Goal: Transaction & Acquisition: Purchase product/service

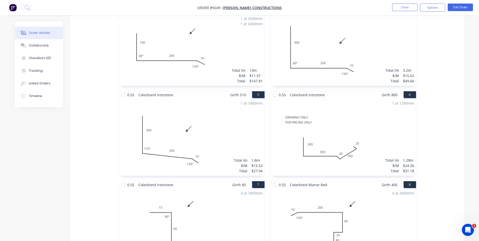
scroll to position [252, 0]
drag, startPoint x: 80, startPoint y: 62, endPoint x: 53, endPoint y: 35, distance: 38.2
click at [80, 62] on div "0.55 Colorbond Ironstone Girth 400 1 0 20 180 180 20 45 º 143 º 45 º 0 20 180 1…" at bounding box center [267, 135] width 394 height 449
click at [11, 10] on img "button" at bounding box center [13, 8] width 8 height 8
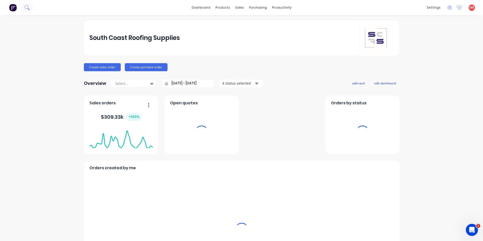
click at [29, 9] on icon at bounding box center [29, 9] width 2 height 2
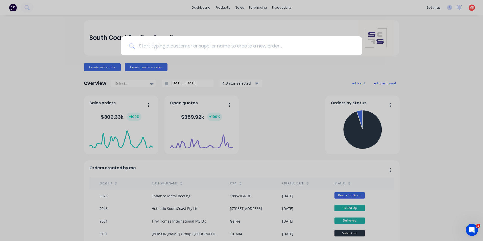
click at [149, 44] on input at bounding box center [244, 45] width 219 height 19
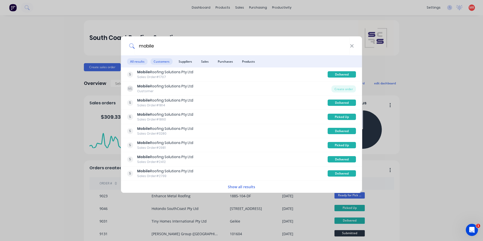
type input "mobile"
click at [165, 63] on span "Customers" at bounding box center [161, 61] width 22 height 6
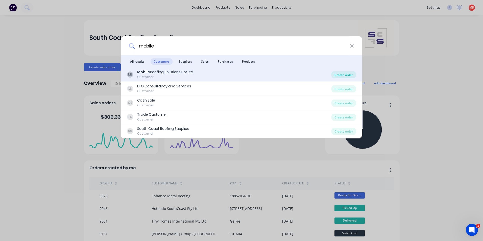
click at [341, 75] on div "Create order" at bounding box center [343, 74] width 24 height 7
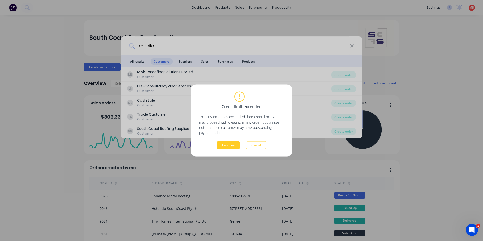
click at [234, 145] on button "Continue" at bounding box center [228, 145] width 23 height 8
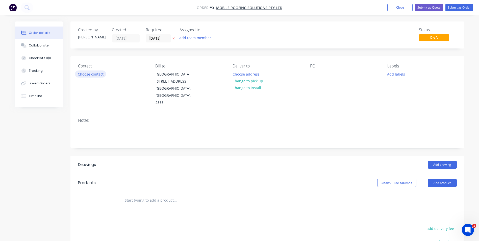
click at [81, 77] on button "Choose contact" at bounding box center [90, 73] width 31 height 7
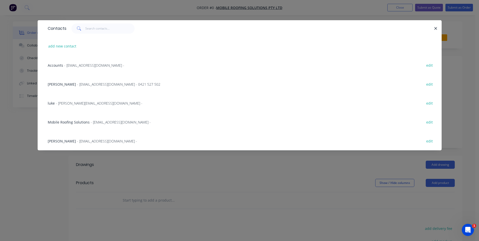
click at [83, 84] on span "- [EMAIL_ADDRESS][DOMAIN_NAME] - 0421 527 502" at bounding box center [118, 84] width 83 height 5
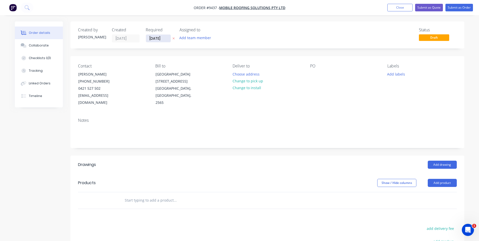
click at [165, 38] on input "[DATE]" at bounding box center [158, 39] width 25 height 8
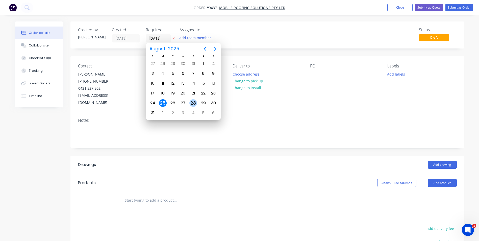
click at [195, 102] on div "28" at bounding box center [193, 103] width 8 height 8
type input "[DATE]"
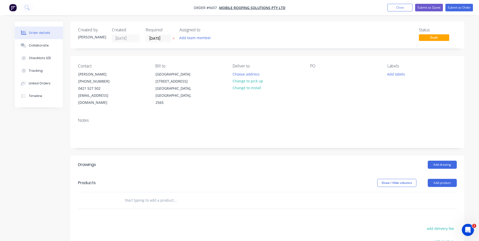
click at [141, 195] on input "text" at bounding box center [174, 200] width 101 height 10
click at [238, 74] on button "Choose address" at bounding box center [246, 73] width 32 height 7
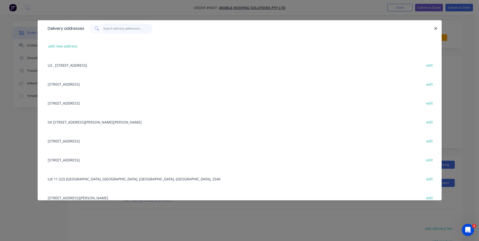
click at [135, 29] on input "text" at bounding box center [127, 28] width 49 height 10
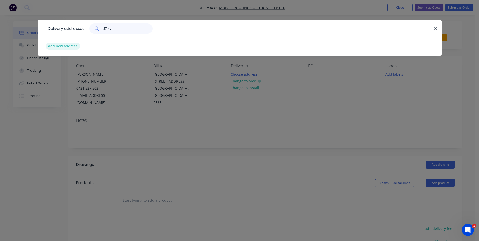
type input "57 hy"
click at [76, 46] on button "add new address" at bounding box center [63, 46] width 35 height 7
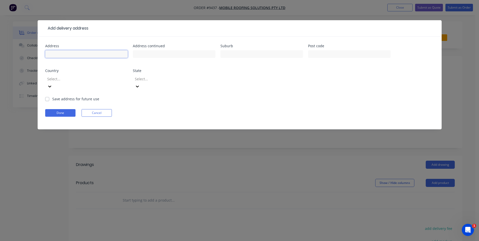
click at [65, 54] on input "text" at bounding box center [86, 54] width 83 height 8
type input "57 Cyrus St"
click at [251, 53] on input "text" at bounding box center [261, 54] width 83 height 8
type input "[PERSON_NAME] beach"
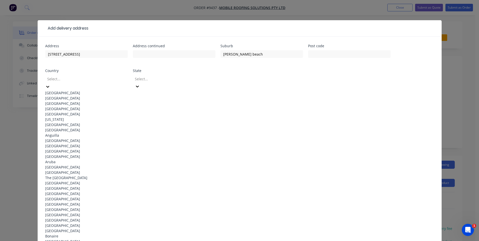
click at [77, 79] on div at bounding box center [83, 79] width 73 height 6
click at [73, 90] on div "Australia" at bounding box center [86, 92] width 83 height 5
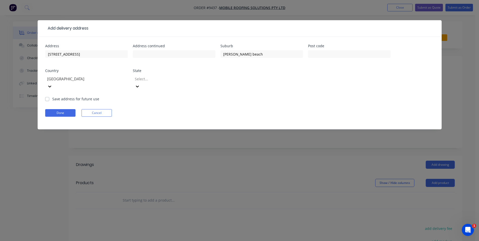
click at [156, 75] on div "Select..." at bounding box center [171, 79] width 76 height 8
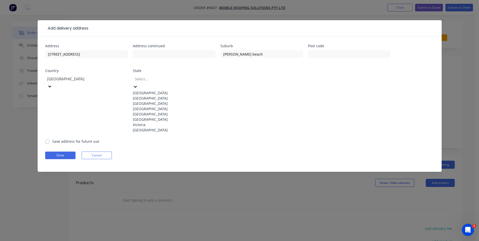
click at [146, 101] on div "New South Wales" at bounding box center [174, 97] width 83 height 5
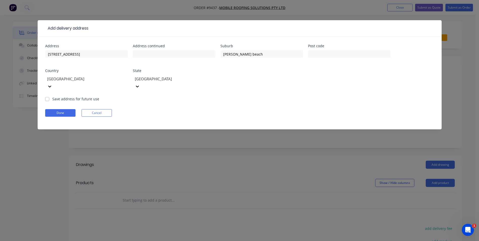
click at [52, 96] on label "Save address for future use" at bounding box center [75, 98] width 47 height 5
click at [47, 96] on input "Save address for future use" at bounding box center [47, 98] width 4 height 5
checkbox input "true"
click at [55, 109] on button "Done" at bounding box center [60, 113] width 30 height 8
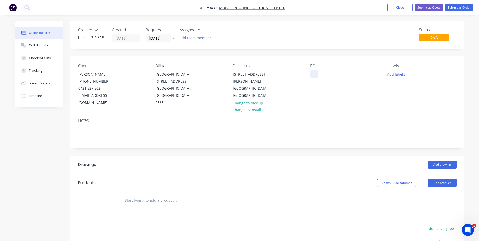
click at [314, 75] on div at bounding box center [314, 73] width 8 height 7
click at [161, 195] on input "text" at bounding box center [174, 200] width 101 height 10
click at [150, 195] on input "text" at bounding box center [174, 200] width 101 height 10
click at [164, 34] on label "[DATE]" at bounding box center [158, 38] width 25 height 8
click at [164, 35] on input "[DATE]" at bounding box center [158, 39] width 25 height 8
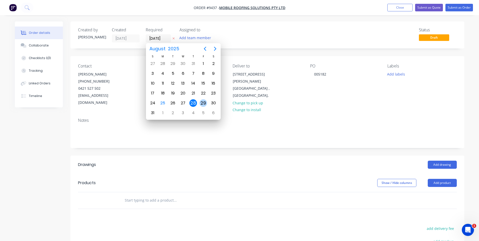
click at [202, 103] on div "29" at bounding box center [203, 103] width 8 height 8
type input "[DATE]"
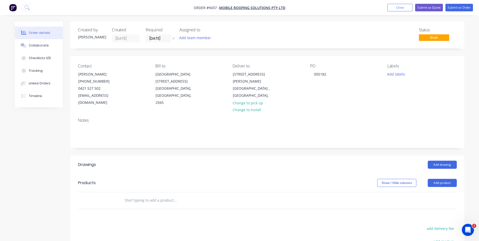
click at [145, 192] on div at bounding box center [209, 200] width 182 height 16
click at [146, 195] on input "text" at bounding box center [174, 200] width 101 height 10
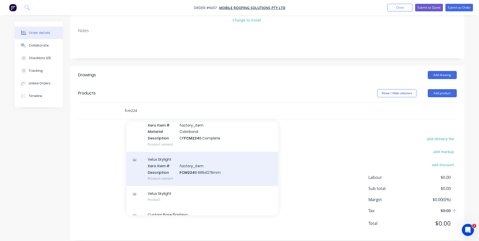
scroll to position [76, 0]
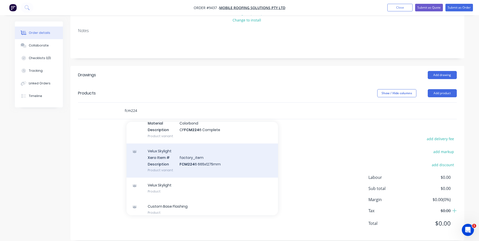
type input "fcm224"
click at [187, 157] on div "Velux Skylight Xero Item # factory_item Description FCM224 6 665x1275mm Product…" at bounding box center [201, 160] width 151 height 34
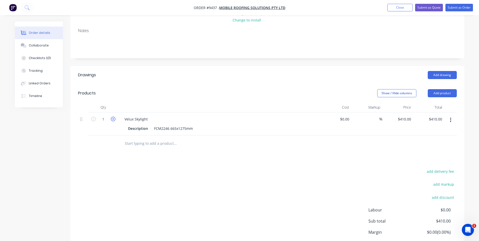
click at [115, 117] on icon "button" at bounding box center [113, 119] width 5 height 5
type input "2"
type input "$820.00"
click at [115, 117] on icon "button" at bounding box center [113, 119] width 5 height 5
type input "3"
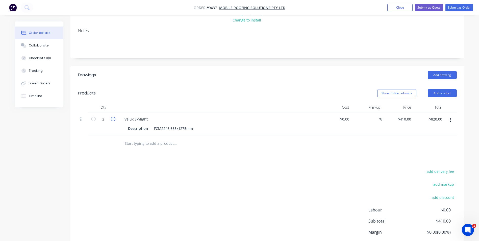
type input "$1,230.00"
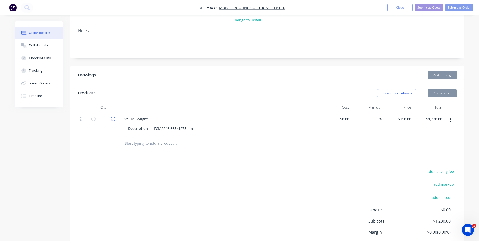
click at [115, 117] on icon "button" at bounding box center [113, 119] width 5 height 5
type input "4"
type input "$1,640.00"
click at [115, 117] on icon "button" at bounding box center [113, 119] width 5 height 5
type input "5"
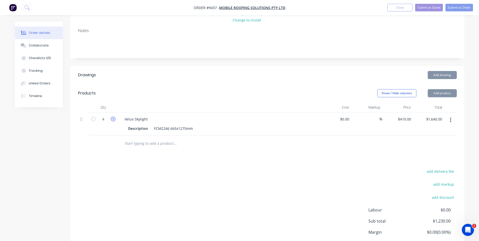
type input "$2,050.00"
click at [115, 117] on icon "button" at bounding box center [113, 119] width 5 height 5
type input "6"
type input "$2,460.00"
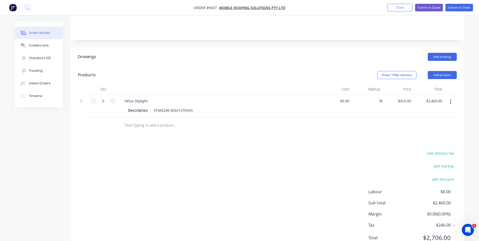
scroll to position [122, 0]
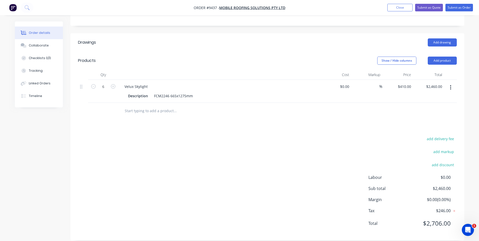
click at [154, 103] on div at bounding box center [209, 111] width 182 height 16
click at [149, 106] on input "text" at bounding box center [174, 111] width 101 height 10
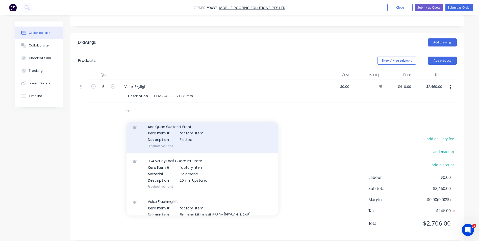
scroll to position [0, 0]
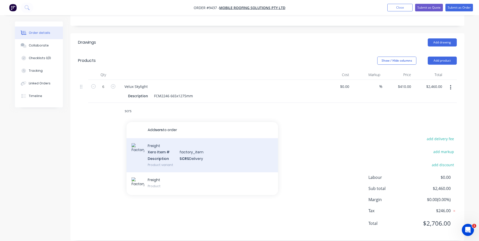
type input "scrs"
click at [203, 143] on div "Freight Xero Item # factory_item Description SCRS Delivery Product variant" at bounding box center [201, 155] width 151 height 34
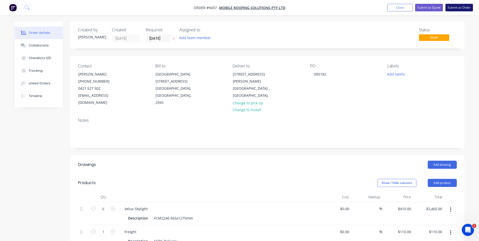
click at [453, 8] on button "Submit as Order" at bounding box center [459, 8] width 28 height 8
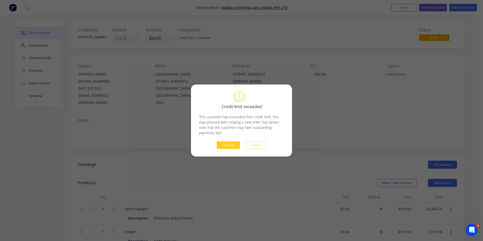
click at [236, 145] on button "Continue" at bounding box center [228, 145] width 23 height 8
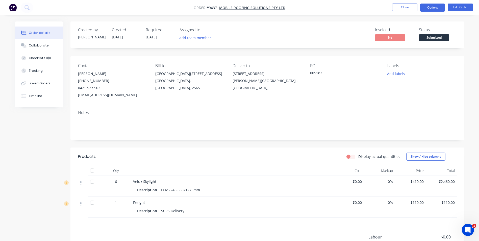
click at [432, 7] on button "Options" at bounding box center [432, 8] width 25 height 8
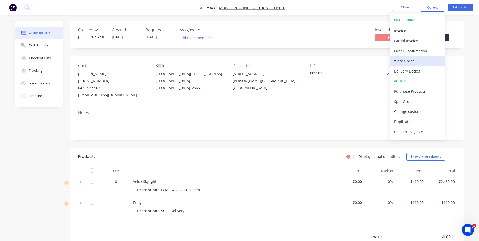
click at [407, 57] on div "Work Order" at bounding box center [417, 60] width 46 height 7
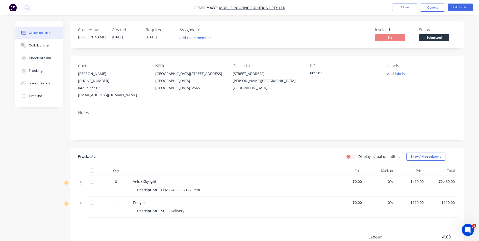
click at [351, 82] on div "PO 005182" at bounding box center [344, 80] width 69 height 35
click at [429, 10] on button "Options" at bounding box center [432, 8] width 25 height 8
click at [409, 29] on div "Back" at bounding box center [417, 30] width 46 height 7
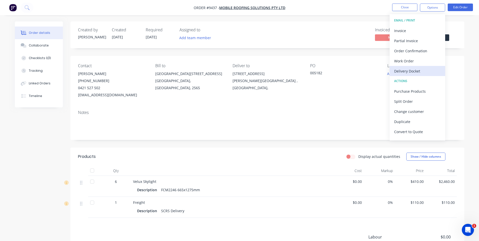
click at [411, 67] on div "Delivery Docket" at bounding box center [417, 70] width 46 height 7
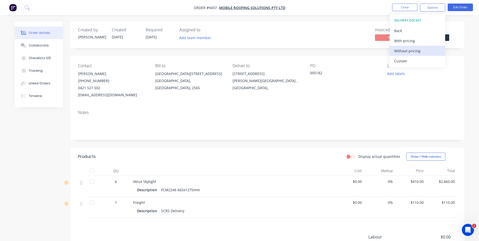
click at [411, 48] on div "Without pricing" at bounding box center [417, 50] width 46 height 7
click at [427, 50] on div "Order Confirmation" at bounding box center [417, 50] width 46 height 7
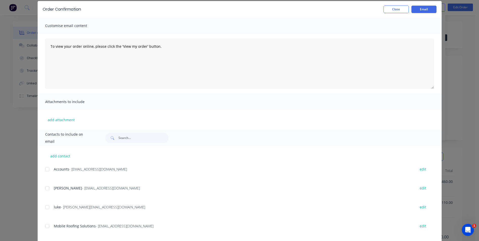
scroll to position [46, 0]
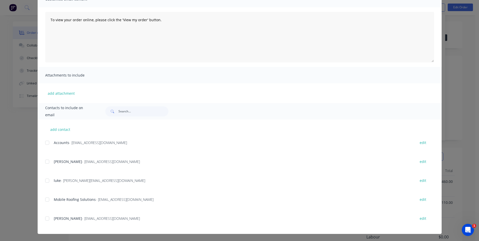
click at [45, 166] on div at bounding box center [47, 162] width 10 height 10
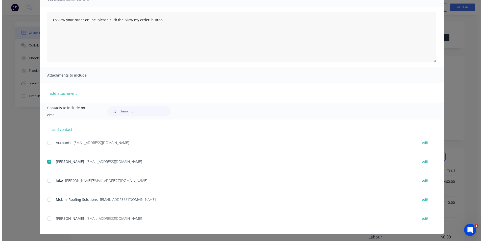
scroll to position [0, 0]
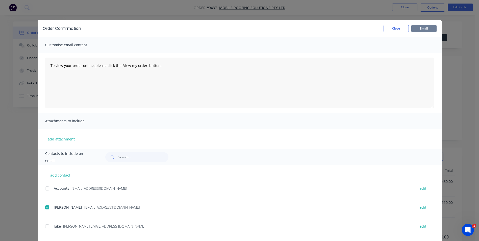
click at [418, 31] on button "Email" at bounding box center [423, 29] width 25 height 8
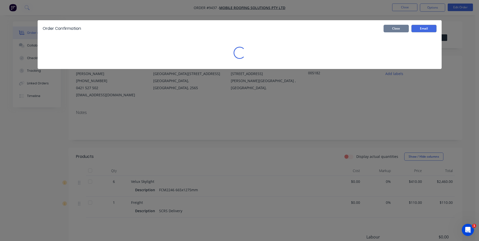
click at [400, 31] on button "Close" at bounding box center [396, 29] width 25 height 8
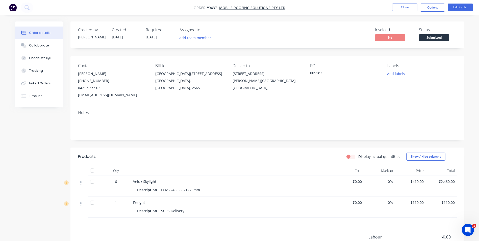
click at [422, 12] on nav "Order #9437 - Mobile Roofing Solutions Pty Ltd Close Options Edit Order" at bounding box center [239, 7] width 479 height 15
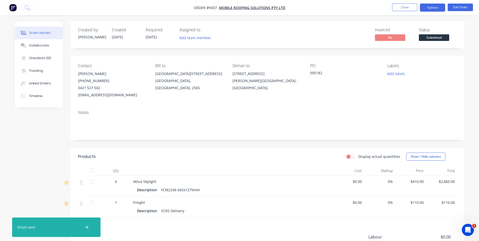
click at [426, 9] on button "Options" at bounding box center [432, 8] width 25 height 8
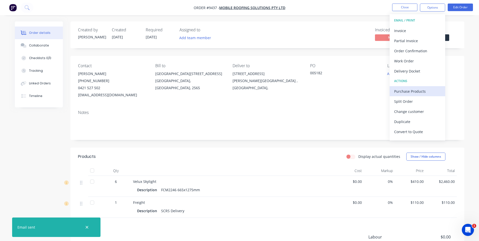
click at [404, 89] on div "Purchase Products" at bounding box center [417, 91] width 46 height 7
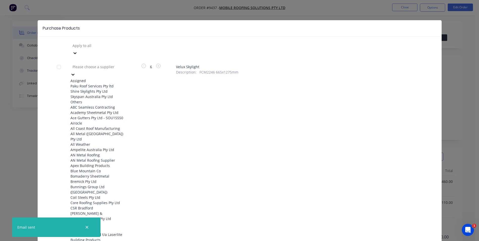
click at [105, 64] on div at bounding box center [108, 67] width 73 height 6
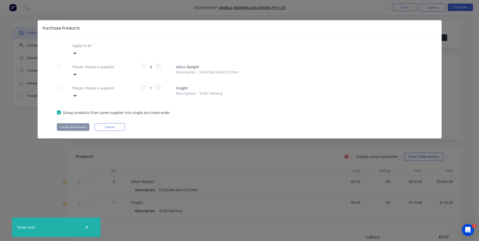
click at [105, 49] on div at bounding box center [108, 45] width 73 height 6
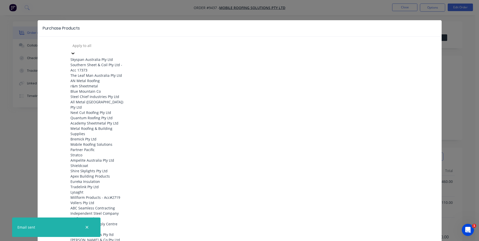
click at [148, 42] on div "62 results available. Use Up and Down to choose options, press Enter to select …" at bounding box center [240, 240] width 366 height 397
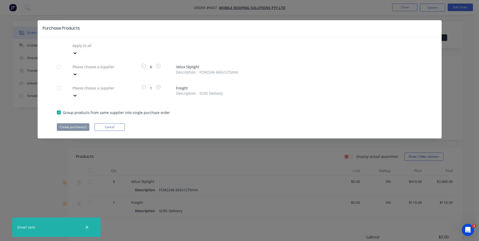
click at [80, 57] on div at bounding box center [74, 53] width 9 height 8
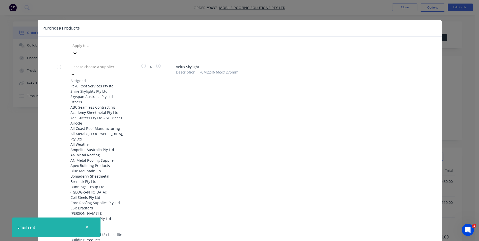
click at [106, 90] on div "Shire Skylights Pty Ltd" at bounding box center [98, 91] width 56 height 5
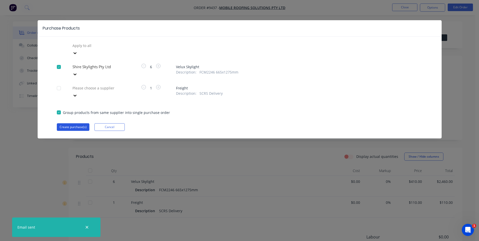
click at [81, 123] on button "Create purchase(s)" at bounding box center [73, 127] width 33 height 8
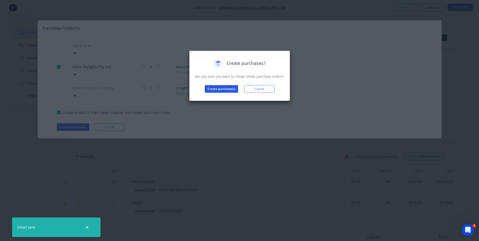
click at [223, 87] on button "Create purchase(s)" at bounding box center [221, 89] width 33 height 8
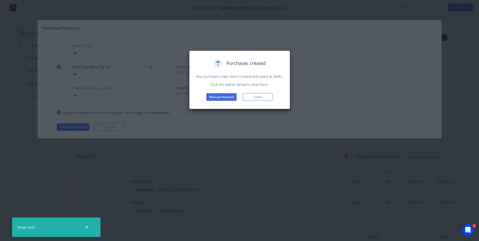
click at [221, 104] on div "Purchases created Your purchases have been created and saved as drafts. Click t…" at bounding box center [239, 79] width 101 height 59
click at [222, 97] on button "View purchase(s)" at bounding box center [221, 97] width 30 height 8
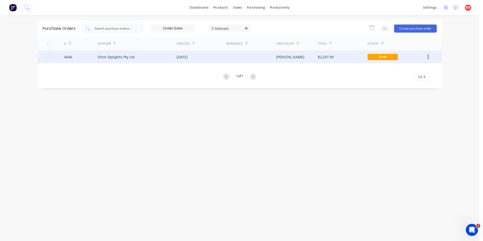
click at [200, 57] on div "[DATE]" at bounding box center [201, 56] width 50 height 13
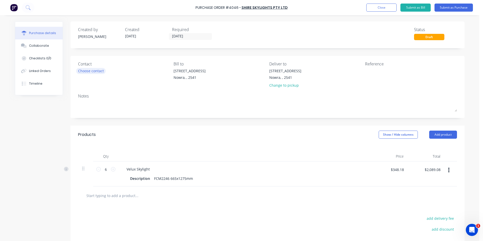
click at [88, 72] on div "Choose contact" at bounding box center [91, 70] width 26 height 5
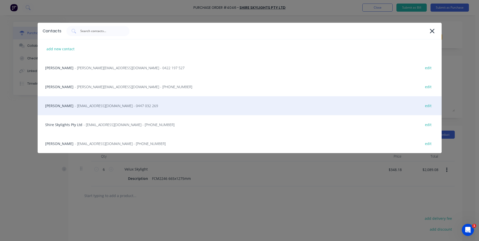
click at [90, 110] on div "Matt - Info@scrs.net.au - 0447 032 269 edit" at bounding box center [240, 105] width 404 height 19
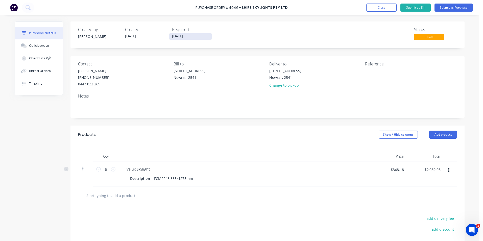
click at [181, 37] on input "[DATE]" at bounding box center [190, 36] width 42 height 6
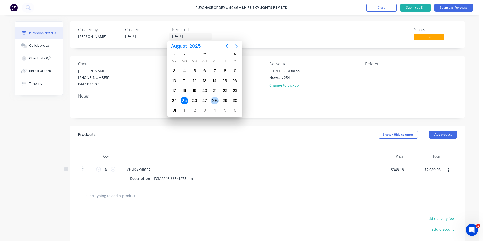
click at [214, 99] on div "28" at bounding box center [215, 101] width 8 height 8
type input "[DATE]"
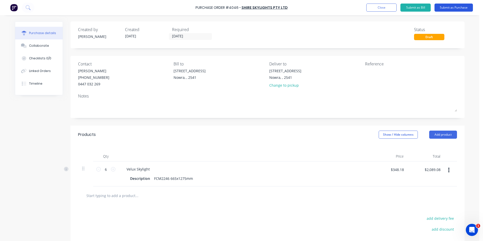
click at [447, 10] on button "Submit as Purchase" at bounding box center [453, 8] width 38 height 8
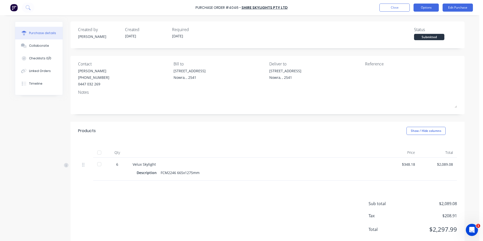
click at [427, 8] on button "Options" at bounding box center [425, 8] width 25 height 8
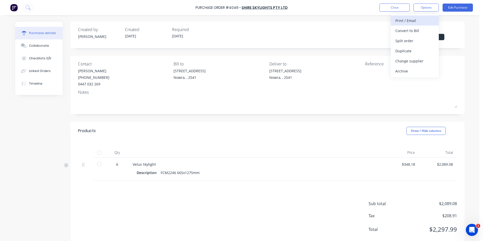
click at [417, 22] on div "Print / Email" at bounding box center [414, 20] width 39 height 7
click at [404, 30] on div "With pricing" at bounding box center [414, 30] width 39 height 7
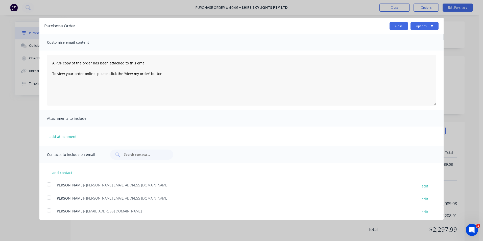
click at [398, 26] on button "Close" at bounding box center [398, 26] width 18 height 8
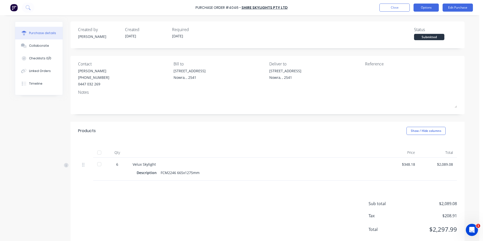
click at [430, 8] on button "Options" at bounding box center [425, 8] width 25 height 8
click at [423, 21] on div "Print / Email" at bounding box center [414, 20] width 39 height 7
click at [415, 40] on div "Without pricing" at bounding box center [414, 40] width 39 height 7
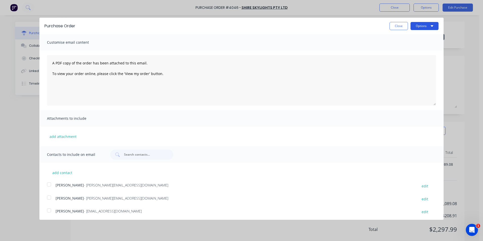
click at [420, 27] on button "Options" at bounding box center [424, 26] width 28 height 8
click at [415, 36] on div "Print" at bounding box center [414, 38] width 39 height 7
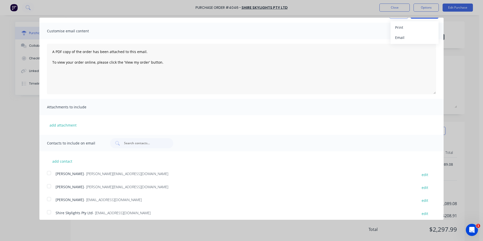
scroll to position [28, 0]
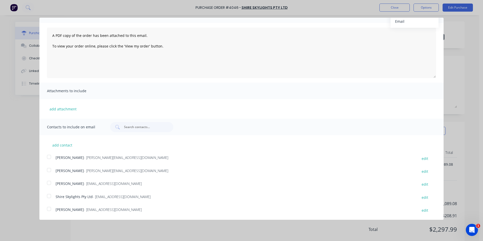
click at [49, 198] on div at bounding box center [49, 196] width 10 height 10
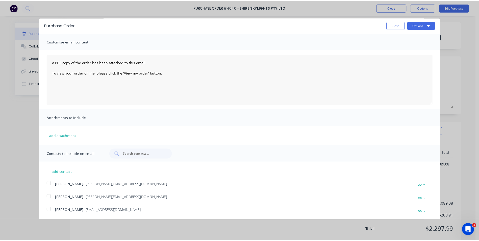
scroll to position [0, 0]
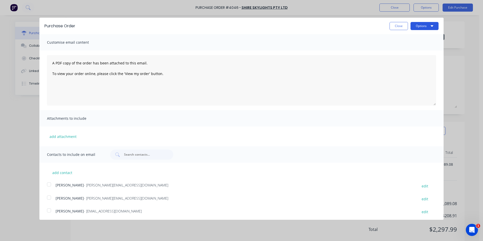
click at [411, 25] on button "Options" at bounding box center [424, 26] width 28 height 8
click at [410, 48] on div "Email" at bounding box center [414, 48] width 39 height 7
click at [400, 31] on div "Purchase Order Close Options Print Email" at bounding box center [241, 26] width 404 height 16
click at [400, 29] on button "Close" at bounding box center [398, 26] width 18 height 8
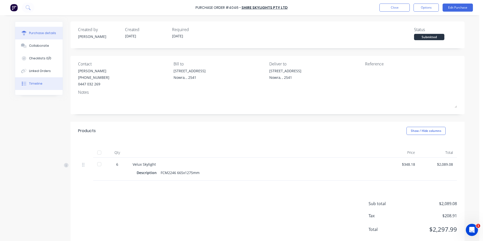
click at [43, 78] on button "Timeline" at bounding box center [38, 83] width 47 height 13
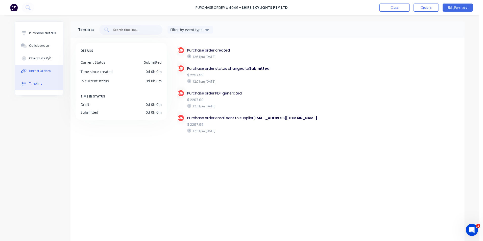
click at [49, 68] on button "Linked Orders" at bounding box center [38, 71] width 47 height 13
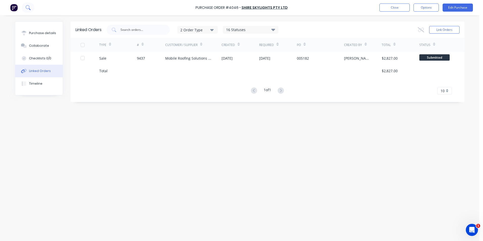
click at [26, 9] on icon at bounding box center [28, 7] width 4 height 4
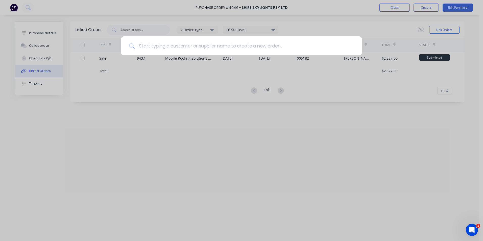
click at [147, 44] on input at bounding box center [244, 45] width 219 height 19
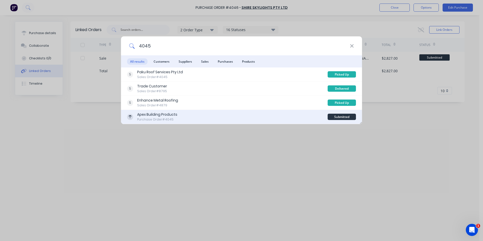
type input "4045"
click at [253, 117] on div "Apex Building Products Purchase Order #4045" at bounding box center [227, 117] width 200 height 10
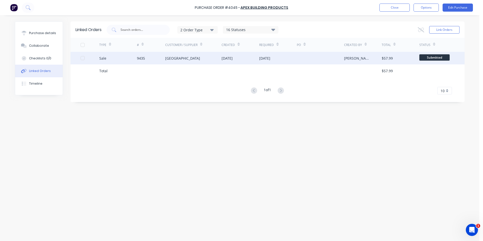
click at [231, 61] on div "[DATE]" at bounding box center [240, 58] width 38 height 13
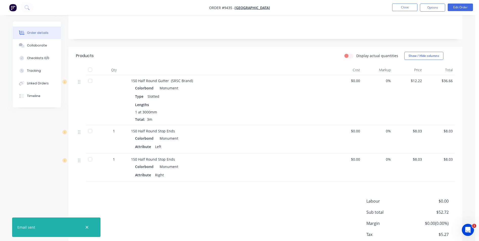
scroll to position [101, 0]
click at [451, 10] on button "Edit Order" at bounding box center [460, 8] width 25 height 8
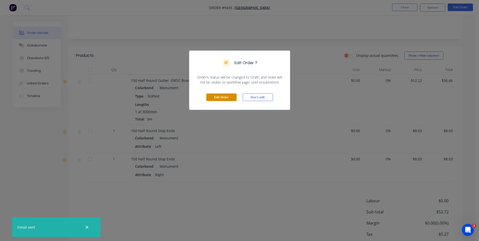
click at [222, 95] on button "Edit Order" at bounding box center [221, 97] width 30 height 8
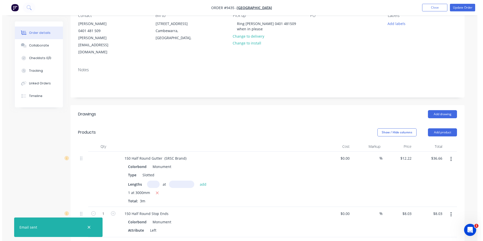
scroll to position [126, 0]
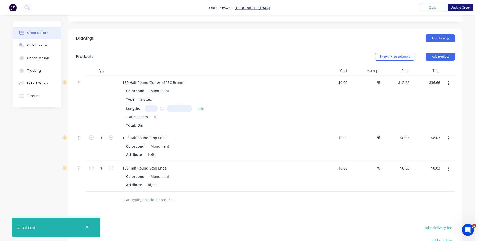
click at [465, 9] on button "Update Order" at bounding box center [460, 8] width 25 height 8
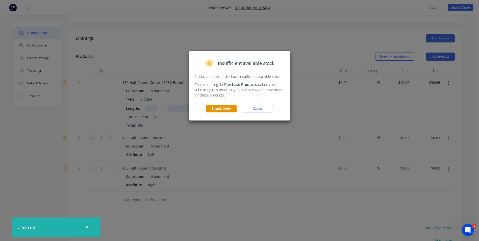
click at [218, 111] on button "Submit Order" at bounding box center [221, 109] width 30 height 8
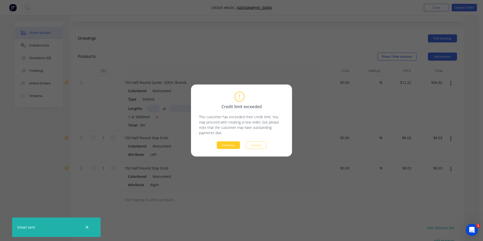
click at [221, 143] on button "Continue" at bounding box center [228, 145] width 23 height 8
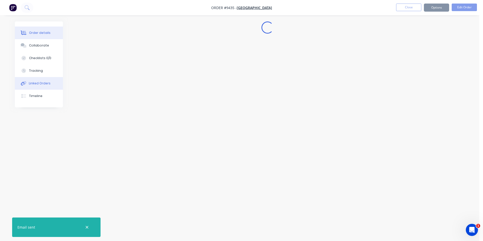
scroll to position [0, 0]
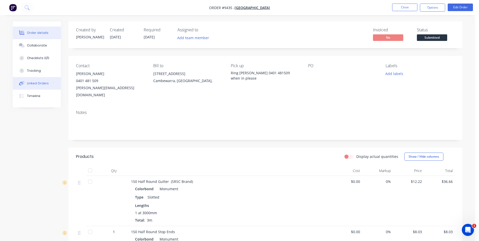
click at [25, 81] on div at bounding box center [22, 83] width 8 height 5
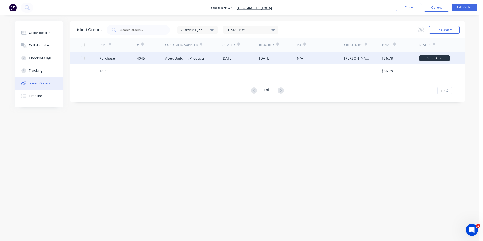
click at [204, 57] on div "Apex Building Products" at bounding box center [193, 58] width 57 height 13
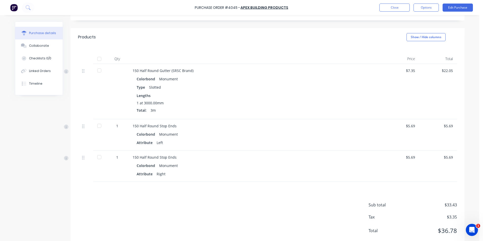
scroll to position [101, 0]
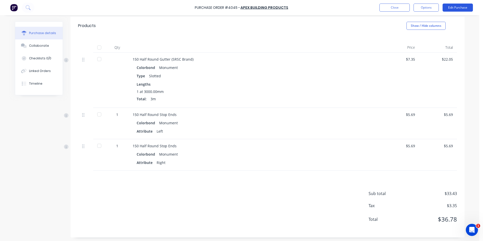
click at [450, 8] on button "Edit Purchase" at bounding box center [457, 8] width 30 height 8
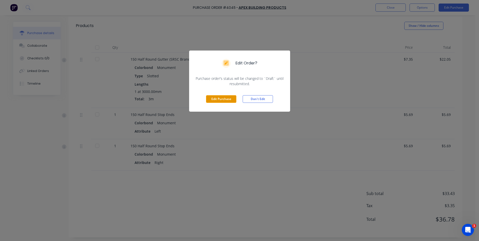
click at [227, 100] on button "Edit Purchase" at bounding box center [221, 99] width 30 height 8
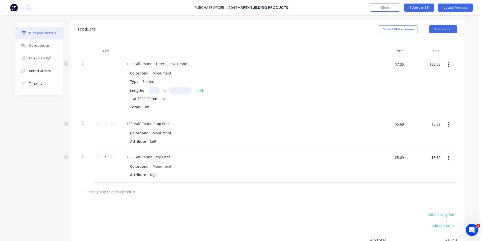
scroll to position [105, 0]
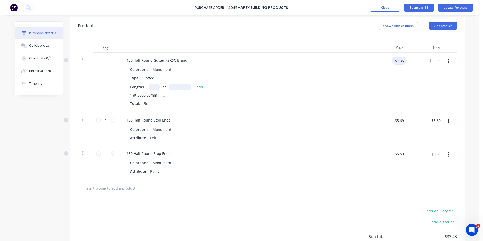
click at [402, 61] on input "$7.35" at bounding box center [398, 61] width 15 height 8
type input "$9.08"
type input "$27.24"
click at [402, 119] on input "$5.69" at bounding box center [398, 120] width 15 height 8
type input "$4.01"
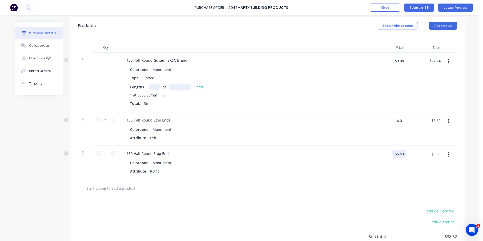
type input "$4.01"
click at [400, 151] on input "$5.69" at bounding box center [398, 154] width 15 height 8
type input "$4.01"
click at [364, 186] on div at bounding box center [267, 188] width 371 height 10
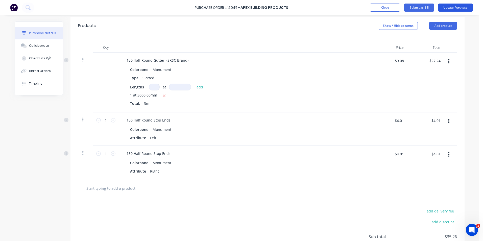
click at [454, 6] on button "Update Purchase" at bounding box center [455, 8] width 35 height 8
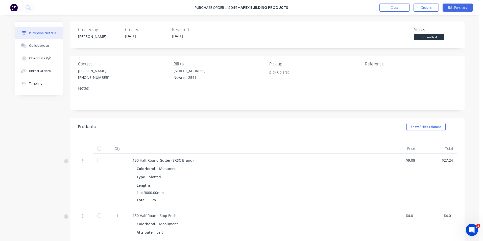
click at [37, 76] on button "Linked Orders" at bounding box center [38, 71] width 47 height 13
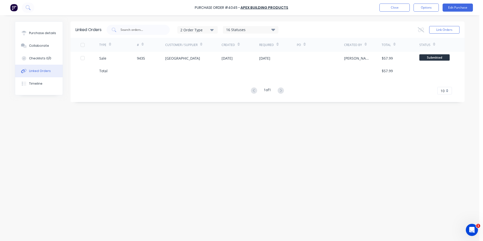
click at [14, 5] on img at bounding box center [14, 8] width 8 height 8
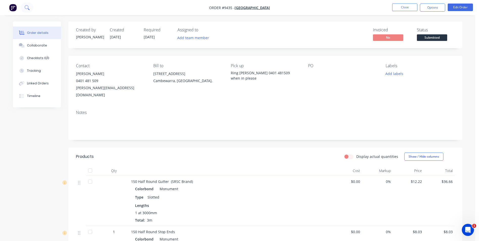
click at [28, 7] on icon at bounding box center [26, 7] width 4 height 4
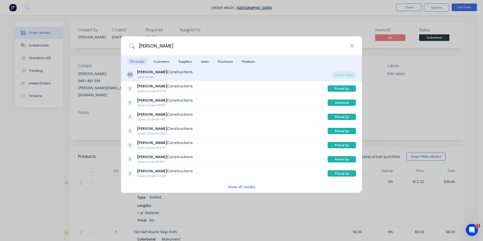
type input "hobbs"
click at [226, 74] on div "HC Hobbs Constructions Customer" at bounding box center [229, 74] width 204 height 10
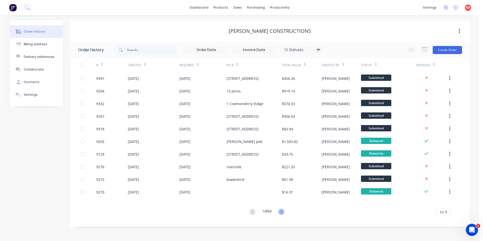
click at [282, 211] on icon at bounding box center [282, 211] width 2 height 3
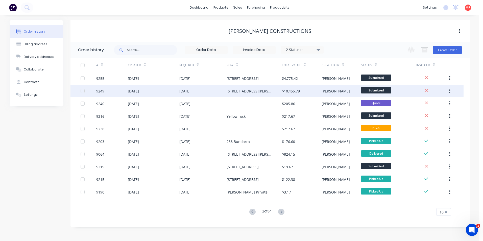
click at [230, 92] on div "89 Mossman Street" at bounding box center [248, 90] width 45 height 5
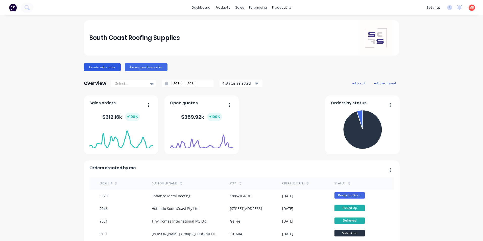
click at [93, 69] on button "Create sales order" at bounding box center [102, 67] width 37 height 8
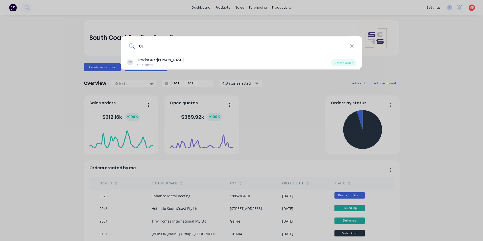
type input "c"
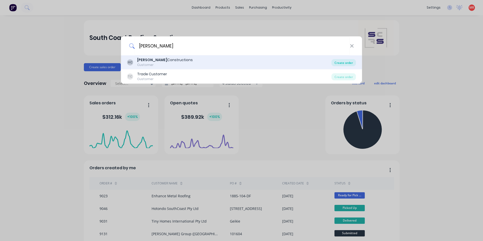
type input "hobbs"
click at [338, 62] on div "Create order" at bounding box center [343, 62] width 24 height 7
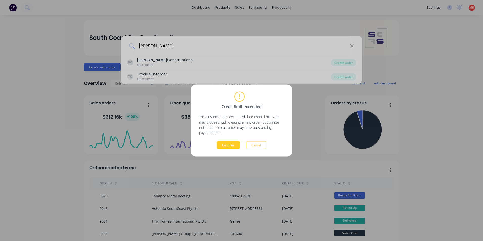
click at [224, 145] on button "Continue" at bounding box center [228, 145] width 23 height 8
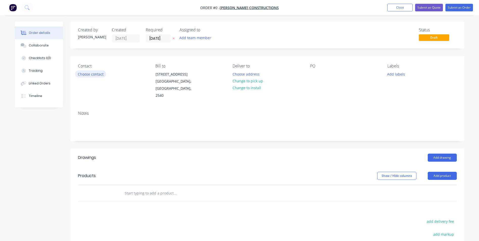
click at [93, 74] on button "Choose contact" at bounding box center [90, 73] width 31 height 7
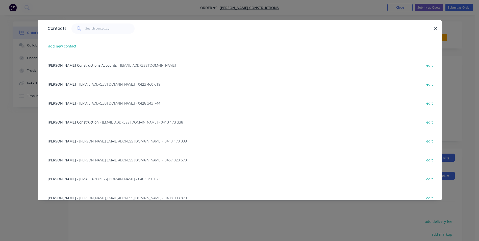
click at [79, 158] on span "- dylan@hobbsconstructions.com.au - 0467 323 573" at bounding box center [132, 160] width 110 height 5
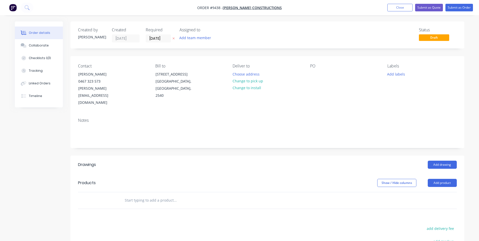
click at [158, 195] on input "text" at bounding box center [174, 200] width 101 height 10
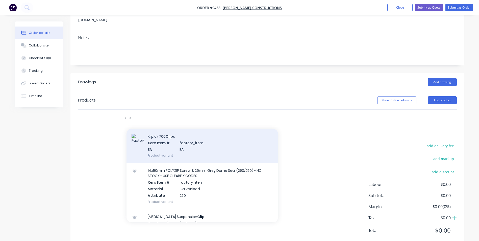
scroll to position [50, 0]
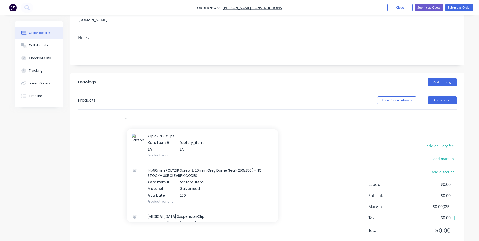
type input "c"
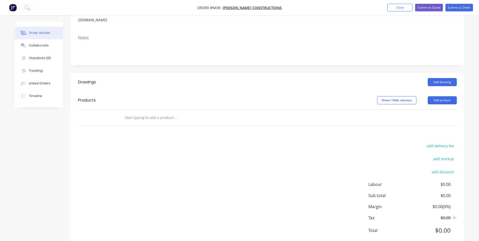
click at [141, 113] on input "text" at bounding box center [174, 118] width 101 height 10
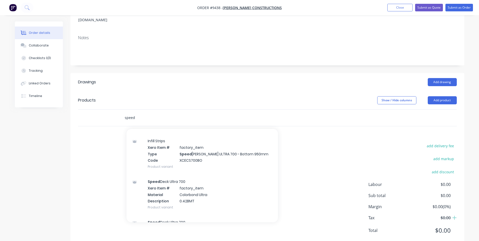
scroll to position [227, 0]
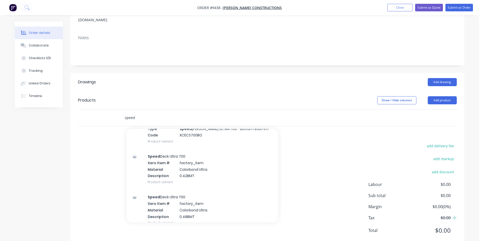
type input "speed"
click at [179, 155] on div "Speed Deck Ultra 700 Xero Item # factory_item Material Colorbond Ultra Descript…" at bounding box center [201, 169] width 151 height 41
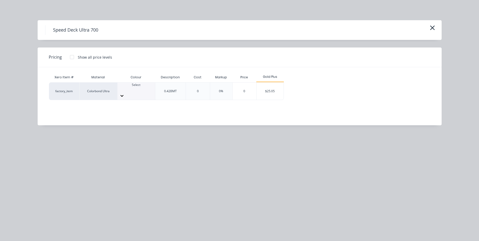
click at [130, 88] on div at bounding box center [136, 89] width 38 height 5
click at [264, 92] on div "$25.05" at bounding box center [270, 91] width 27 height 17
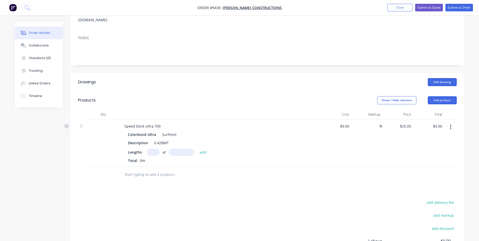
click at [151, 148] on input "text" at bounding box center [153, 151] width 13 height 7
type input "19"
type input "7750"
click at [197, 148] on button "add" at bounding box center [203, 151] width 12 height 7
type input "$3,688.61"
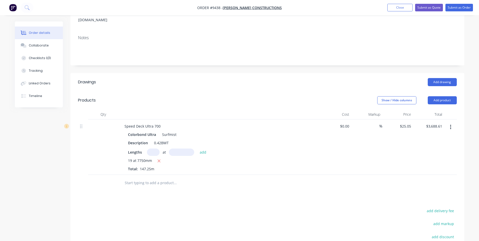
click at [151, 178] on input "text" at bounding box center [174, 183] width 101 height 10
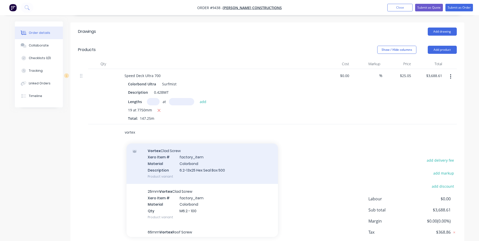
scroll to position [25, 0]
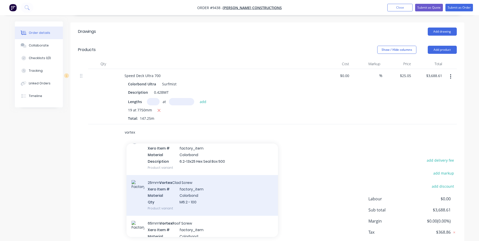
type input "vortex"
click at [186, 187] on div "25mm Vortex Clad Screw Xero Item # factory_item Material Colorbond Qty M6.2 - 1…" at bounding box center [201, 195] width 151 height 41
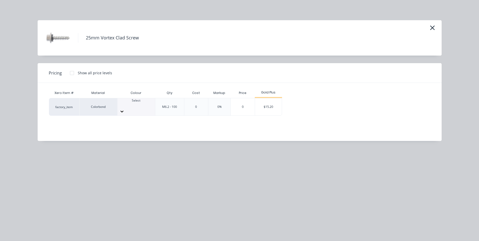
click at [124, 109] on icon at bounding box center [121, 111] width 5 height 5
click at [269, 98] on div "Gold Plus" at bounding box center [269, 93] width 28 height 10
click at [276, 98] on div "$15.20" at bounding box center [268, 106] width 27 height 17
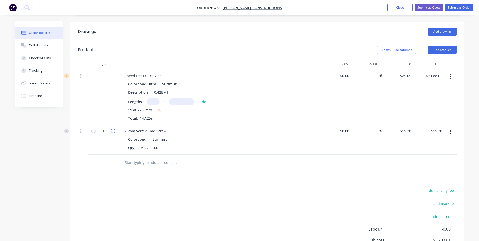
click at [114, 129] on icon "button" at bounding box center [113, 131] width 5 height 5
type input "2"
type input "$30.40"
click at [140, 155] on div at bounding box center [209, 163] width 182 height 16
click at [140, 158] on input "text" at bounding box center [174, 163] width 101 height 10
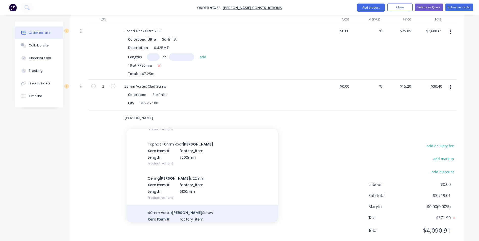
scroll to position [101, 0]
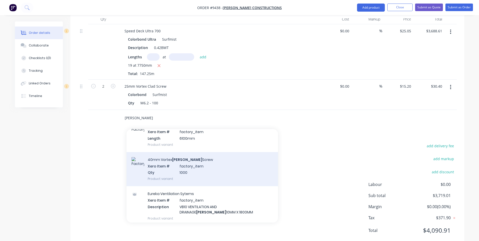
type input "batten"
click at [166, 162] on div "40mm Vortex Batten Screw Xero Item # factory_item Qty 1000 Product variant" at bounding box center [201, 169] width 151 height 34
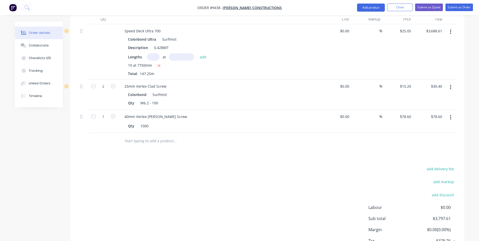
click at [138, 136] on input "text" at bounding box center [174, 141] width 101 height 10
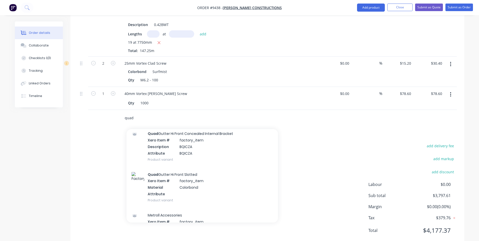
scroll to position [985, 0]
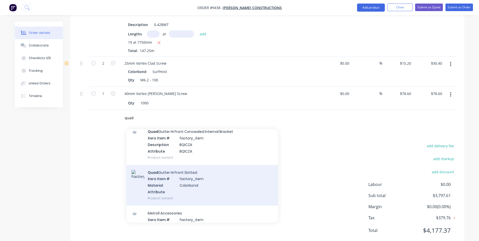
click at [199, 170] on div "Quad Gutter Hi Front Slotted Xero Item # factory_item Material Colorbond Attrib…" at bounding box center [201, 185] width 151 height 41
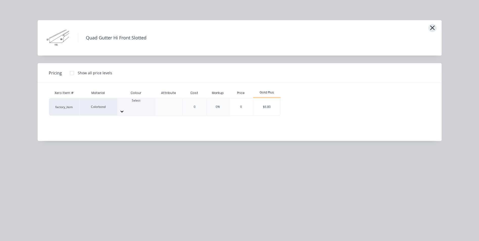
click at [433, 28] on icon "button" at bounding box center [432, 28] width 5 height 5
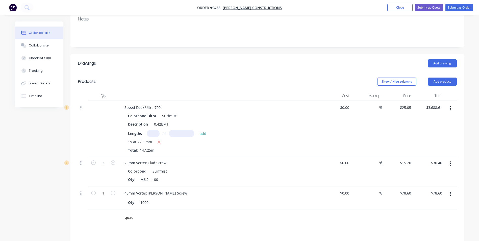
scroll to position [100, 0]
drag, startPoint x: 440, startPoint y: 65, endPoint x: 440, endPoint y: 61, distance: 4.8
click at [440, 74] on header "Products Show / Hide columns Add product" at bounding box center [267, 83] width 394 height 18
click at [439, 79] on button "Add product" at bounding box center [442, 83] width 29 height 8
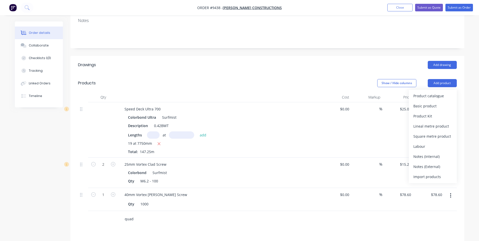
click at [147, 214] on input "quad" at bounding box center [174, 219] width 101 height 10
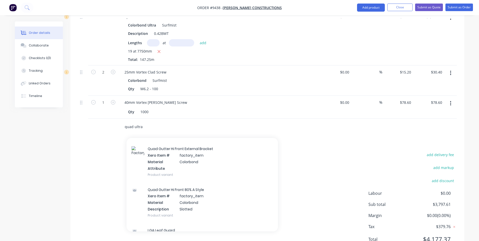
scroll to position [201, 0]
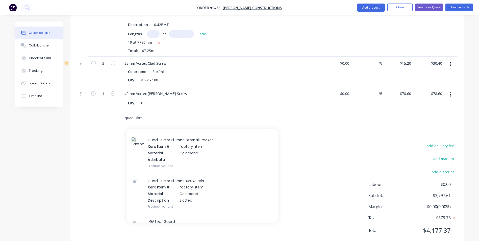
click at [144, 113] on input "quad ultra" at bounding box center [174, 118] width 101 height 10
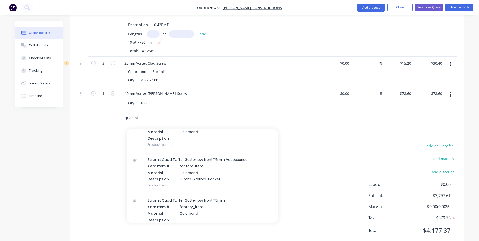
scroll to position [100, 0]
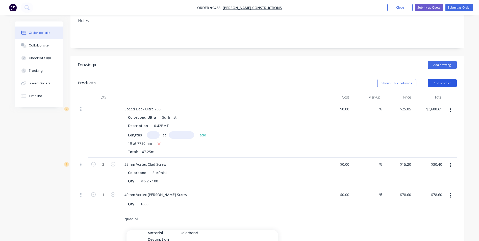
type input "quad hi"
click at [438, 79] on button "Add product" at bounding box center [442, 83] width 29 height 8
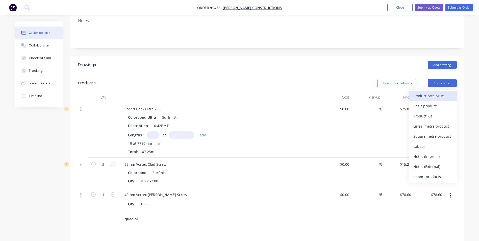
click at [425, 92] on div "Product catalogue" at bounding box center [432, 95] width 39 height 7
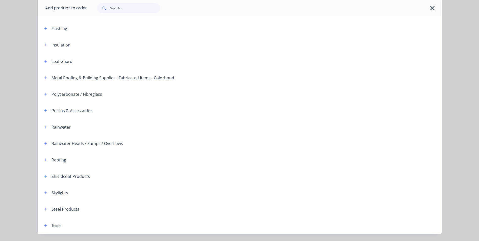
scroll to position [101, 0]
click at [44, 128] on icon "button" at bounding box center [45, 127] width 3 height 4
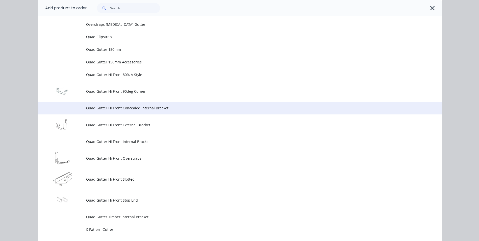
scroll to position [1262, 0]
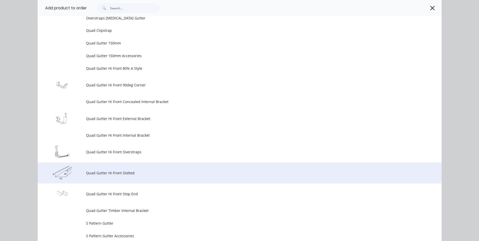
click at [111, 171] on span "Quad Gutter Hi Front Slotted" at bounding box center [228, 172] width 284 height 5
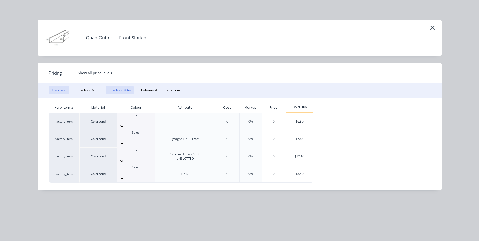
click at [115, 88] on button "Colorbond Ultra" at bounding box center [120, 90] width 29 height 9
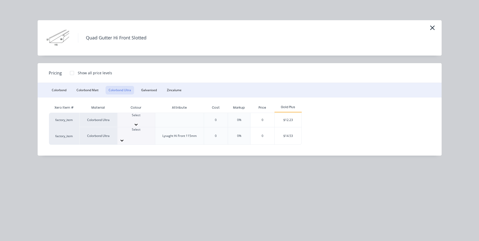
click at [132, 118] on div at bounding box center [136, 119] width 38 height 5
click at [283, 119] on div "$12.23" at bounding box center [288, 121] width 27 height 17
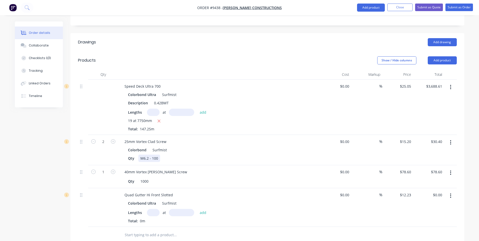
scroll to position [226, 0]
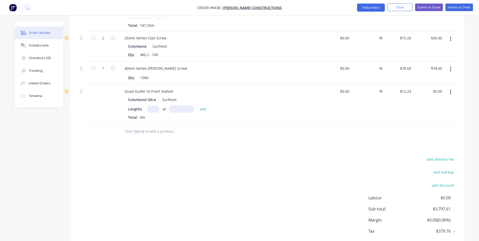
click at [156, 105] on input "text" at bounding box center [153, 108] width 13 height 7
type input "2"
type input "6800"
click at [197, 105] on button "add" at bounding box center [203, 108] width 12 height 7
type input "$166.33"
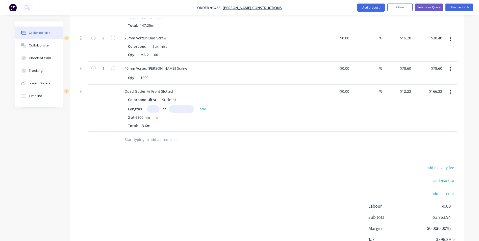
click at [153, 135] on input "text" at bounding box center [174, 140] width 101 height 10
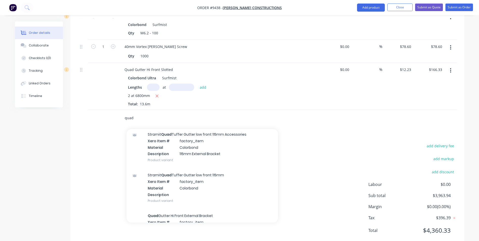
scroll to position [707, 0]
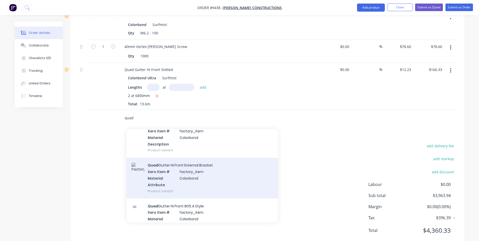
type input "quad"
click at [196, 165] on div "Quad Gutter Hi Front External Bracket Xero Item # factory_item Material Colorbo…" at bounding box center [201, 178] width 151 height 41
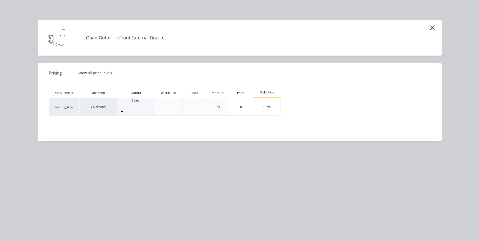
click at [144, 105] on div "Select" at bounding box center [136, 102] width 38 height 9
click at [261, 105] on div "$2.98" at bounding box center [266, 106] width 27 height 17
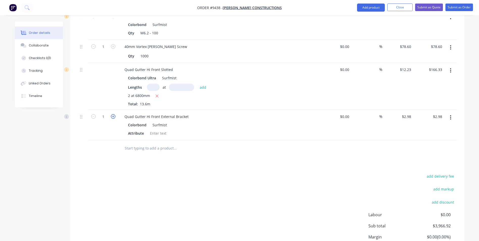
click at [114, 114] on icon "button" at bounding box center [113, 116] width 5 height 5
type input "2"
type input "$5.96"
click at [114, 114] on icon "button" at bounding box center [113, 116] width 5 height 5
type input "3"
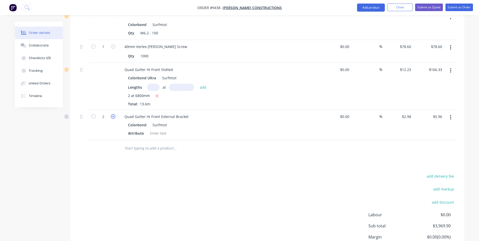
type input "$8.94"
click at [114, 114] on icon "button" at bounding box center [113, 116] width 5 height 5
type input "4"
type input "$11.92"
click at [114, 114] on icon "button" at bounding box center [113, 116] width 5 height 5
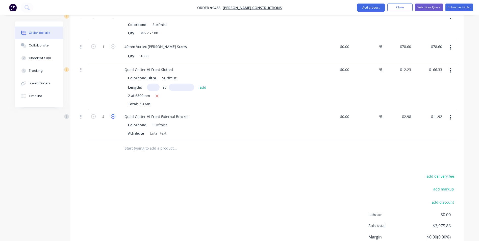
type input "5"
type input "$14.90"
click at [114, 114] on icon "button" at bounding box center [113, 116] width 5 height 5
type input "6"
type input "$17.88"
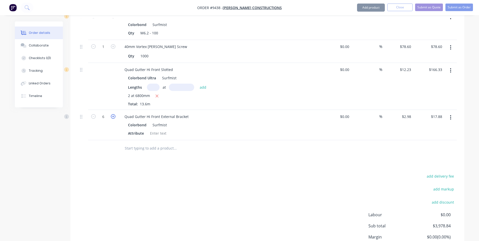
click at [114, 114] on icon "button" at bounding box center [113, 116] width 5 height 5
type input "7"
type input "$20.86"
click at [114, 114] on icon "button" at bounding box center [113, 116] width 5 height 5
type input "8"
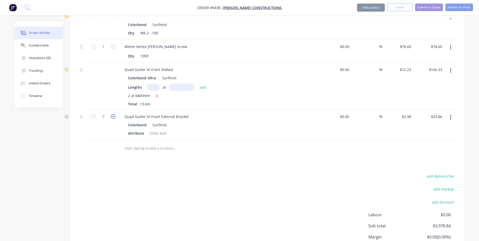
type input "$23.84"
click at [114, 114] on icon "button" at bounding box center [113, 116] width 5 height 5
type input "9"
type input "$26.82"
click at [114, 114] on icon "button" at bounding box center [113, 116] width 5 height 5
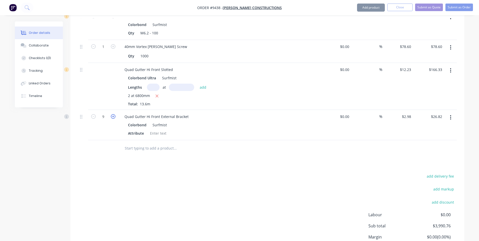
type input "10"
type input "$29.80"
click at [114, 114] on icon "button" at bounding box center [113, 116] width 5 height 5
type input "11"
type input "$32.78"
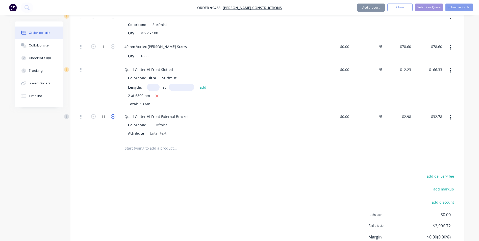
click at [114, 114] on icon "button" at bounding box center [113, 116] width 5 height 5
type input "12"
type input "$35.76"
click at [114, 114] on icon "button" at bounding box center [113, 116] width 5 height 5
type input "13"
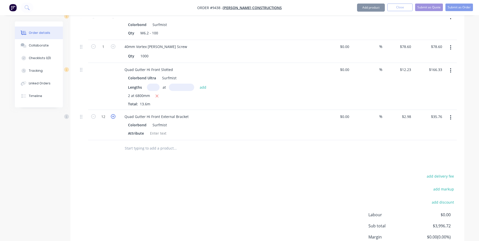
type input "$38.74"
click at [114, 114] on icon "button" at bounding box center [113, 116] width 5 height 5
type input "14"
type input "$41.72"
click at [114, 114] on icon "button" at bounding box center [113, 116] width 5 height 5
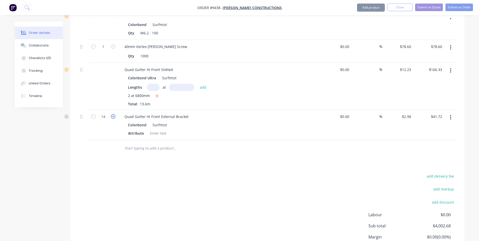
type input "15"
type input "$44.70"
click at [114, 114] on icon "button" at bounding box center [113, 116] width 5 height 5
type input "16"
type input "$47.68"
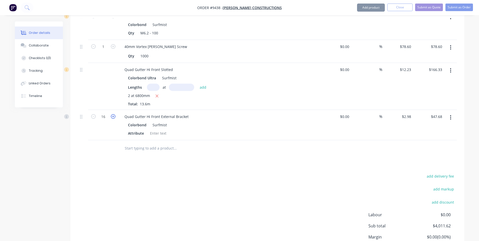
click at [114, 114] on icon "button" at bounding box center [113, 116] width 5 height 5
type input "17"
type input "$50.66"
click at [114, 114] on icon "button" at bounding box center [113, 116] width 5 height 5
type input "18"
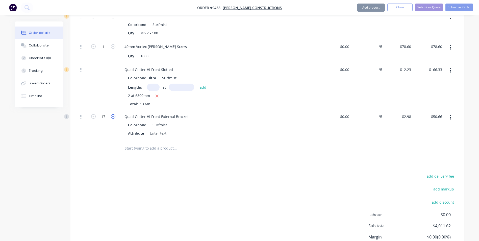
type input "$53.64"
click at [114, 114] on icon "button" at bounding box center [113, 116] width 5 height 5
type input "19"
type input "$56.62"
click at [92, 114] on icon "button" at bounding box center [93, 116] width 5 height 5
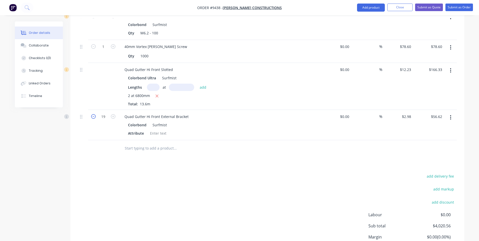
type input "18"
type input "$53.64"
click at [92, 114] on icon "button" at bounding box center [93, 116] width 5 height 5
type input "17"
type input "$50.66"
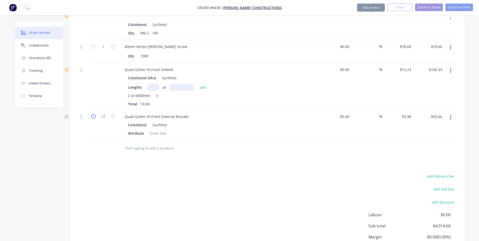
click at [92, 114] on icon "button" at bounding box center [93, 116] width 5 height 5
type input "16"
type input "$47.68"
click at [92, 114] on icon "button" at bounding box center [93, 116] width 5 height 5
type input "15"
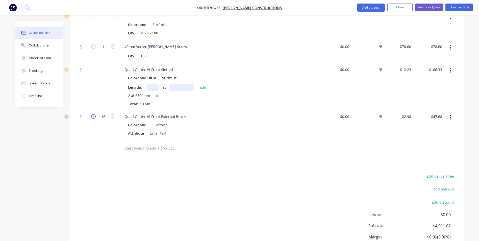
type input "$44.70"
click at [115, 114] on icon "button" at bounding box center [113, 116] width 5 height 5
type input "16"
type input "$47.68"
click at [158, 143] on input "text" at bounding box center [174, 148] width 101 height 10
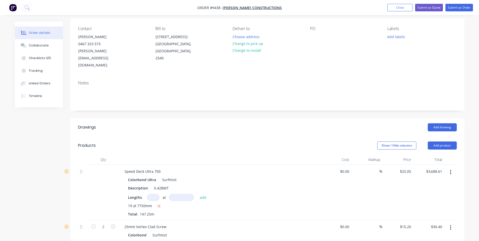
scroll to position [0, 0]
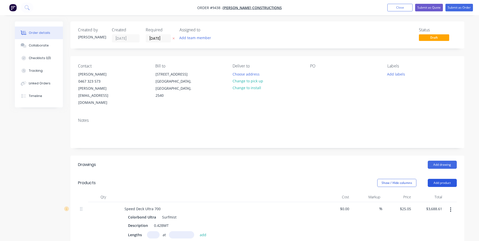
type input "quad stop"
click at [445, 179] on button "Add product" at bounding box center [442, 183] width 29 height 8
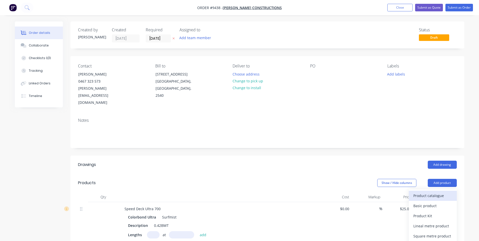
click at [435, 192] on div "Product catalogue" at bounding box center [432, 195] width 39 height 7
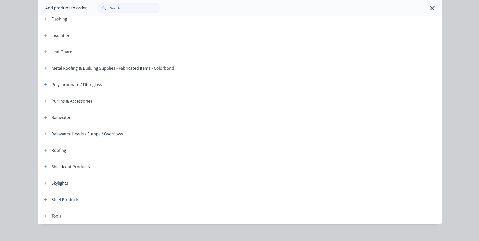
scroll to position [116, 0]
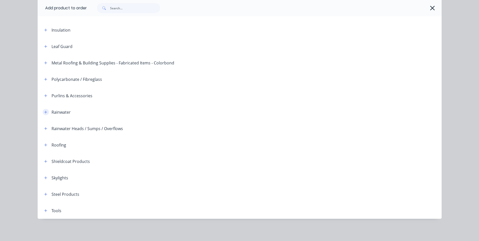
click at [43, 109] on button "button" at bounding box center [46, 112] width 6 height 6
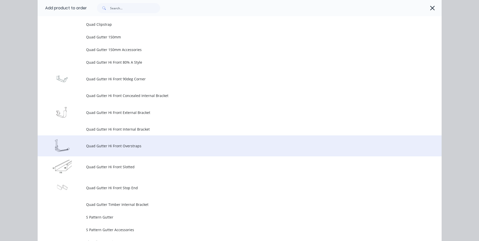
scroll to position [1277, 0]
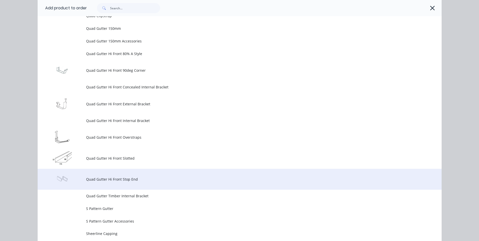
click at [132, 179] on span "Quad Gutter Hi Front Stop End" at bounding box center [228, 178] width 284 height 5
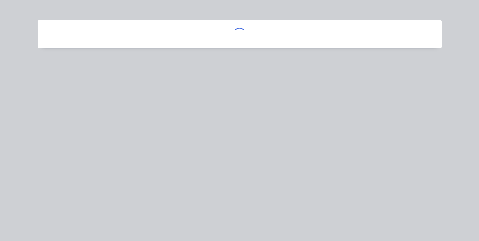
scroll to position [0, 0]
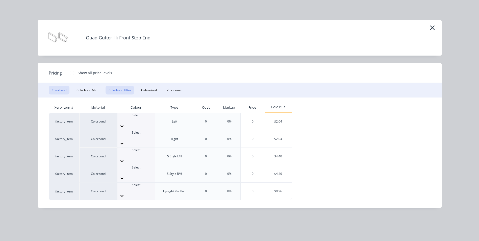
click at [126, 89] on button "Colorbond Ultra" at bounding box center [120, 90] width 29 height 9
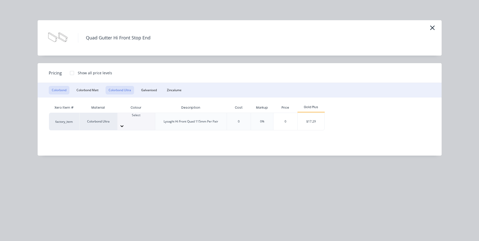
click at [62, 91] on button "Colorbond" at bounding box center [59, 90] width 21 height 9
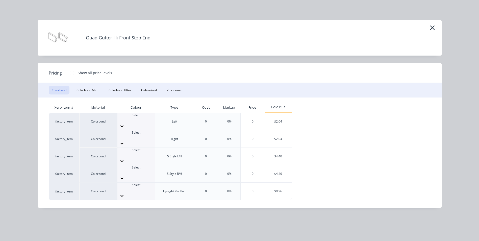
click at [136, 117] on div at bounding box center [136, 119] width 38 height 5
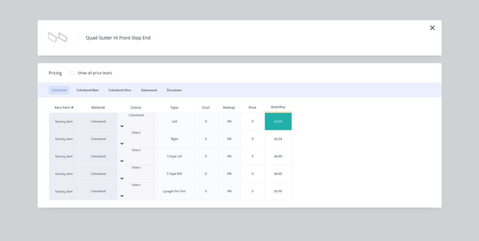
click at [270, 120] on div "$2.04" at bounding box center [278, 121] width 27 height 17
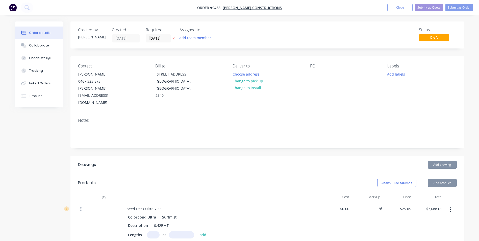
type input "$2.04"
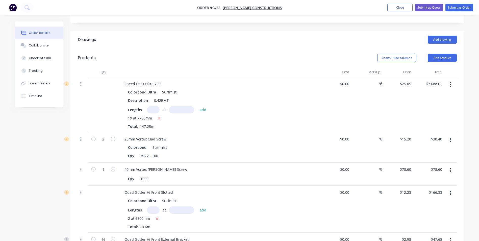
scroll to position [202, 0]
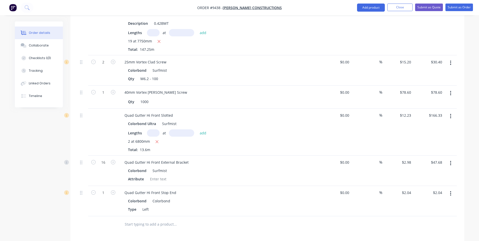
click at [129, 219] on input "text" at bounding box center [174, 224] width 101 height 10
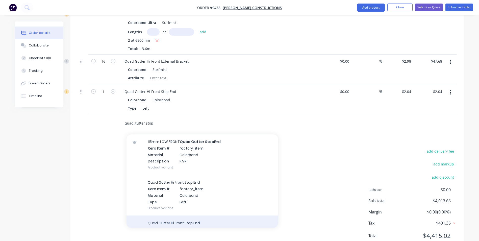
scroll to position [76, 0]
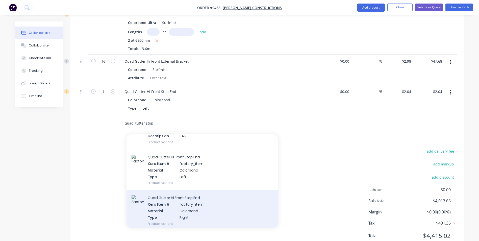
type input "quad gutter stop"
click at [201, 190] on div "Quad Gutter Hi Front Stop End Xero Item # factory_item Material Colorbond Type …" at bounding box center [201, 210] width 151 height 41
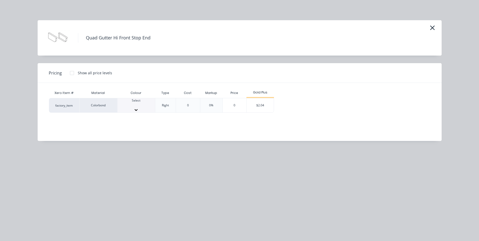
click at [129, 106] on div at bounding box center [136, 105] width 38 height 5
click at [140, 109] on div "Colorbond" at bounding box center [136, 106] width 38 height 17
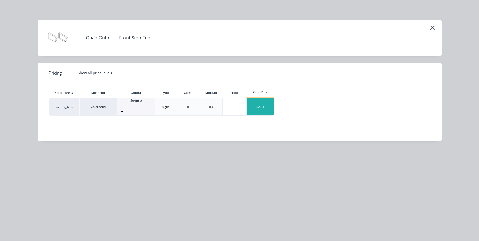
click at [259, 105] on div "$2.04" at bounding box center [260, 106] width 27 height 17
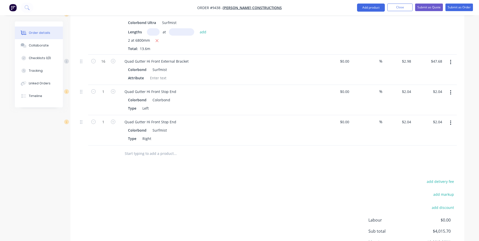
click at [449, 88] on button "button" at bounding box center [451, 92] width 12 height 9
click at [423, 102] on div "Edit" at bounding box center [432, 105] width 39 height 7
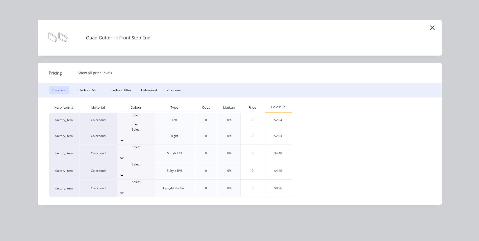
click at [139, 118] on div at bounding box center [136, 119] width 38 height 5
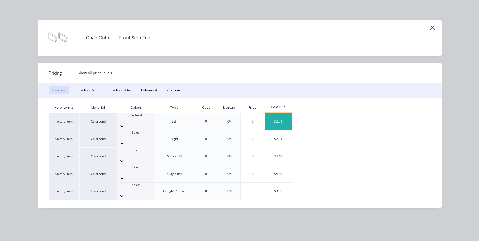
click at [278, 118] on div "$2.04" at bounding box center [278, 121] width 27 height 17
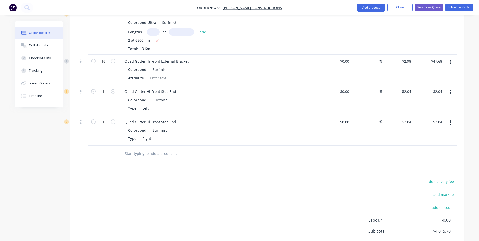
click at [151, 148] on input "text" at bounding box center [174, 153] width 101 height 10
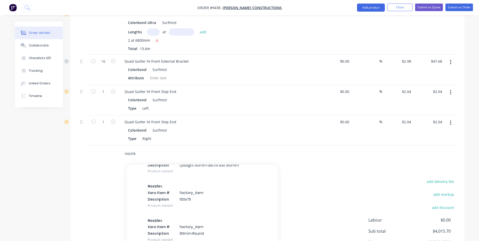
scroll to position [227, 0]
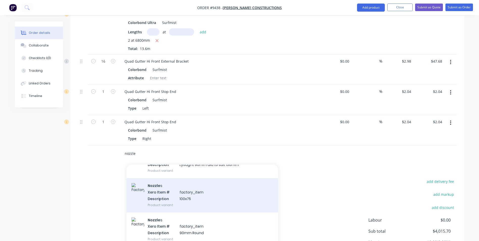
type input "nozzle"
click at [167, 186] on div "Nozzle s Xero Item # factory_item Description 100x75 Product variant" at bounding box center [201, 195] width 151 height 34
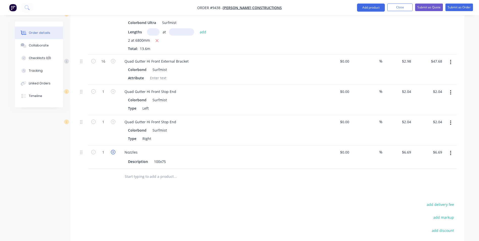
click at [113, 150] on icon "button" at bounding box center [113, 152] width 5 height 5
type input "2"
type input "$13.38"
click at [135, 171] on input "text" at bounding box center [174, 176] width 101 height 10
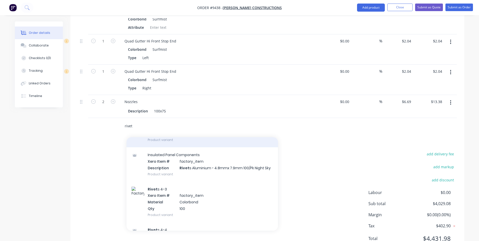
scroll to position [303, 0]
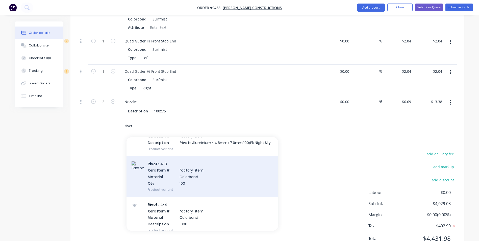
type input "rivet"
click at [196, 160] on div "Rivet s 4-3 Xero Item # factory_item Material Colorbond Qty 100 Product variant" at bounding box center [201, 176] width 151 height 41
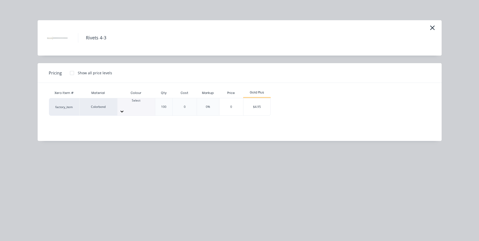
click at [140, 104] on div at bounding box center [136, 105] width 38 height 5
click at [248, 106] on div "$4.95" at bounding box center [256, 106] width 27 height 17
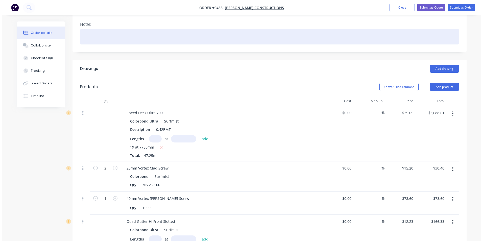
scroll to position [50, 0]
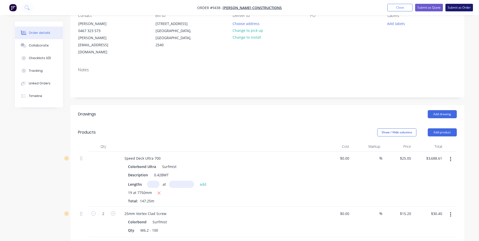
click at [451, 10] on button "Submit as Order" at bounding box center [459, 8] width 28 height 8
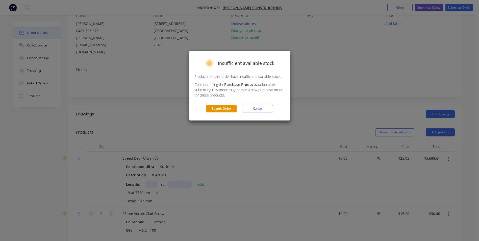
click at [226, 111] on button "Submit Order" at bounding box center [221, 109] width 30 height 8
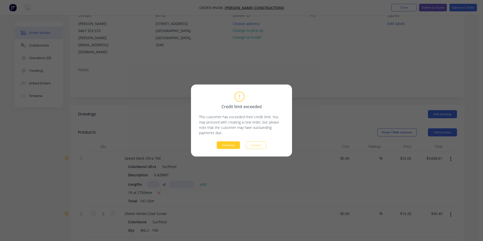
click at [233, 144] on button "Continue" at bounding box center [228, 145] width 23 height 8
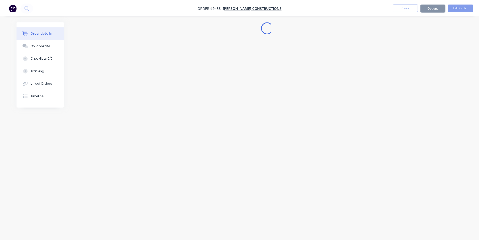
scroll to position [0, 0]
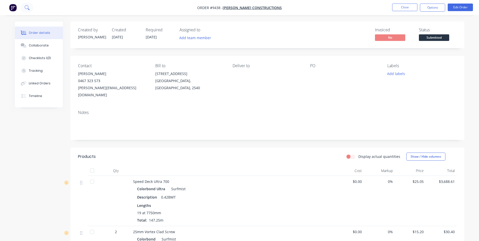
click at [27, 8] on icon at bounding box center [26, 7] width 5 height 5
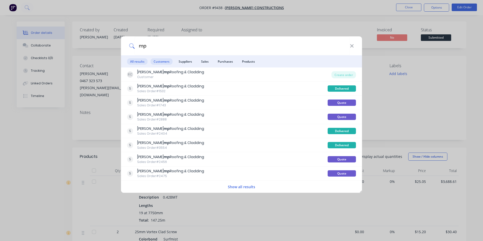
type input "mp"
click at [167, 63] on span "Customers" at bounding box center [161, 61] width 22 height 6
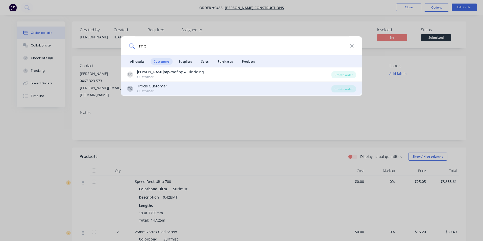
click at [183, 87] on div "TC Trade Customer Customer" at bounding box center [229, 89] width 204 height 10
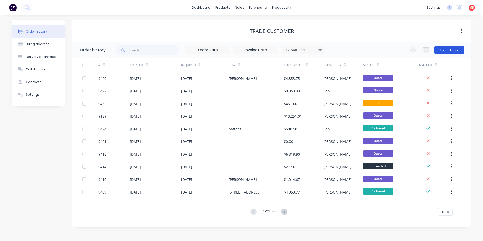
click at [449, 50] on button "Create Order" at bounding box center [448, 50] width 29 height 8
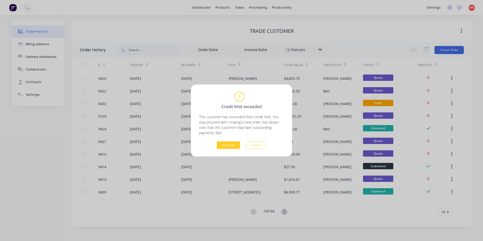
click at [235, 145] on button "Continue" at bounding box center [228, 145] width 23 height 8
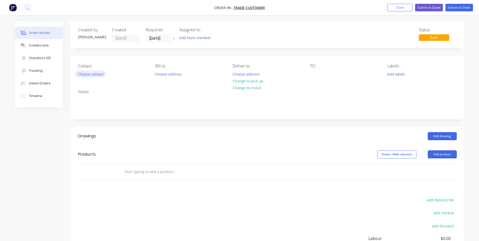
click at [86, 74] on button "Choose contact" at bounding box center [90, 73] width 31 height 7
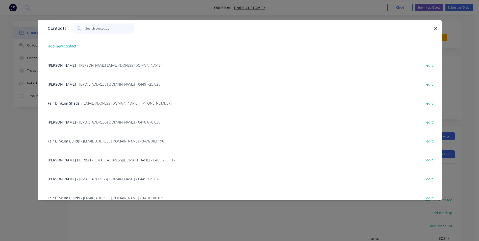
click at [93, 31] on input "text" at bounding box center [109, 28] width 49 height 10
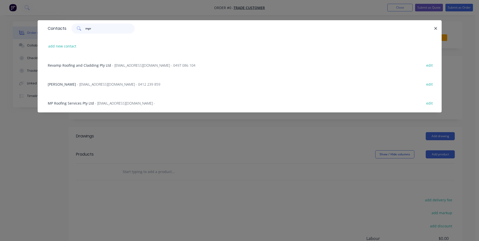
type input "mpr"
click at [110, 66] on div "Revamp Roofing and Cladding Pty Ltd - admin@revamproofing.com - 0497 086 104" at bounding box center [122, 65] width 148 height 5
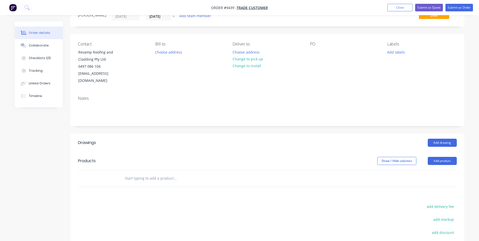
scroll to position [50, 0]
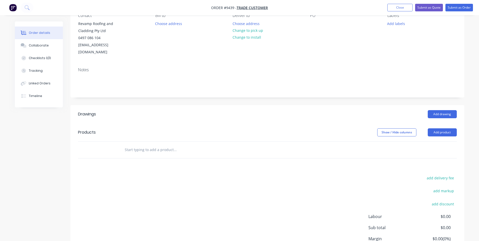
click at [147, 145] on input "text" at bounding box center [174, 150] width 101 height 10
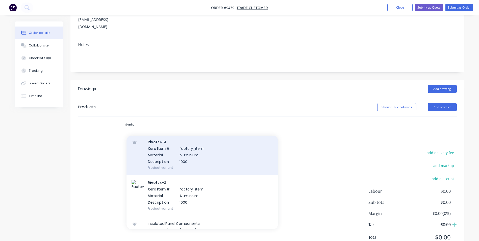
scroll to position [151, 0]
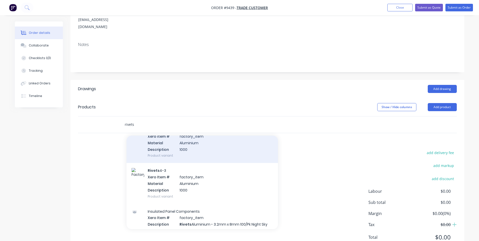
type input "rivets"
click at [186, 178] on div "Rivets 4-3 Xero Item # factory_item Material Aluminium Description 1000 Product…" at bounding box center [201, 183] width 151 height 41
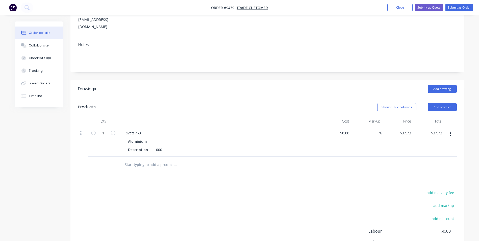
click at [452, 129] on button "button" at bounding box center [451, 133] width 12 height 9
click at [434, 143] on div "Edit" at bounding box center [432, 146] width 39 height 7
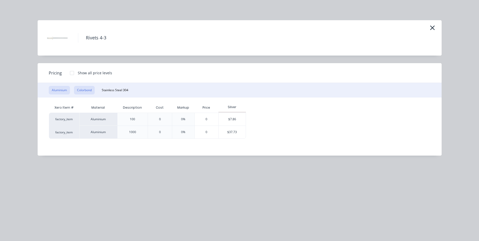
click at [86, 90] on button "Colorbond" at bounding box center [84, 90] width 21 height 9
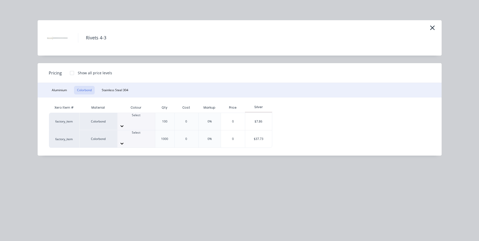
click at [133, 135] on div at bounding box center [136, 137] width 38 height 5
click at [265, 133] on div "$37.73" at bounding box center [258, 138] width 27 height 17
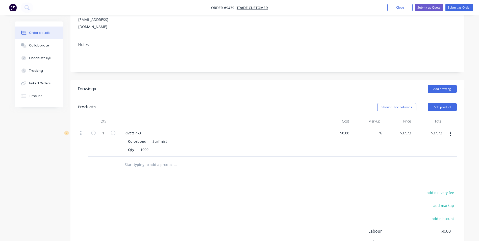
click at [137, 160] on input "text" at bounding box center [174, 165] width 101 height 10
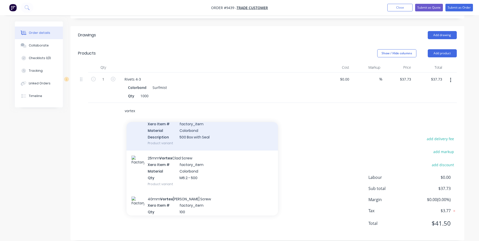
scroll to position [480, 0]
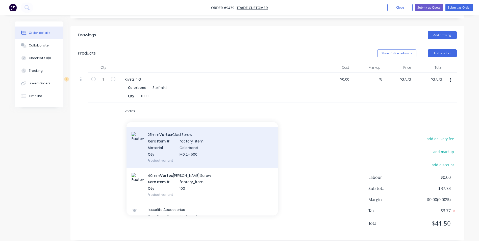
type input "vortex"
click at [199, 143] on div "25mm Vortex Clad Screw Xero Item # factory_item Material Colorbond Qty M6.2 - 5…" at bounding box center [201, 147] width 151 height 41
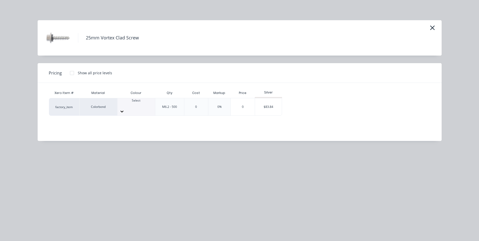
click at [135, 106] on div at bounding box center [136, 105] width 38 height 5
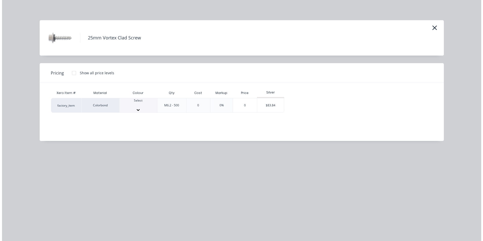
scroll to position [151, 0]
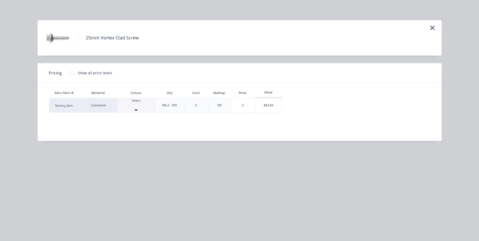
click at [71, 74] on div at bounding box center [72, 73] width 10 height 10
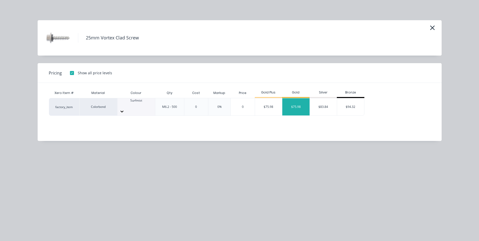
click at [300, 104] on div "$75.98" at bounding box center [295, 106] width 27 height 17
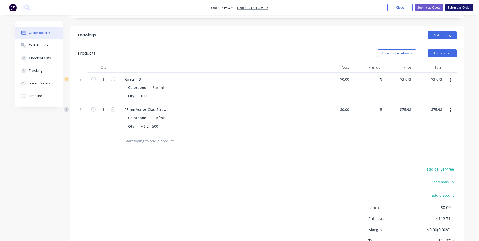
click at [458, 10] on button "Submit as Order" at bounding box center [459, 8] width 28 height 8
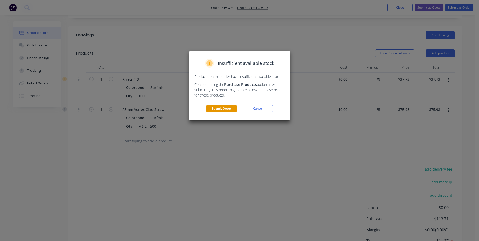
click at [227, 110] on button "Submit Order" at bounding box center [221, 109] width 30 height 8
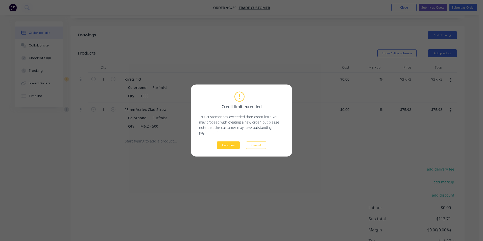
click at [231, 145] on button "Continue" at bounding box center [228, 145] width 23 height 8
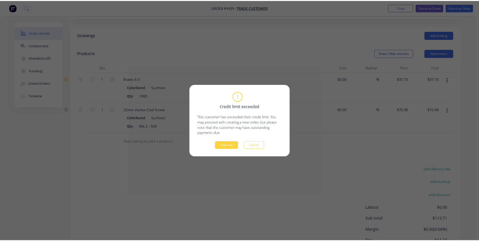
scroll to position [0, 0]
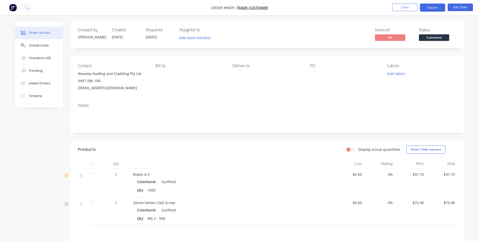
click at [427, 7] on button "Options" at bounding box center [432, 8] width 25 height 8
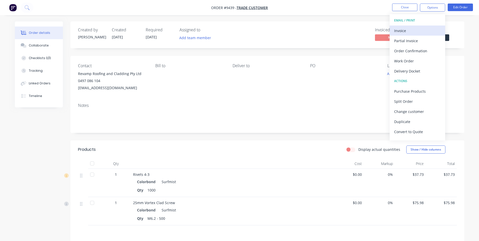
click at [414, 30] on div "Invoice" at bounding box center [417, 30] width 46 height 7
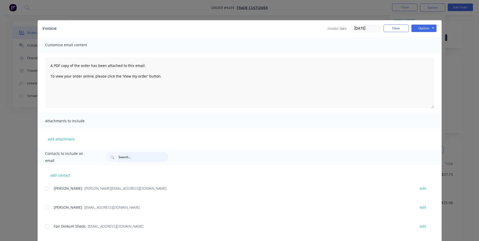
click at [136, 159] on input "text" at bounding box center [143, 157] width 50 height 10
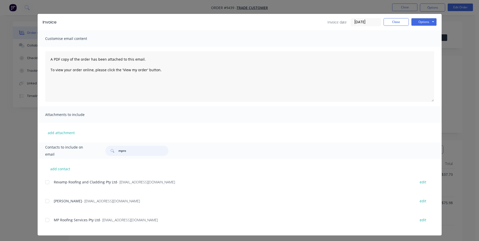
scroll to position [8, 0]
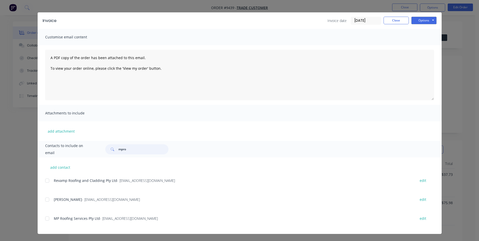
click at [45, 200] on div at bounding box center [47, 199] width 10 height 10
click at [44, 219] on div at bounding box center [47, 218] width 10 height 10
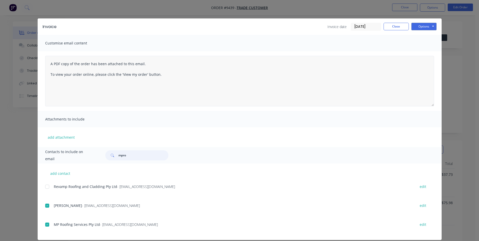
scroll to position [0, 0]
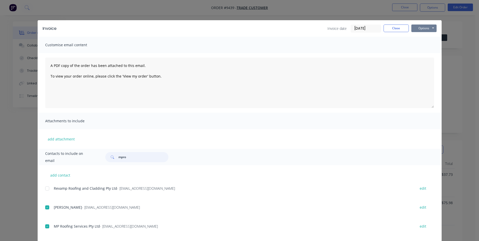
type input "mpro"
click at [416, 27] on button "Options" at bounding box center [423, 28] width 25 height 8
click at [417, 55] on button "Email" at bounding box center [427, 54] width 32 height 8
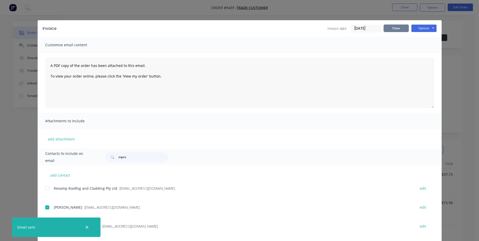
click at [399, 27] on button "Close" at bounding box center [396, 28] width 25 height 8
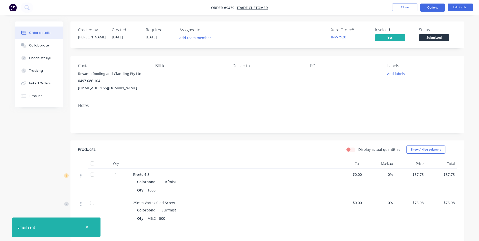
click at [428, 11] on button "Options" at bounding box center [432, 8] width 25 height 8
click at [374, 56] on div "Contact Revamp Roofing and Cladding Pty Ltd 0497 086 104 admin@revamproofing.co…" at bounding box center [267, 77] width 394 height 43
click at [452, 10] on button "Edit Order" at bounding box center [460, 8] width 25 height 8
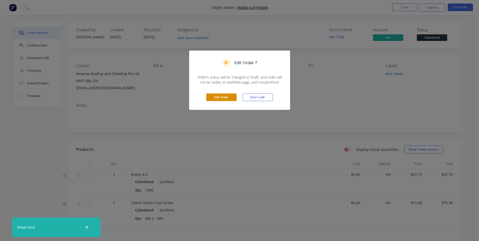
click at [227, 96] on button "Edit Order" at bounding box center [221, 97] width 30 height 8
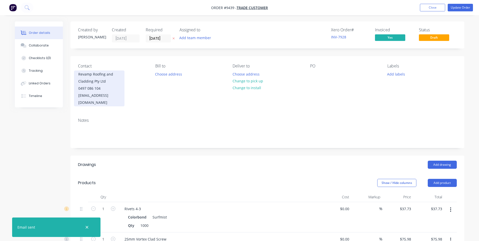
click at [102, 89] on div "0497 086 104" at bounding box center [99, 88] width 42 height 7
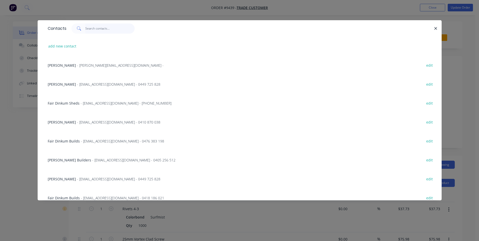
click at [105, 30] on input "text" at bounding box center [109, 28] width 49 height 10
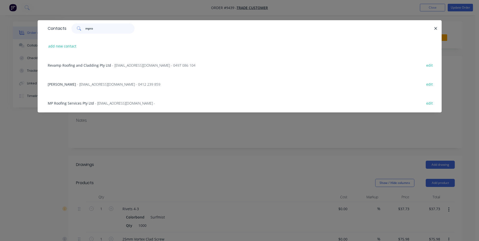
type input "mpro"
click at [92, 100] on div "MP Roofing Services Pty Ltd - service@mproofing.com.au -" at bounding box center [101, 102] width 107 height 5
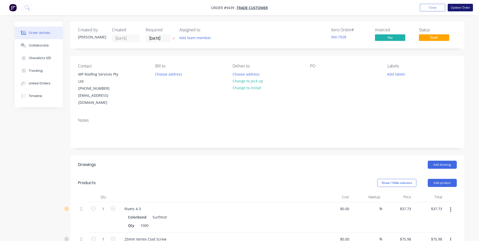
click at [458, 8] on button "Update Order" at bounding box center [460, 8] width 25 height 8
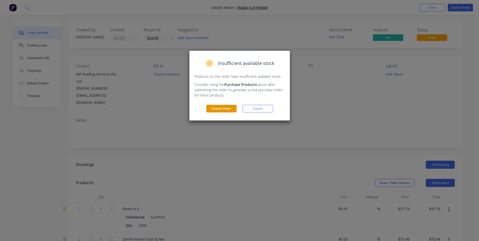
click at [226, 110] on button "Submit Order" at bounding box center [221, 109] width 30 height 8
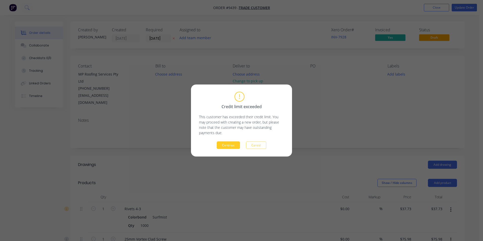
click at [234, 142] on button "Continue" at bounding box center [228, 145] width 23 height 8
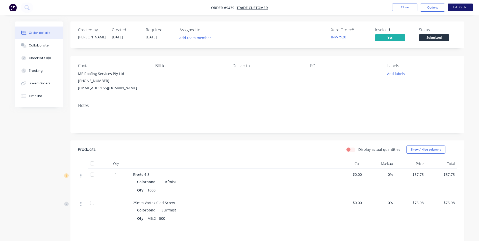
click at [453, 10] on button "Edit Order" at bounding box center [460, 8] width 25 height 8
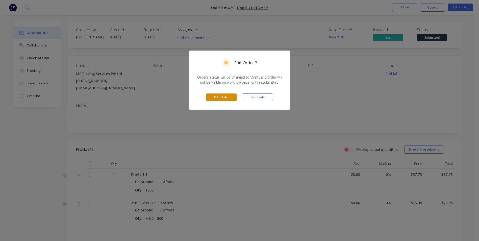
click at [234, 99] on button "Edit Order" at bounding box center [221, 97] width 30 height 8
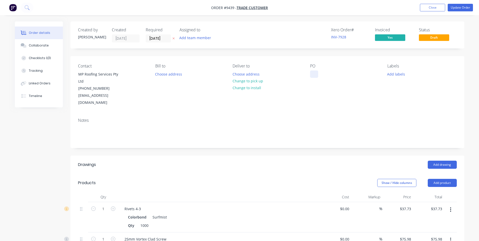
click at [311, 75] on div at bounding box center [314, 73] width 8 height 7
click at [316, 90] on div "PO 30769" at bounding box center [344, 85] width 69 height 43
click at [461, 5] on button "Update Order" at bounding box center [460, 8] width 25 height 8
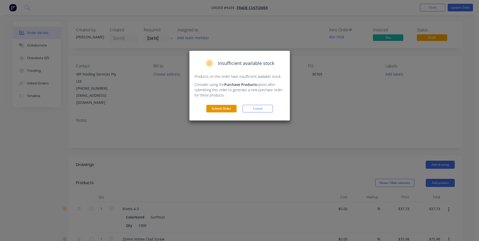
click at [233, 110] on button "Submit Order" at bounding box center [221, 109] width 30 height 8
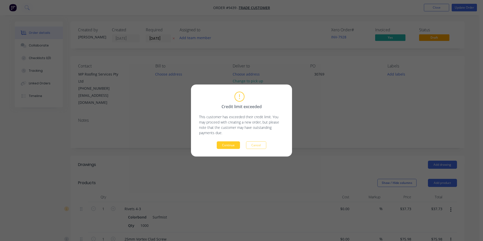
click at [229, 143] on button "Continue" at bounding box center [228, 145] width 23 height 8
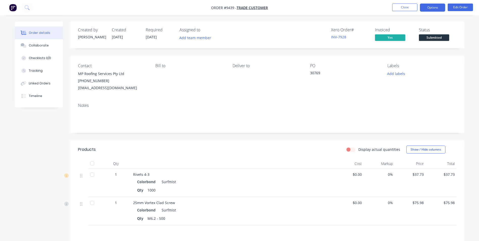
click at [431, 9] on button "Options" at bounding box center [432, 8] width 25 height 8
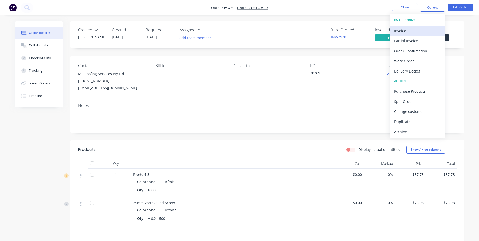
click at [412, 29] on div "Invoice" at bounding box center [417, 30] width 46 height 7
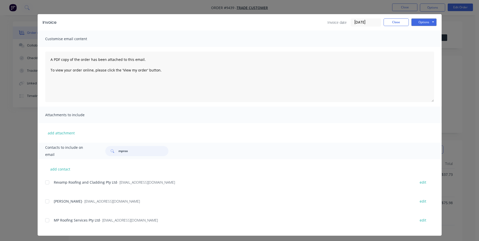
scroll to position [8, 0]
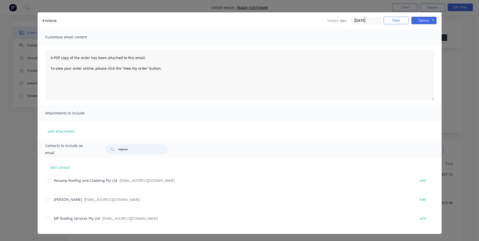
type input "mproo"
click at [43, 219] on div "add contact Revamp Roofing and Cladding Pty Ltd - admin@revamproofing.com edit …" at bounding box center [240, 195] width 404 height 77
click at [43, 218] on div at bounding box center [47, 218] width 10 height 10
click at [43, 197] on div at bounding box center [47, 199] width 10 height 10
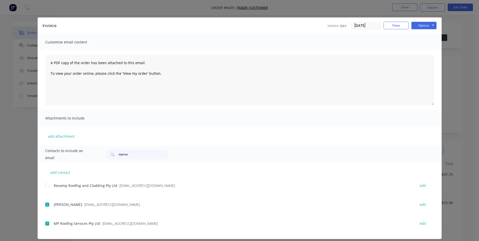
scroll to position [0, 0]
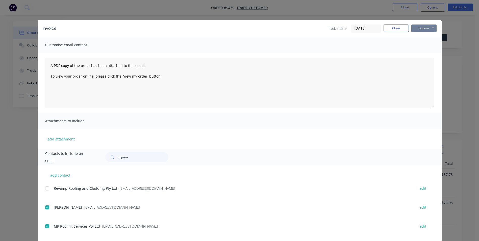
click at [419, 26] on button "Options" at bounding box center [423, 28] width 25 height 8
click at [414, 55] on button "Email" at bounding box center [427, 54] width 32 height 8
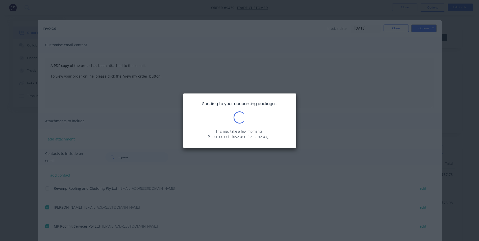
click at [401, 29] on div "Sending to your accounting package... Loading... This may take a few moments. P…" at bounding box center [239, 120] width 479 height 241
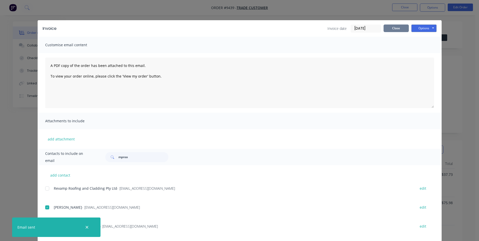
click at [396, 28] on button "Close" at bounding box center [396, 28] width 25 height 8
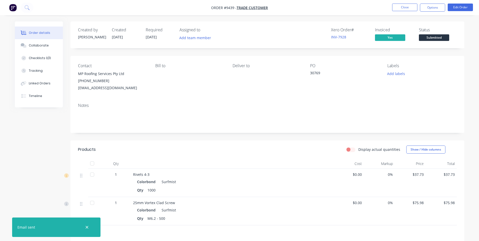
click at [10, 10] on img "button" at bounding box center [13, 8] width 8 height 8
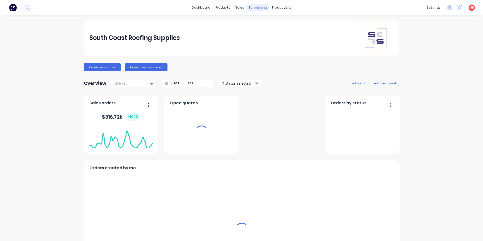
click at [254, 6] on div "purchasing" at bounding box center [257, 8] width 23 height 8
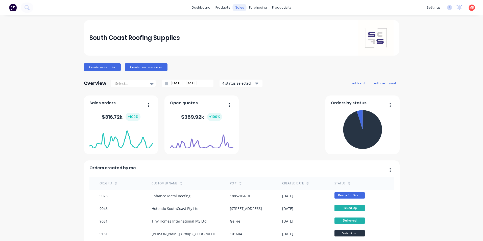
click at [254, 6] on div "purchasing" at bounding box center [257, 8] width 23 height 8
click at [236, 6] on div "sales" at bounding box center [240, 8] width 14 height 8
click at [244, 22] on div at bounding box center [241, 24] width 8 height 5
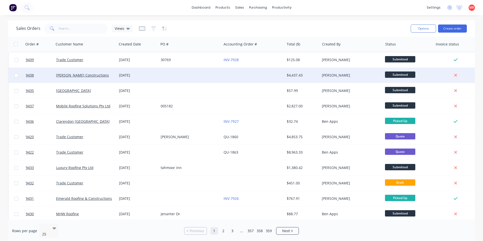
click at [185, 79] on div at bounding box center [190, 75] width 63 height 15
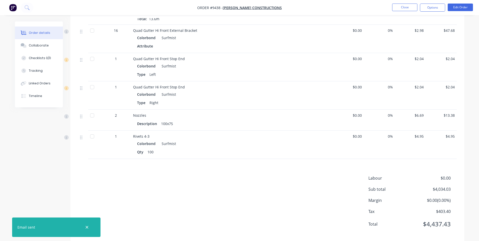
scroll to position [293, 0]
click at [457, 11] on li "Edit Order" at bounding box center [460, 8] width 25 height 8
click at [457, 9] on button "Edit Order" at bounding box center [460, 8] width 25 height 8
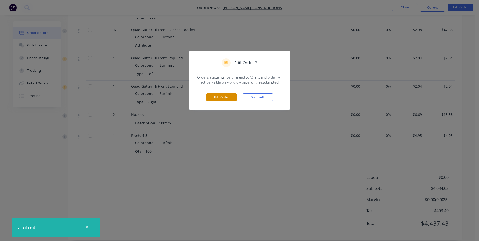
click at [219, 100] on button "Edit Order" at bounding box center [221, 97] width 30 height 8
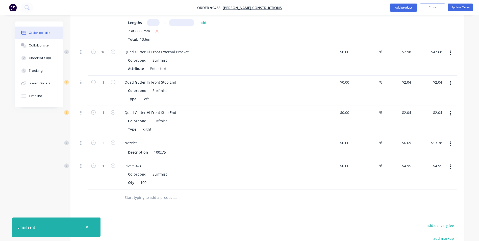
scroll to position [328, 0]
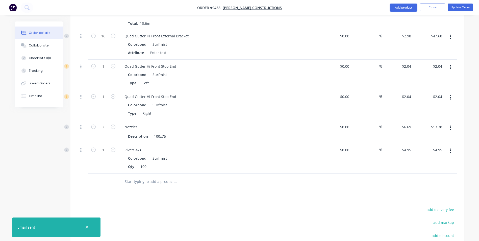
click at [128, 176] on input "text" at bounding box center [174, 181] width 101 height 10
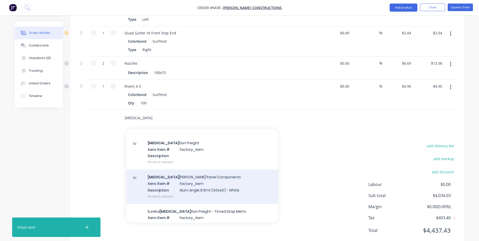
scroll to position [101, 0]
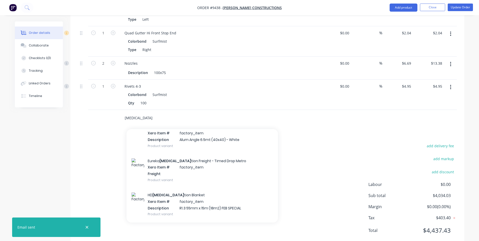
type input "insula"
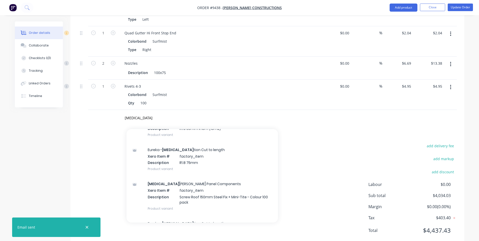
scroll to position [505, 0]
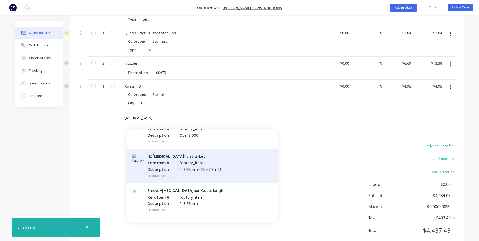
click at [183, 150] on div "HD Insula tion Blanket Xero Item # factory_item Description R1.3 55mm x 15m (18…" at bounding box center [201, 166] width 151 height 34
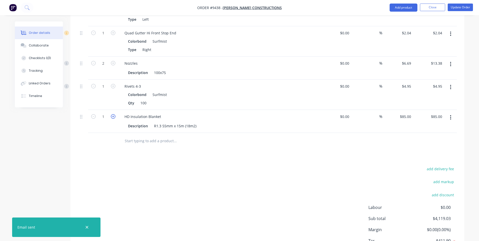
click at [113, 114] on icon "button" at bounding box center [113, 116] width 5 height 5
type input "2"
type input "$170.00"
click at [113, 114] on icon "button" at bounding box center [113, 116] width 5 height 5
type input "3"
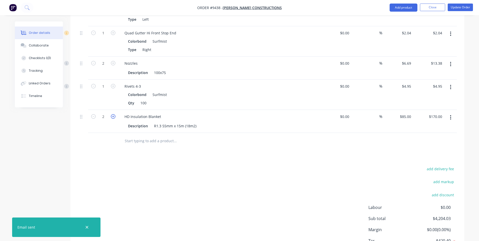
type input "$255.00"
click at [113, 114] on icon "button" at bounding box center [113, 116] width 5 height 5
type input "4"
type input "$340.00"
click at [113, 114] on icon "button" at bounding box center [113, 116] width 5 height 5
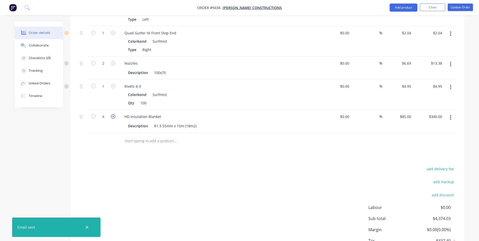
type input "5"
type input "$425.00"
click at [113, 114] on icon "button" at bounding box center [113, 116] width 5 height 5
type input "6"
type input "$510.00"
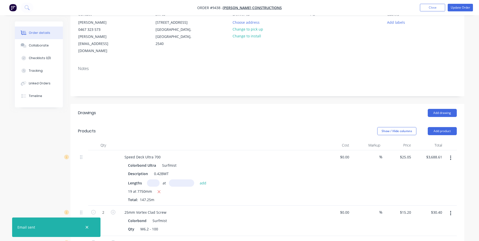
scroll to position [89, 0]
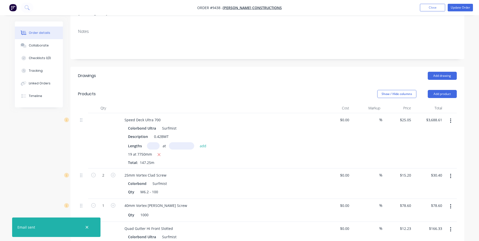
click at [452, 116] on button "button" at bounding box center [451, 120] width 12 height 9
click at [420, 161] on div "Delete" at bounding box center [432, 164] width 39 height 7
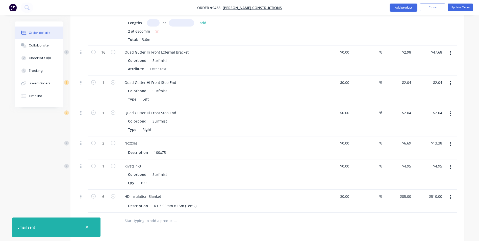
scroll to position [266, 0]
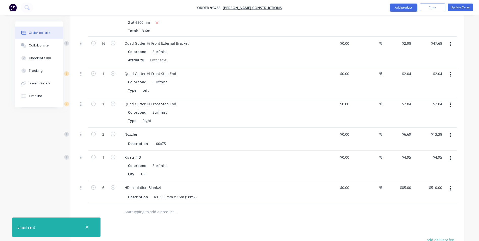
click at [148, 207] on input "text" at bounding box center [174, 212] width 101 height 10
type input "c"
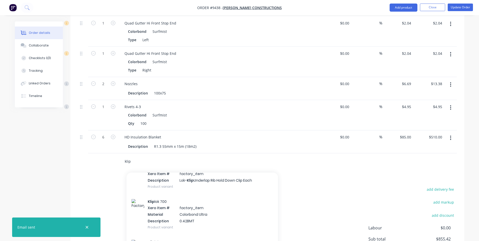
scroll to position [606, 0]
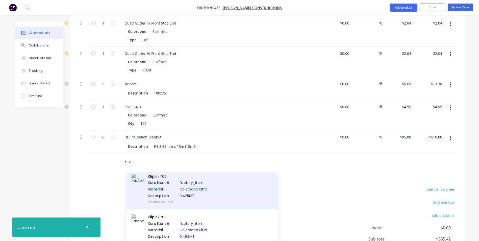
type input "klip"
click at [169, 177] on div "Klip lok 700 Xero Item # factory_item Material Colorbond Ultra Description 0.42…" at bounding box center [201, 189] width 151 height 41
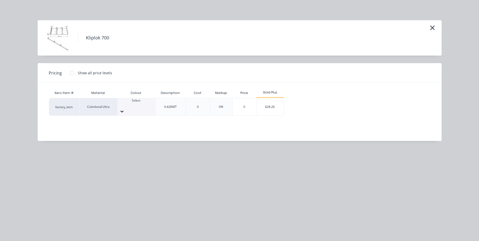
click at [147, 107] on div at bounding box center [136, 111] width 38 height 8
click at [265, 106] on div "$28.26" at bounding box center [270, 106] width 27 height 17
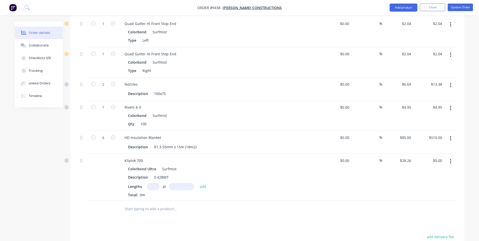
scroll to position [316, 0]
click at [154, 182] on input "text" at bounding box center [153, 185] width 13 height 7
type input "19"
type input "7750"
click at [197, 182] on button "add" at bounding box center [203, 185] width 12 height 7
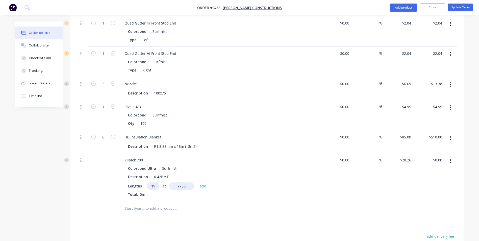
type input "$4,161.29"
click at [147, 212] on input "text" at bounding box center [174, 217] width 101 height 10
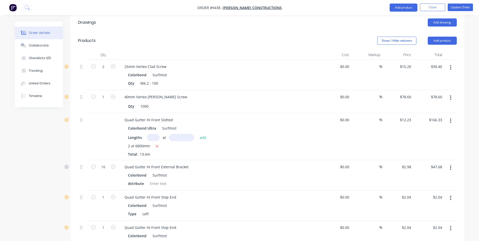
scroll to position [137, 0]
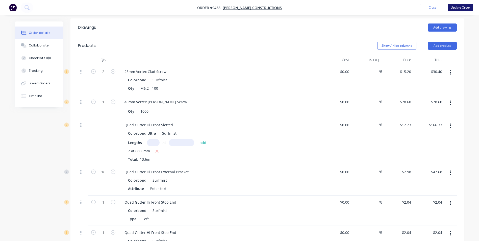
click at [461, 6] on button "Update Order" at bounding box center [460, 8] width 25 height 8
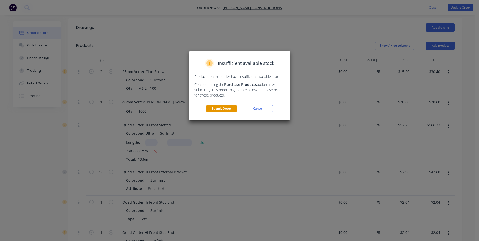
click at [216, 107] on button "Submit Order" at bounding box center [221, 109] width 30 height 8
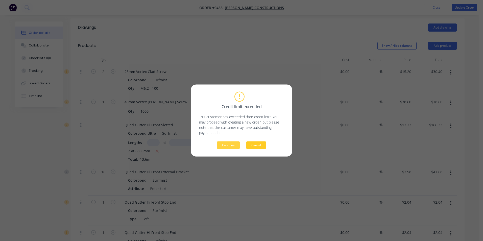
click at [260, 144] on button "Cancel" at bounding box center [256, 145] width 20 height 8
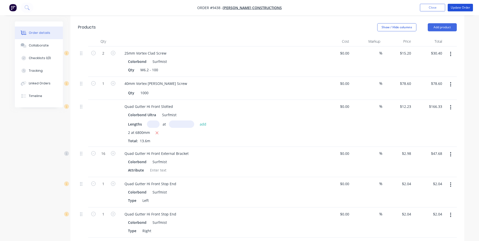
scroll to position [61, 0]
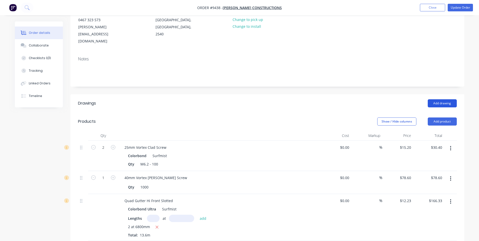
click at [441, 99] on button "Add drawing" at bounding box center [442, 103] width 29 height 8
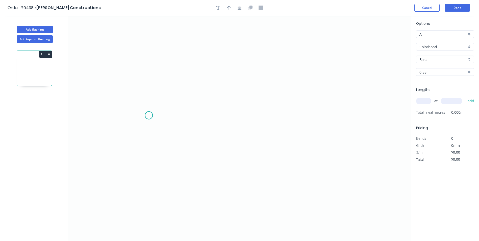
click at [149, 115] on icon "0" at bounding box center [239, 128] width 343 height 225
click at [152, 100] on icon "0" at bounding box center [239, 128] width 343 height 225
click at [337, 105] on icon "0 ?" at bounding box center [239, 128] width 343 height 225
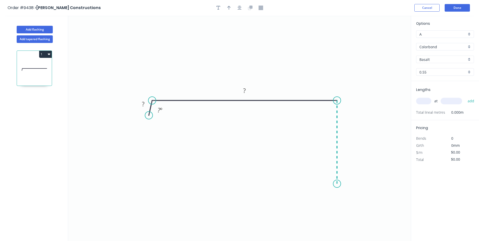
click at [338, 184] on icon "0 ? ? ? º" at bounding box center [239, 128] width 343 height 225
click at [315, 184] on icon "0 ? ? ? ? º" at bounding box center [239, 128] width 343 height 225
click at [315, 205] on icon "0 ? ? ? ? ? º" at bounding box center [239, 128] width 343 height 225
click at [315, 205] on circle at bounding box center [315, 205] width 8 height 8
click at [141, 102] on rect at bounding box center [143, 104] width 10 height 7
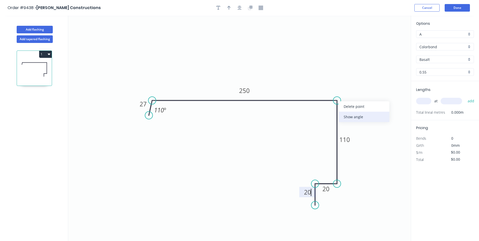
click at [347, 115] on div "Show angle" at bounding box center [364, 117] width 51 height 10
type input "$15.84"
click at [330, 110] on tspan "º" at bounding box center [329, 109] width 2 height 8
click at [335, 108] on rect at bounding box center [328, 109] width 16 height 10
click at [326, 108] on tspan "3" at bounding box center [326, 109] width 3 height 8
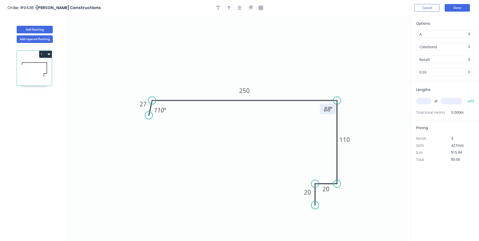
click at [427, 100] on input "text" at bounding box center [423, 101] width 15 height 7
type input "3"
type input "4500"
click at [465, 97] on button "add" at bounding box center [471, 101] width 12 height 9
type input "$213.84"
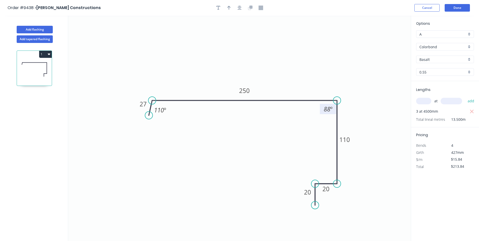
click at [468, 45] on div "Colorbond" at bounding box center [445, 47] width 58 height 8
click at [458, 72] on div "Colorbond Ultra" at bounding box center [444, 74] width 57 height 9
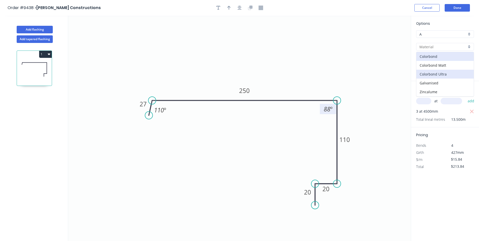
type input "Colorbond Ultra"
type input "$25.56"
type input "$345.06"
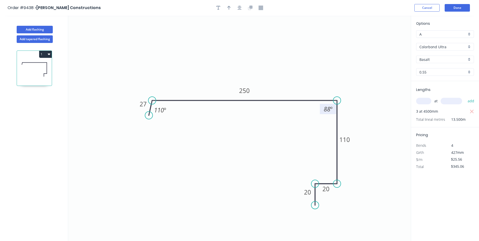
click at [470, 59] on div "Basalt" at bounding box center [445, 60] width 58 height 8
click at [440, 87] on div "Surfmist" at bounding box center [444, 85] width 57 height 9
type input "Surfmist"
click at [463, 8] on button "Done" at bounding box center [457, 8] width 25 height 8
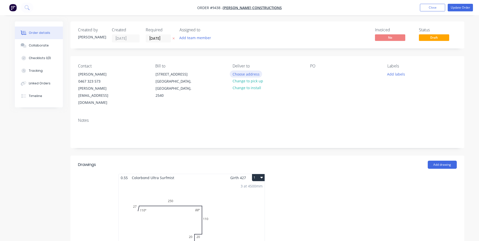
click at [243, 75] on button "Choose address" at bounding box center [246, 73] width 32 height 7
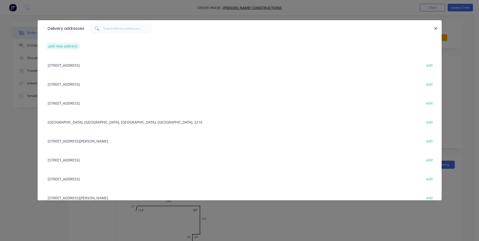
click at [74, 47] on button "add new address" at bounding box center [63, 46] width 35 height 7
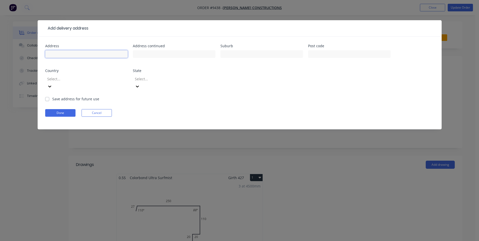
click at [71, 54] on input "text" at bounding box center [86, 54] width 83 height 8
type input "[STREET_ADDRESS]"
type input "Ulladulla"
click at [312, 53] on input "text" at bounding box center [349, 54] width 83 height 8
type input "2535"
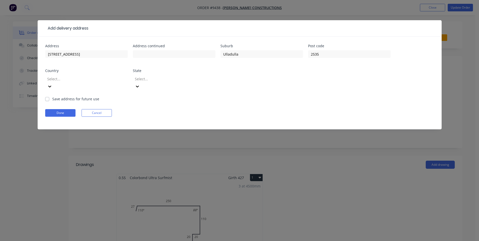
click at [292, 82] on div "Address 16 Rennies Beach Rd Address continued Suburb Ulladulla Post code 2535 C…" at bounding box center [239, 70] width 389 height 52
click at [83, 78] on div at bounding box center [83, 79] width 73 height 6
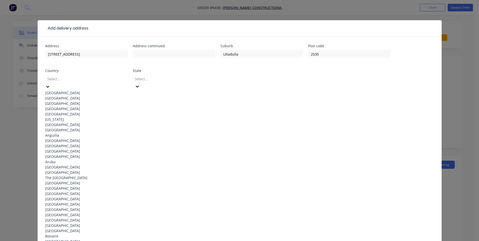
click at [62, 90] on div "Australia" at bounding box center [86, 92] width 83 height 5
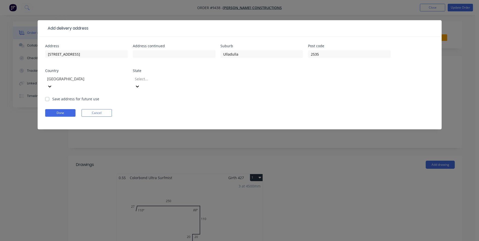
click at [150, 81] on div at bounding box center [170, 79] width 73 height 6
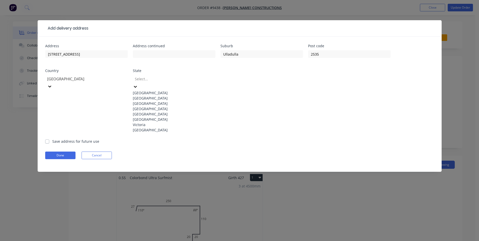
click at [154, 99] on div "New South Wales" at bounding box center [174, 97] width 83 height 5
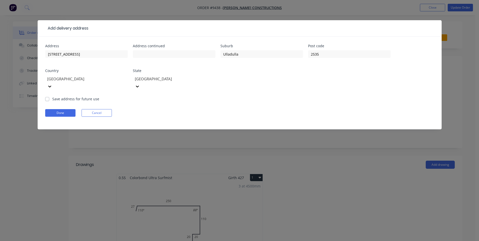
click at [52, 96] on label "Save address for future use" at bounding box center [75, 98] width 47 height 5
click at [48, 96] on input "Save address for future use" at bounding box center [47, 98] width 4 height 5
checkbox input "true"
click at [53, 109] on button "Done" at bounding box center [60, 113] width 30 height 8
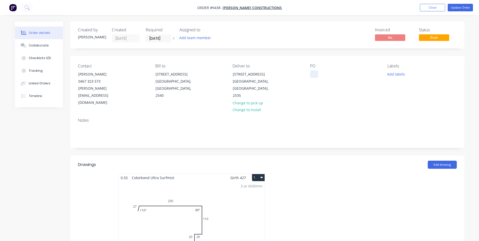
click at [314, 73] on div at bounding box center [314, 73] width 8 height 7
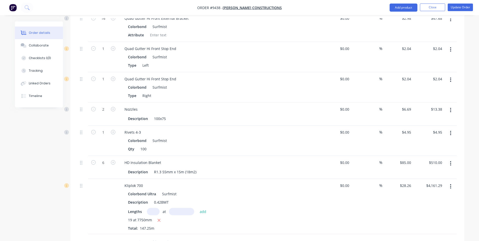
scroll to position [454, 0]
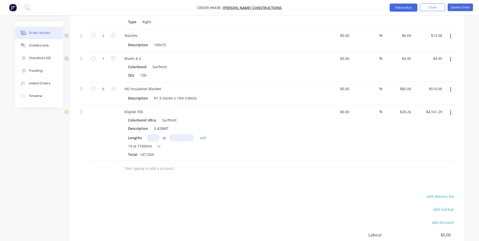
click at [147, 163] on input "text" at bounding box center [174, 168] width 101 height 10
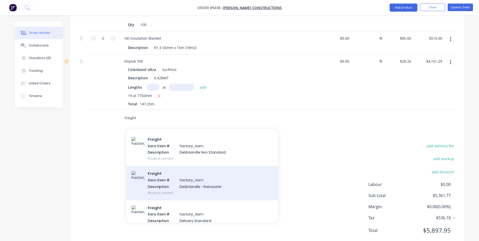
scroll to position [1035, 0]
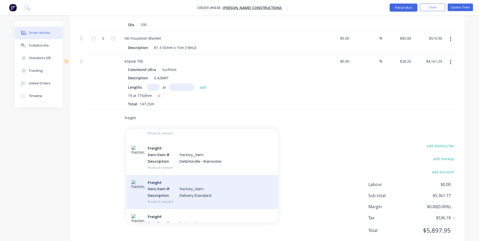
type input "freight"
click at [199, 178] on div "Freight Xero Item # factory_item Description Delivery Standard Product variant" at bounding box center [201, 192] width 151 height 34
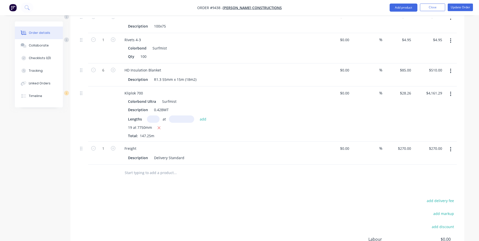
scroll to position [479, 0]
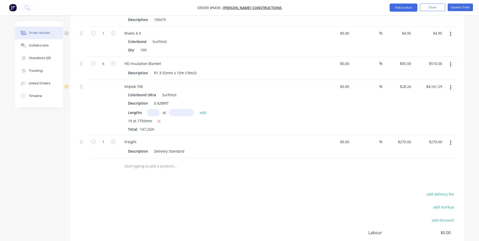
click at [143, 161] on input "text" at bounding box center [174, 166] width 101 height 10
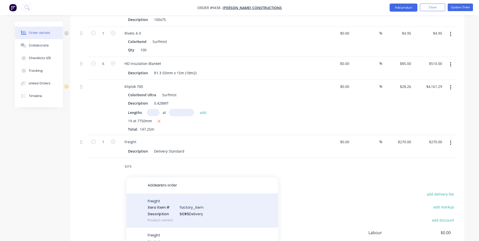
scroll to position [505, 0]
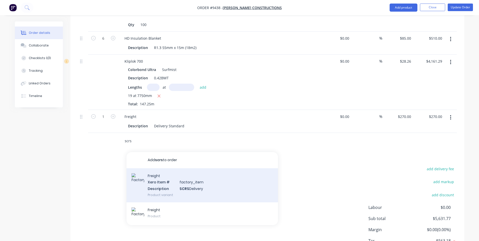
type input "scrs"
click at [172, 176] on div "Freight Xero Item # factory_item Description SCRS Delivery Product variant" at bounding box center [201, 185] width 151 height 34
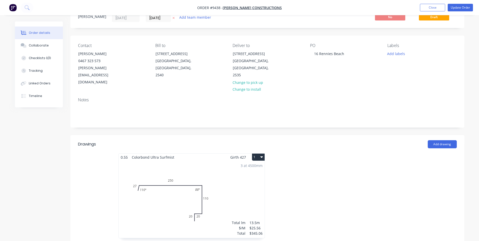
scroll to position [0, 0]
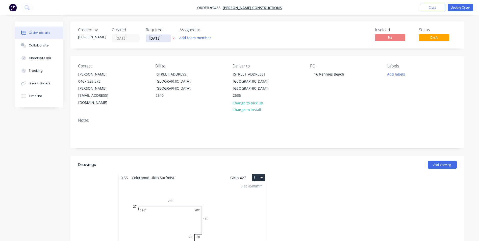
click at [154, 38] on input "[DATE]" at bounding box center [158, 39] width 25 height 8
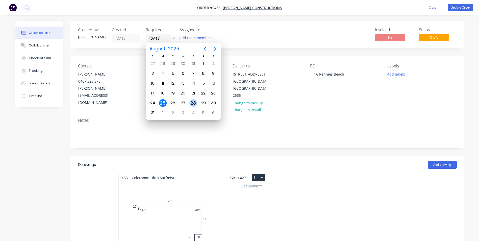
click at [193, 105] on div "28" at bounding box center [193, 103] width 8 height 8
type input "[DATE]"
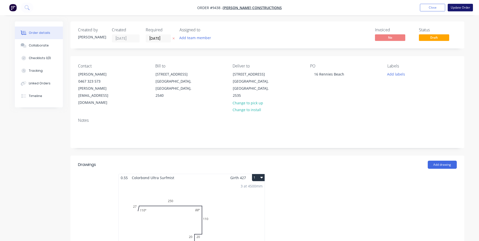
click at [453, 10] on button "Update Order" at bounding box center [460, 8] width 25 height 8
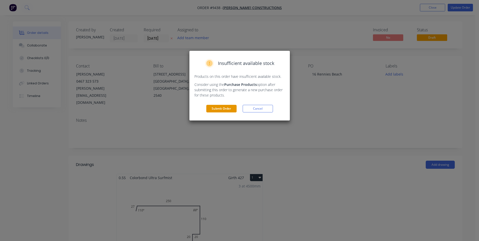
click at [231, 108] on button "Submit Order" at bounding box center [221, 109] width 30 height 8
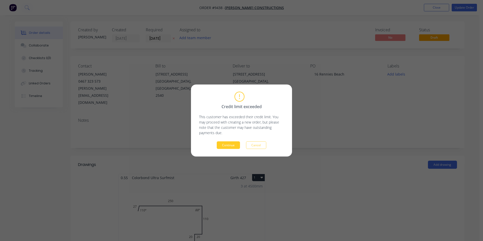
click at [226, 145] on button "Continue" at bounding box center [228, 145] width 23 height 8
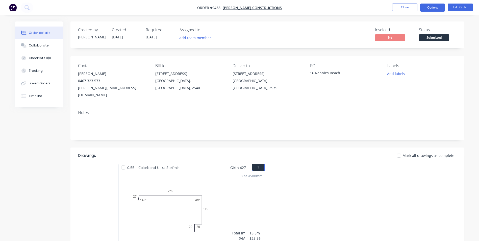
click at [433, 10] on button "Options" at bounding box center [432, 8] width 25 height 8
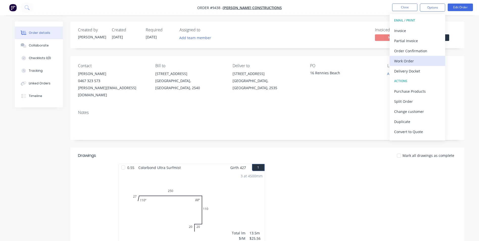
click at [414, 61] on div "Work Order" at bounding box center [417, 60] width 46 height 7
click at [410, 57] on div "Custom" at bounding box center [417, 60] width 46 height 7
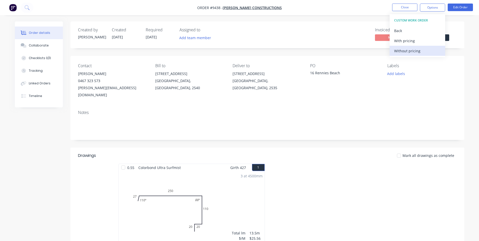
click at [430, 49] on div "Without pricing" at bounding box center [417, 50] width 46 height 7
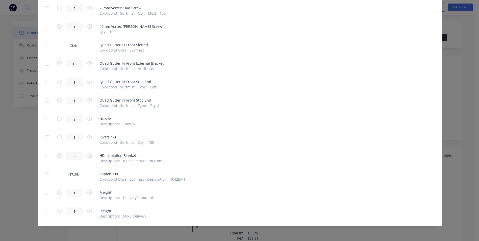
scroll to position [41, 0]
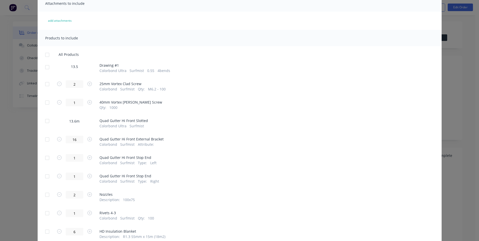
click at [44, 70] on div at bounding box center [47, 67] width 10 height 10
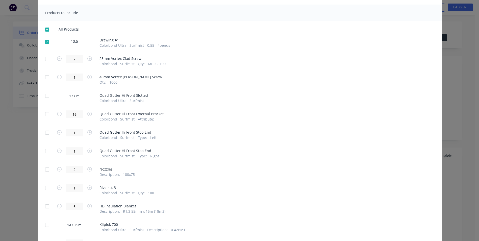
click at [46, 77] on div at bounding box center [47, 77] width 10 height 10
click at [42, 60] on div at bounding box center [47, 59] width 10 height 10
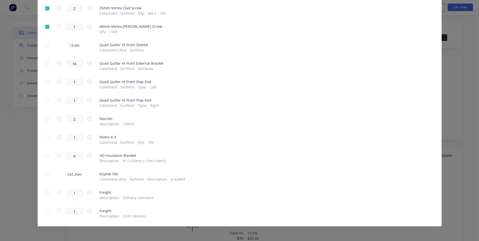
click at [45, 118] on div at bounding box center [47, 119] width 10 height 10
click at [48, 136] on div at bounding box center [47, 137] width 10 height 10
click at [46, 157] on div at bounding box center [47, 156] width 10 height 10
click at [50, 210] on div "1 Freight Description : SCRS Delivery" at bounding box center [239, 212] width 389 height 11
click at [49, 211] on div at bounding box center [47, 211] width 10 height 10
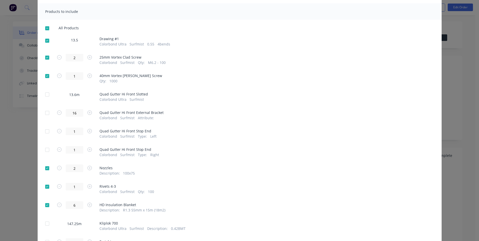
scroll to position [0, 0]
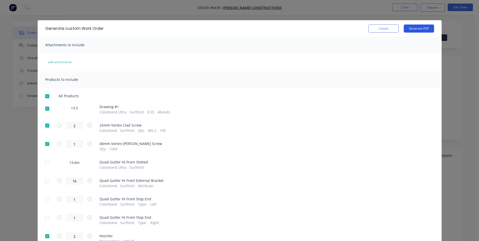
click at [413, 29] on button "Generate PDF" at bounding box center [419, 28] width 30 height 8
click at [388, 29] on button "Cancel" at bounding box center [383, 28] width 30 height 8
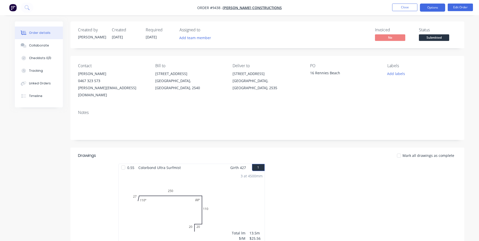
click at [431, 4] on button "Options" at bounding box center [432, 8] width 25 height 8
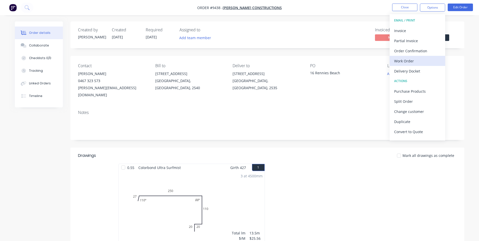
click at [419, 59] on div "Work Order" at bounding box center [417, 60] width 46 height 7
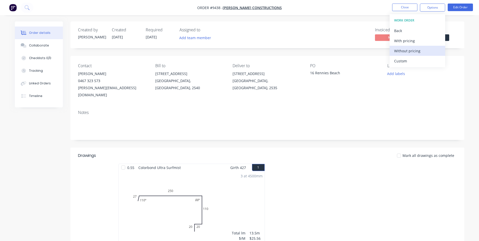
click at [421, 50] on div "Without pricing" at bounding box center [417, 50] width 46 height 7
click at [399, 62] on div "Custom" at bounding box center [417, 60] width 46 height 7
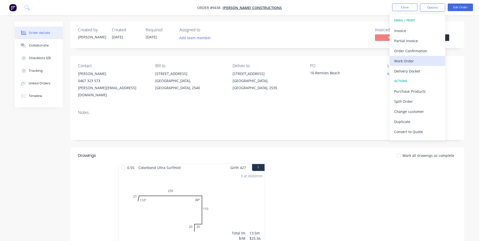
click at [407, 60] on div "Work Order" at bounding box center [417, 60] width 46 height 7
click at [407, 61] on div "Custom" at bounding box center [417, 60] width 46 height 7
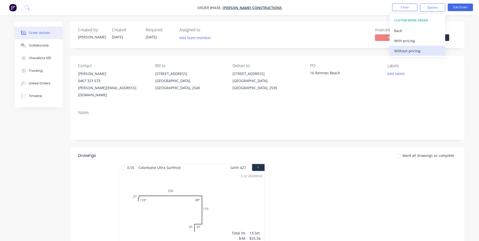
click at [407, 50] on div "Without pricing" at bounding box center [417, 50] width 46 height 7
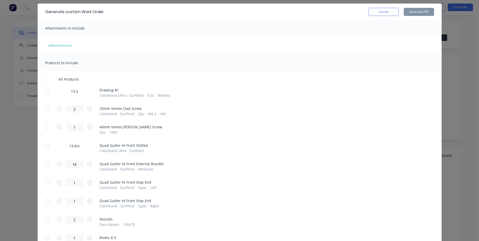
scroll to position [25, 0]
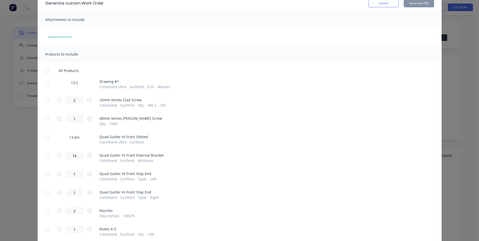
click at [44, 83] on div at bounding box center [47, 83] width 10 height 10
click at [45, 101] on div at bounding box center [47, 100] width 10 height 10
click at [45, 116] on div at bounding box center [47, 119] width 10 height 10
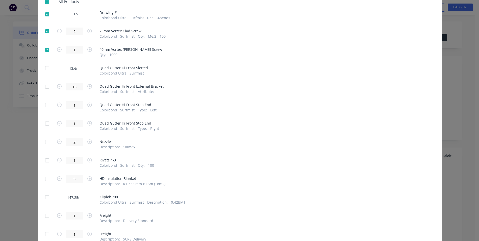
scroll to position [117, 0]
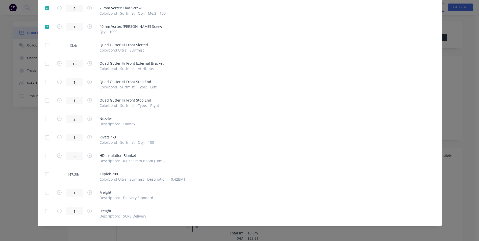
click at [45, 120] on div at bounding box center [47, 119] width 10 height 10
click at [45, 137] on div at bounding box center [47, 137] width 10 height 10
click at [47, 212] on div at bounding box center [47, 211] width 10 height 10
click at [45, 157] on div at bounding box center [47, 156] width 10 height 10
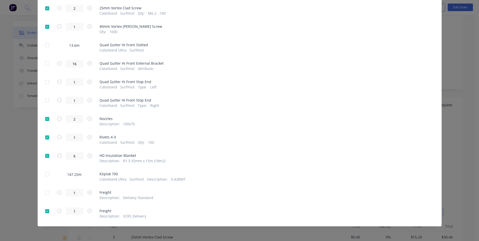
scroll to position [0, 0]
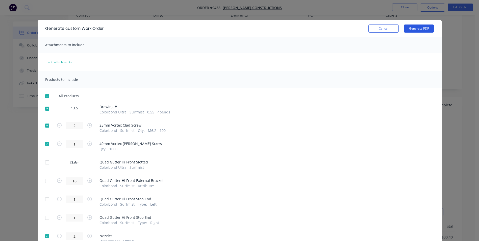
click at [413, 29] on button "Generate PDF" at bounding box center [419, 28] width 30 height 8
click at [389, 29] on button "Cancel" at bounding box center [383, 28] width 30 height 8
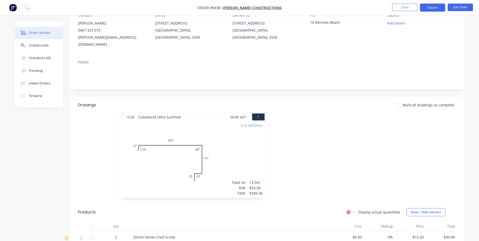
click at [426, 10] on button "Options" at bounding box center [432, 8] width 25 height 8
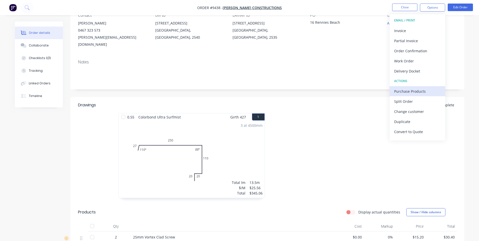
click at [404, 91] on div "Purchase Products" at bounding box center [417, 91] width 46 height 7
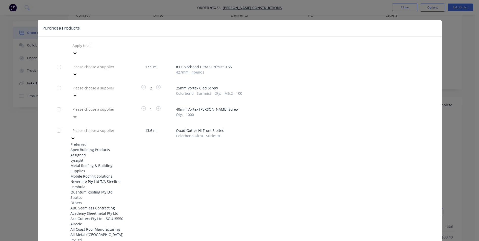
click at [110, 127] on div at bounding box center [108, 130] width 73 height 6
click at [81, 158] on div "Lysaght" at bounding box center [98, 160] width 56 height 5
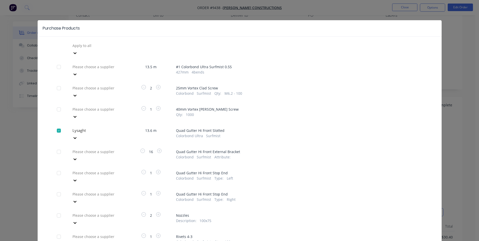
click at [95, 49] on div at bounding box center [108, 45] width 73 height 6
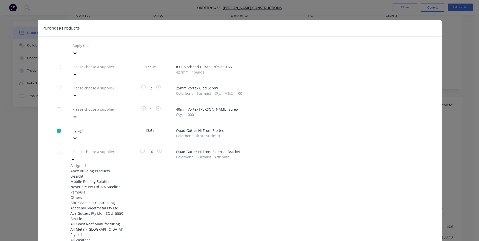
click at [82, 173] on div "Lysaght" at bounding box center [98, 175] width 56 height 5
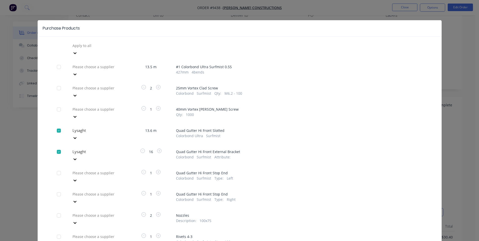
click at [86, 49] on div at bounding box center [108, 45] width 73 height 6
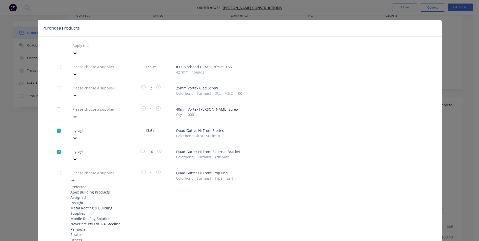
click at [79, 200] on div "Lysaght" at bounding box center [98, 202] width 56 height 5
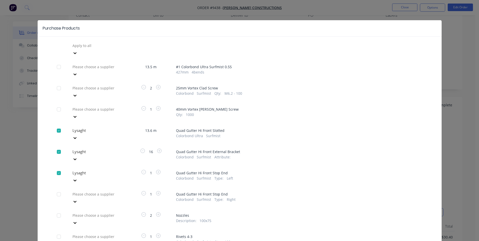
click at [83, 190] on div "Please choose a supplier" at bounding box center [98, 197] width 56 height 15
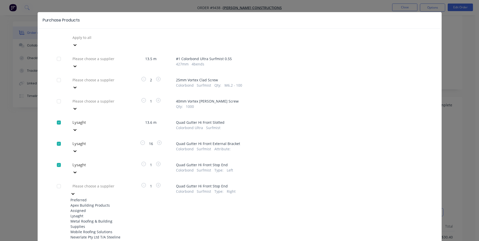
scroll to position [9, 0]
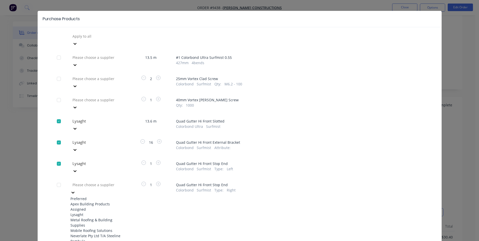
click at [78, 212] on div "Lysaght" at bounding box center [98, 214] width 56 height 5
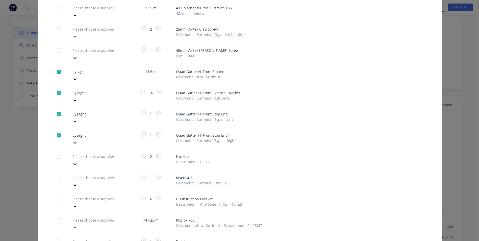
scroll to position [60, 0]
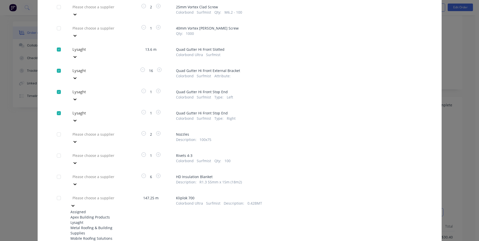
click at [90, 220] on div "Lysaght" at bounding box center [98, 222] width 56 height 5
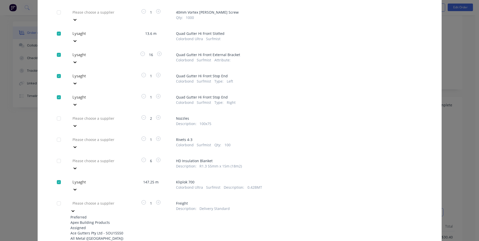
scroll to position [379, 0]
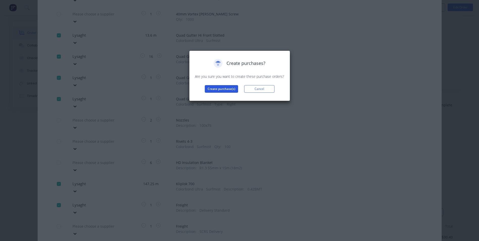
click at [207, 92] on button "Create purchase(s)" at bounding box center [221, 89] width 33 height 8
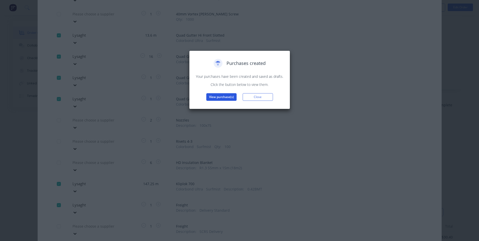
click at [212, 96] on button "View purchase(s)" at bounding box center [221, 97] width 30 height 8
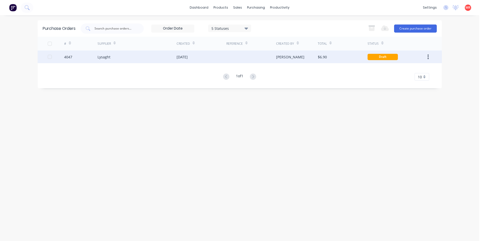
click at [227, 56] on div at bounding box center [251, 56] width 50 height 13
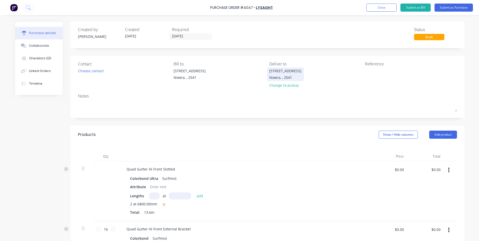
click at [269, 73] on div "[STREET_ADDRESS]" at bounding box center [285, 70] width 32 height 5
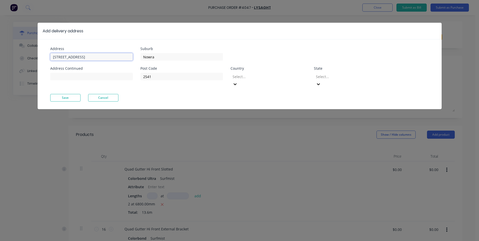
click at [93, 59] on input "[STREET_ADDRESS]" at bounding box center [91, 57] width 83 height 8
type input "U"
type input "[STREET_ADDRESS]"
type input "Ulladulla"
click at [241, 78] on div at bounding box center [268, 76] width 73 height 6
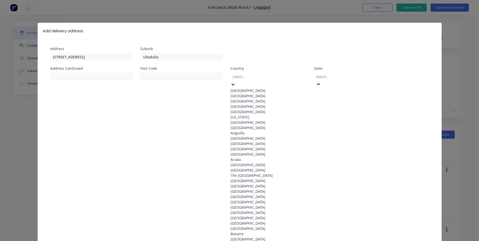
drag, startPoint x: 239, startPoint y: 87, endPoint x: 252, endPoint y: 85, distance: 13.2
click at [239, 88] on div "Australia" at bounding box center [269, 90] width 76 height 5
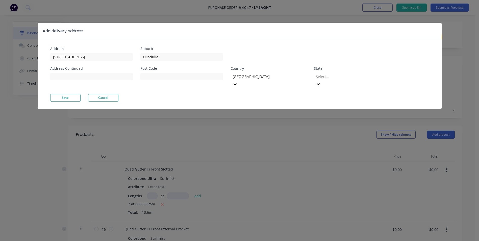
click at [344, 79] on div at bounding box center [351, 76] width 73 height 6
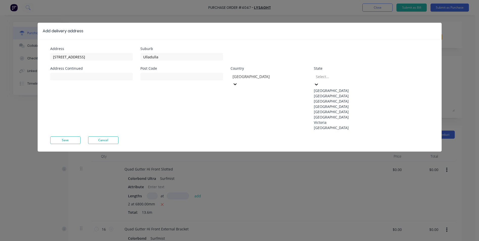
click at [337, 98] on div "New South Wales" at bounding box center [352, 95] width 76 height 5
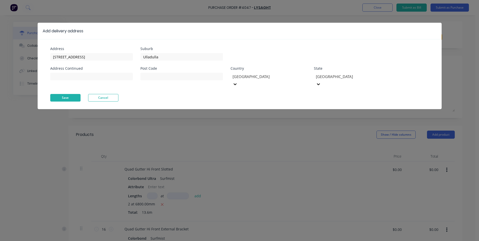
click at [74, 94] on button "Save" at bounding box center [65, 98] width 30 height 8
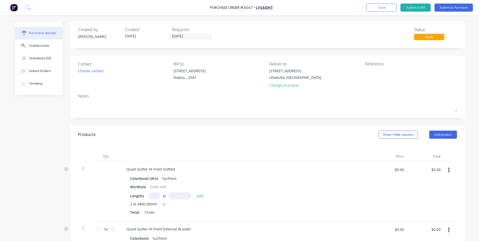
click at [74, 68] on div "Contact Choose contact Bill to Unit 6/53 Albatross Road Nowra, , 2541 Deliver t…" at bounding box center [267, 87] width 394 height 62
click at [78, 68] on div "Choose contact" at bounding box center [91, 70] width 26 height 5
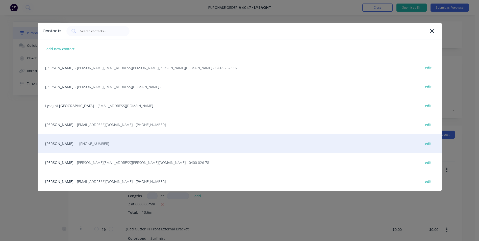
click at [61, 140] on div "Matt - - (02) 4411 1090 edit" at bounding box center [240, 143] width 404 height 19
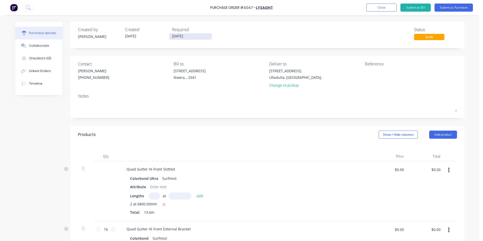
click at [185, 34] on input "[DATE]" at bounding box center [190, 36] width 42 height 6
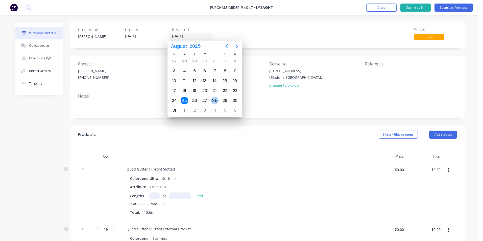
click at [216, 101] on div "28" at bounding box center [215, 101] width 8 height 8
type input "[DATE]"
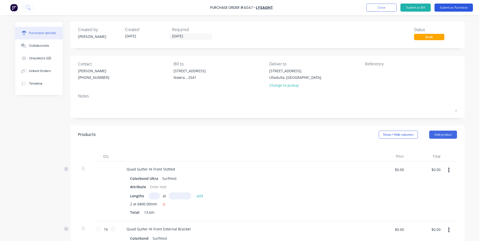
click at [440, 9] on button "Submit as Purchase" at bounding box center [453, 8] width 38 height 8
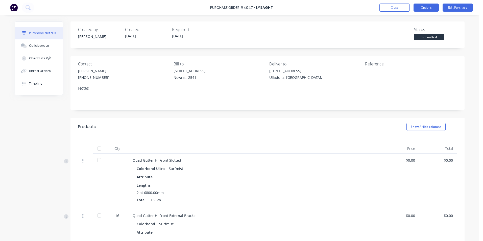
click at [425, 9] on button "Options" at bounding box center [425, 8] width 25 height 8
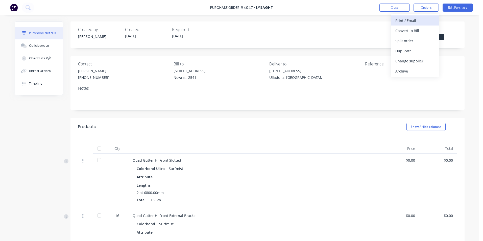
click at [418, 20] on div "Print / Email" at bounding box center [414, 20] width 39 height 7
click at [413, 42] on div "Without pricing" at bounding box center [414, 40] width 39 height 7
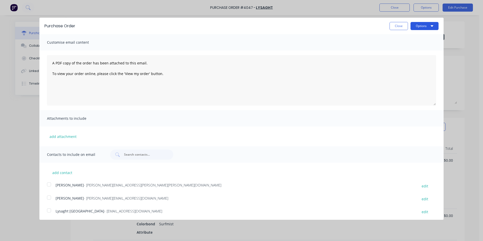
click at [414, 27] on button "Options" at bounding box center [424, 26] width 28 height 8
click at [403, 39] on div "Print" at bounding box center [414, 38] width 39 height 7
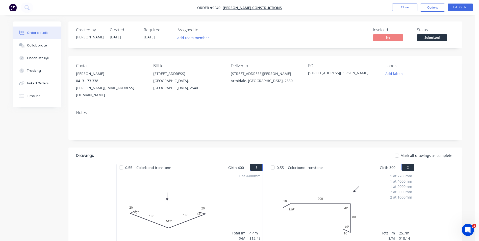
click at [13, 7] on img "button" at bounding box center [13, 8] width 8 height 8
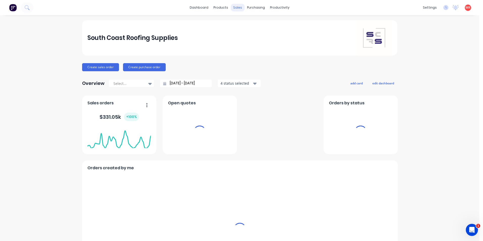
click at [236, 6] on div "sales" at bounding box center [238, 8] width 14 height 8
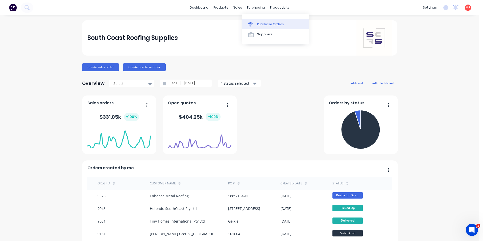
click at [255, 28] on link "Purchase Orders" at bounding box center [275, 24] width 67 height 10
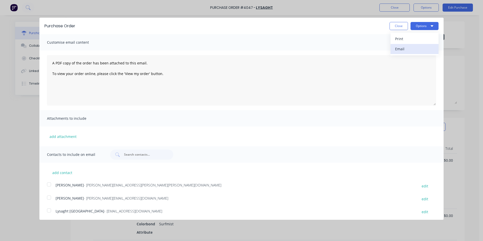
click at [400, 47] on div "Email" at bounding box center [414, 48] width 39 height 7
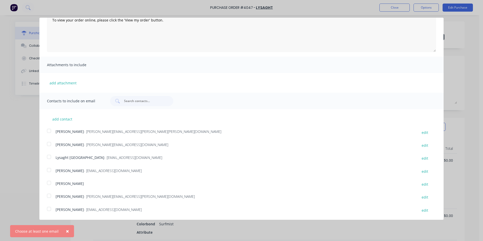
click at [50, 154] on div at bounding box center [49, 157] width 10 height 10
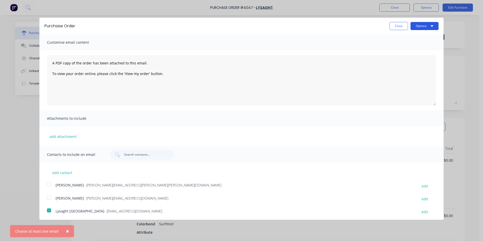
click at [413, 29] on button "Options" at bounding box center [424, 26] width 28 height 8
click at [409, 48] on div "Email" at bounding box center [414, 48] width 39 height 7
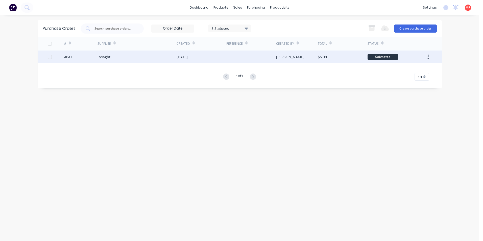
click at [81, 59] on div "4047" at bounding box center [80, 56] width 33 height 13
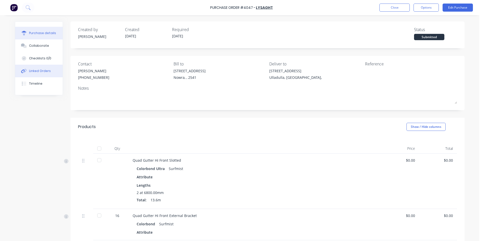
click at [37, 69] on div "Linked Orders" at bounding box center [40, 71] width 22 height 5
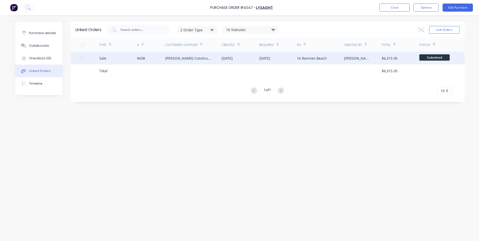
click at [135, 58] on div "Sale" at bounding box center [118, 58] width 38 height 13
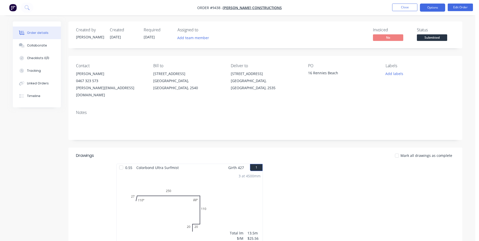
click at [428, 8] on button "Options" at bounding box center [432, 8] width 25 height 8
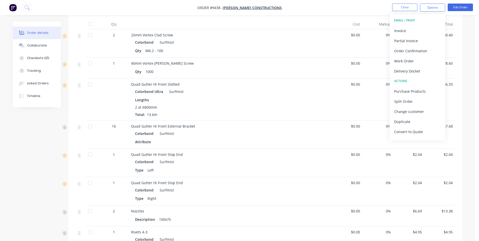
scroll to position [76, 0]
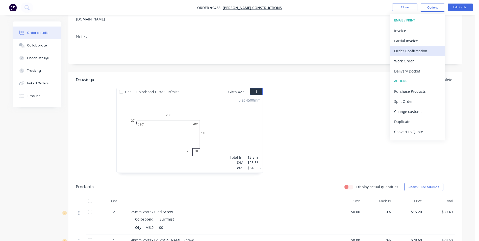
click at [406, 52] on div "Order Confirmation" at bounding box center [417, 50] width 46 height 7
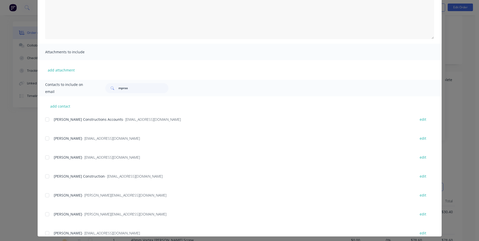
scroll to position [71, 0]
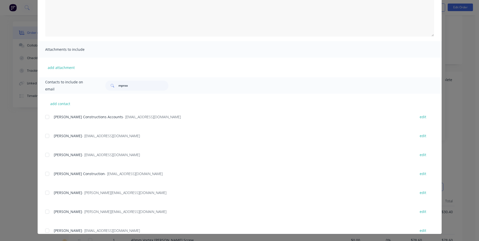
click at [49, 211] on div at bounding box center [47, 212] width 10 height 10
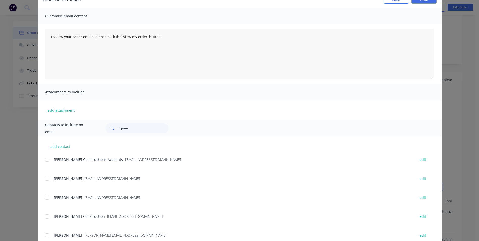
scroll to position [0, 0]
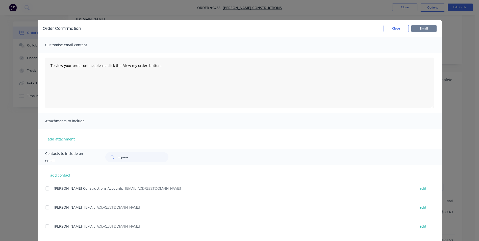
click at [423, 28] on button "Email" at bounding box center [423, 29] width 25 height 8
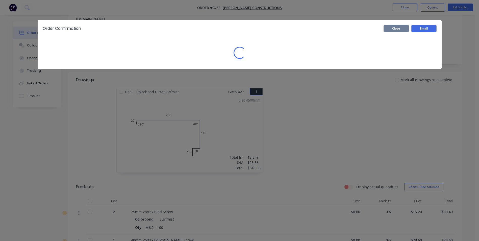
click at [402, 28] on button "Close" at bounding box center [396, 29] width 25 height 8
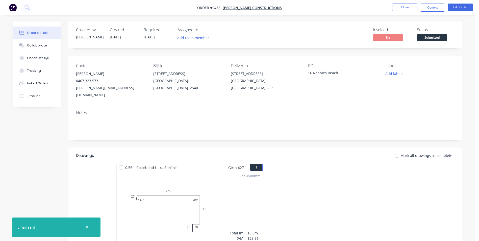
click at [11, 6] on img "button" at bounding box center [13, 8] width 8 height 8
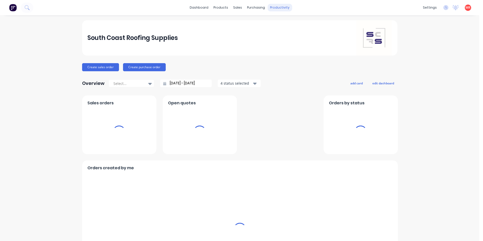
click at [275, 10] on div "productivity" at bounding box center [279, 8] width 24 height 8
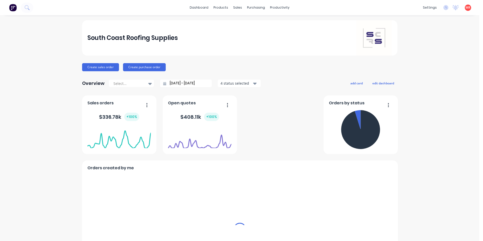
click at [269, 7] on div "productivity" at bounding box center [279, 8] width 24 height 8
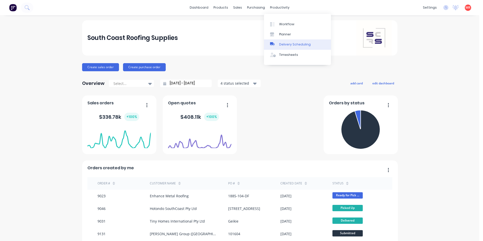
click at [279, 44] on link "Delivery Scheduling" at bounding box center [297, 44] width 67 height 10
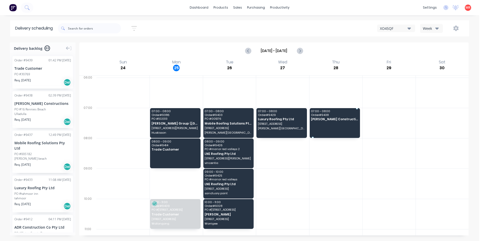
drag, startPoint x: 33, startPoint y: 106, endPoint x: 326, endPoint y: 118, distance: 293.9
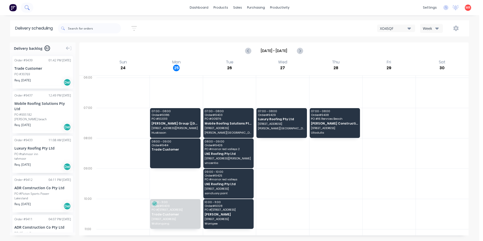
click at [28, 9] on icon at bounding box center [29, 9] width 2 height 2
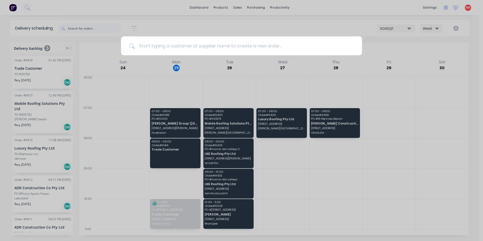
click at [18, 7] on div at bounding box center [241, 120] width 483 height 241
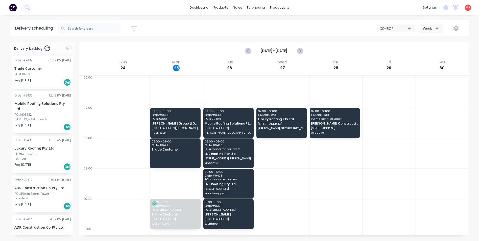
click at [14, 7] on img at bounding box center [13, 8] width 8 height 8
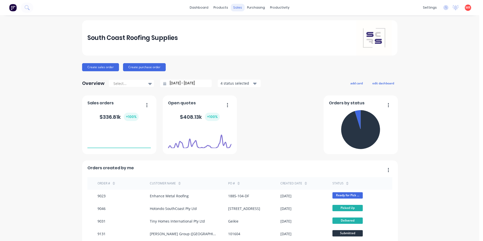
click at [28, 8] on icon at bounding box center [26, 7] width 4 height 4
click at [231, 9] on div "sales" at bounding box center [238, 8] width 14 height 8
click at [233, 8] on div "sales" at bounding box center [238, 8] width 14 height 8
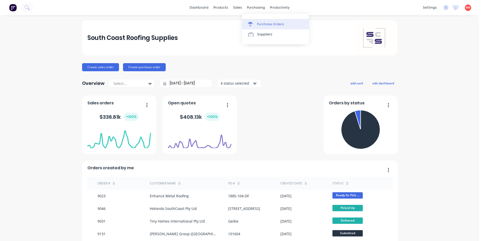
click at [253, 22] on div at bounding box center [252, 24] width 8 height 5
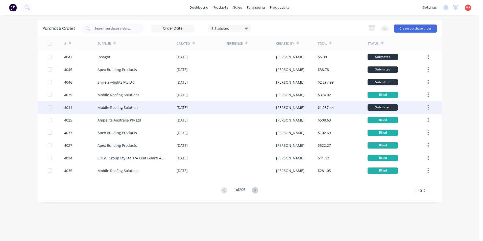
click at [177, 111] on div "[DATE]" at bounding box center [201, 107] width 50 height 13
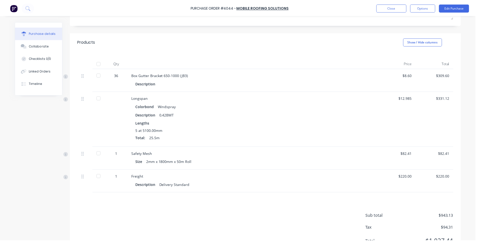
scroll to position [101, 0]
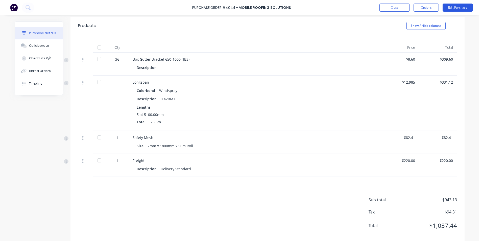
click at [468, 9] on button "Edit Purchase" at bounding box center [457, 8] width 30 height 8
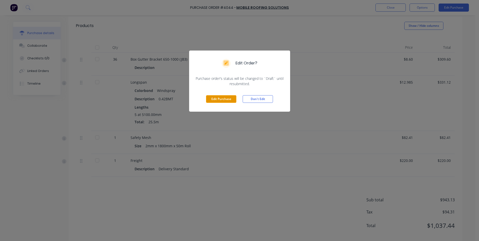
click at [219, 97] on button "Edit Purchase" at bounding box center [221, 99] width 30 height 8
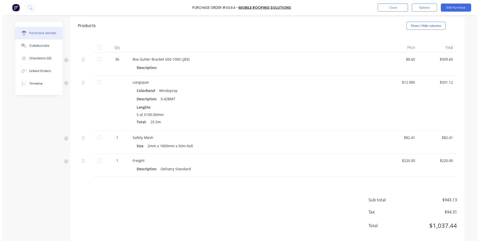
scroll to position [109, 0]
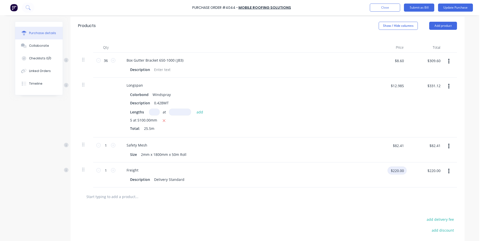
click at [399, 168] on input "$220.00" at bounding box center [396, 170] width 19 height 8
type input "$240.00"
click at [365, 202] on div at bounding box center [267, 196] width 379 height 18
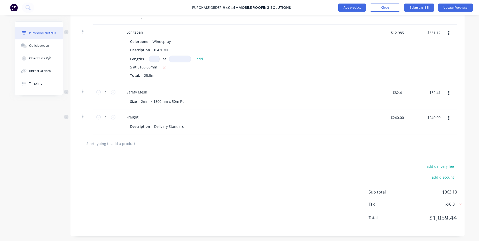
scroll to position [137, 0]
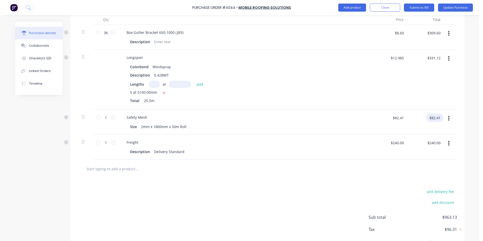
click at [433, 119] on input "$82.41" at bounding box center [434, 118] width 17 height 8
type input "74.19"
type input "$74.19"
click at [377, 160] on div at bounding box center [267, 169] width 379 height 18
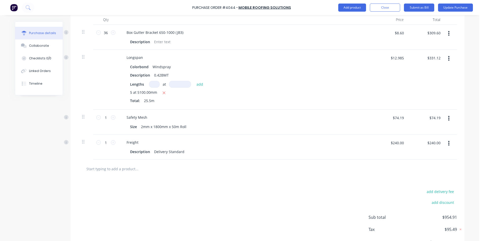
scroll to position [111, 0]
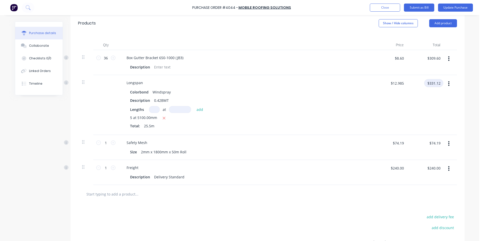
click at [430, 80] on input "$331.12" at bounding box center [433, 83] width 19 height 8
type input "309.6"
type input "$12.1412"
click at [303, 208] on div "add delivery fee add discount Sub total $933.39 Tax $93.34 Total $1,026.73" at bounding box center [267, 244] width 394 height 83
click at [437, 82] on input "$309.60" at bounding box center [433, 83] width 19 height 8
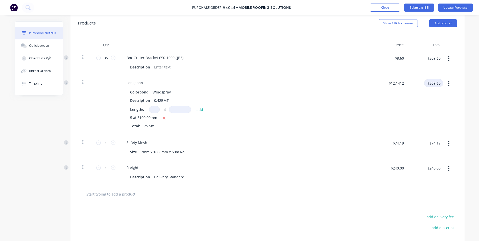
type input "."
type input "347"
type input "$13.6078"
type input "$347.00"
click at [307, 188] on div at bounding box center [267, 194] width 379 height 18
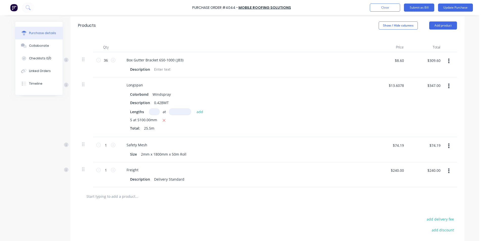
scroll to position [61, 0]
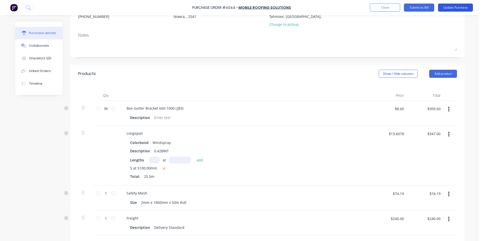
click at [455, 8] on button "Update Purchase" at bounding box center [455, 8] width 35 height 8
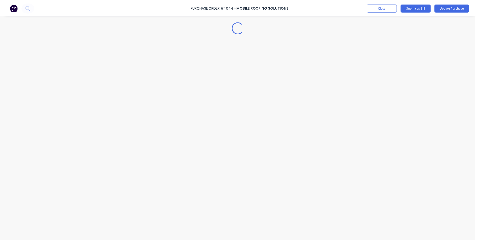
scroll to position [0, 0]
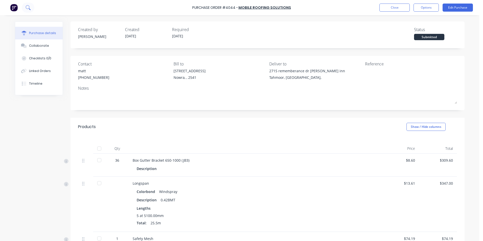
click at [30, 7] on icon at bounding box center [28, 7] width 5 height 5
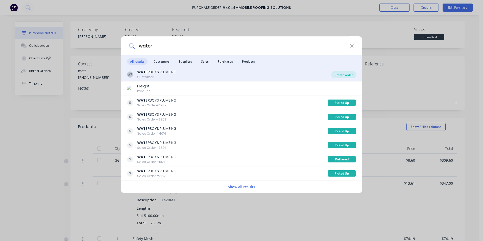
type input "water"
click at [340, 74] on div "Create order" at bounding box center [343, 74] width 24 height 7
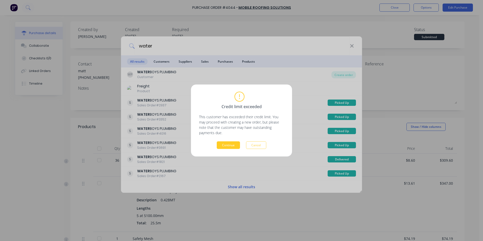
click at [225, 142] on button "Continue" at bounding box center [228, 145] width 23 height 8
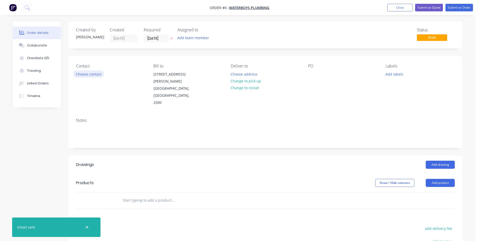
click at [89, 75] on button "Choose contact" at bounding box center [88, 73] width 31 height 7
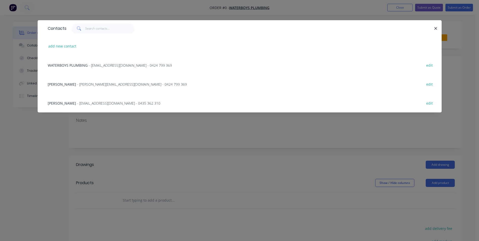
click at [82, 85] on span "- [PERSON_NAME][EMAIL_ADDRESS][DOMAIN_NAME] - 0424 799 369" at bounding box center [132, 84] width 110 height 5
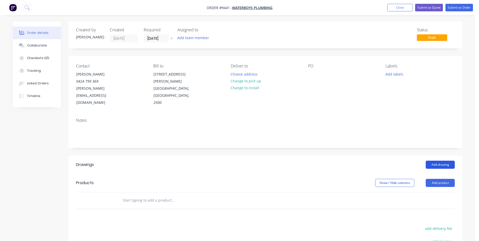
click at [438, 161] on button "Add drawing" at bounding box center [440, 165] width 29 height 8
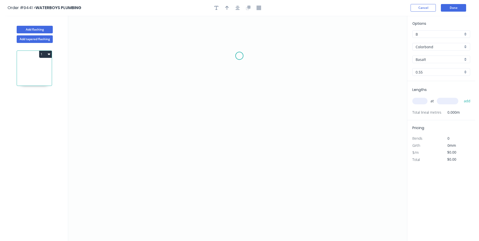
click at [240, 54] on icon "0" at bounding box center [237, 128] width 339 height 225
click at [241, 189] on icon "0" at bounding box center [237, 128] width 339 height 225
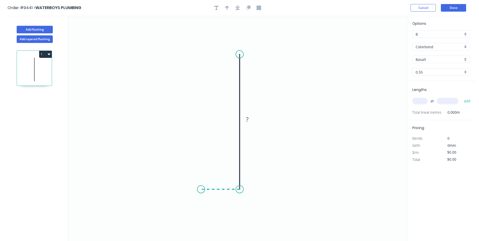
click at [201, 188] on icon "0 ?" at bounding box center [237, 128] width 339 height 225
click at [200, 162] on icon "0 ? ?" at bounding box center [237, 128] width 339 height 225
click at [196, 175] on rect at bounding box center [193, 173] width 10 height 7
click at [273, 68] on icon "0 10 45 110" at bounding box center [237, 128] width 339 height 225
type input "$9.13"
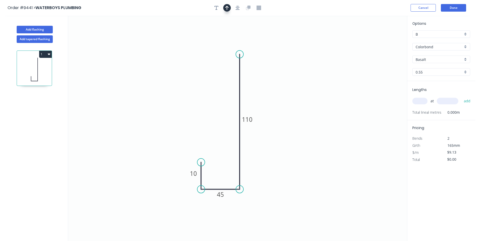
click at [227, 10] on icon "button" at bounding box center [227, 8] width 4 height 5
click at [381, 38] on icon "0 10 45 110" at bounding box center [237, 128] width 339 height 225
click at [381, 39] on icon at bounding box center [381, 35] width 5 height 16
drag, startPoint x: 381, startPoint y: 41, endPoint x: 293, endPoint y: 87, distance: 99.3
click at [313, 75] on icon at bounding box center [320, 68] width 15 height 15
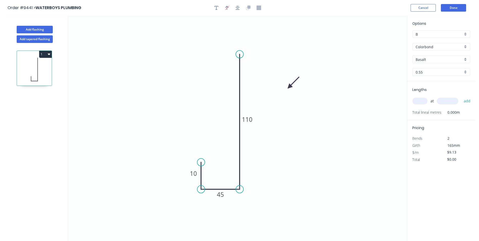
click at [464, 48] on div "Colorbond" at bounding box center [441, 47] width 58 height 8
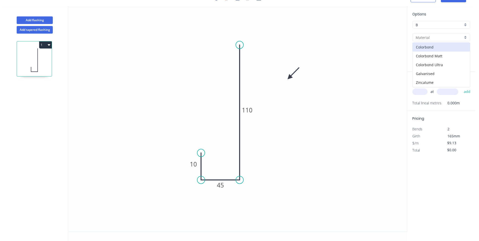
click at [369, 53] on icon "0 10 45 110" at bounding box center [237, 118] width 339 height 225
click at [464, 49] on div "Basalt" at bounding box center [441, 50] width 58 height 8
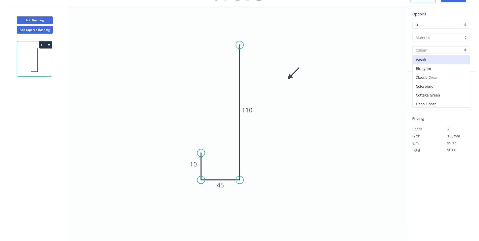
click at [436, 80] on div "Classic Cream" at bounding box center [441, 77] width 57 height 9
type input "Classic Cream"
click at [425, 90] on input "text" at bounding box center [419, 91] width 15 height 7
type input "1"
type input "2500"
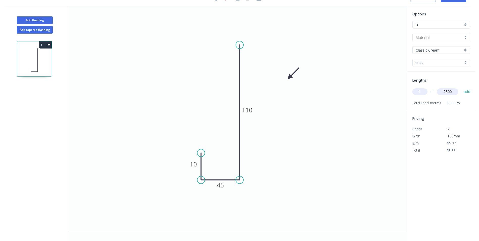
click at [461, 87] on button "add" at bounding box center [467, 91] width 12 height 9
type input "$22.83"
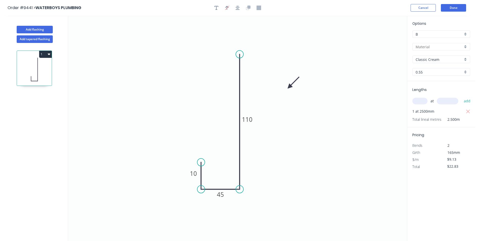
click at [450, 3] on header "Order #9441 > WATERBOYS PLUMBING Cancel Done" at bounding box center [237, 8] width 475 height 16
click at [450, 4] on header "Order #9441 > WATERBOYS PLUMBING Cancel Done" at bounding box center [237, 8] width 475 height 16
click at [449, 8] on button "Done" at bounding box center [453, 8] width 25 height 8
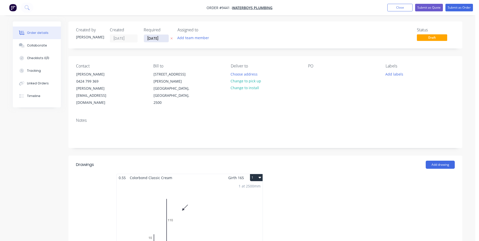
click at [161, 37] on input "[DATE]" at bounding box center [156, 39] width 25 height 8
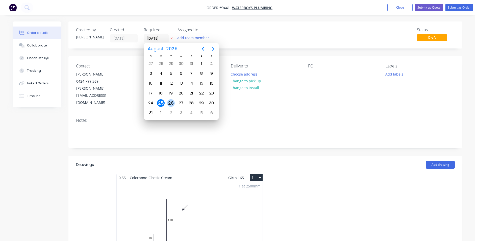
click at [172, 100] on div "26" at bounding box center [171, 103] width 8 height 8
type input "[DATE]"
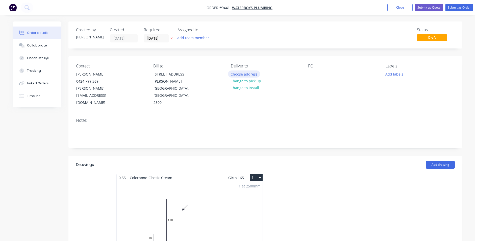
click at [240, 77] on button "Choose address" at bounding box center [244, 73] width 32 height 7
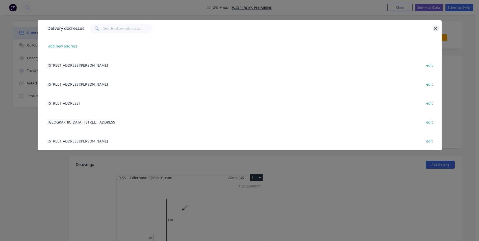
click at [437, 29] on icon "button" at bounding box center [435, 28] width 3 height 5
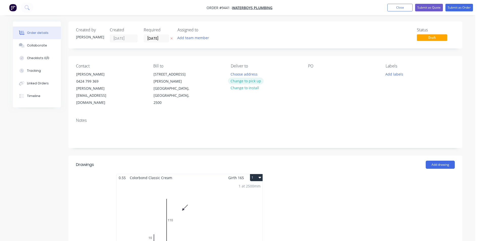
click at [257, 79] on button "Change to pick up" at bounding box center [246, 81] width 36 height 7
click at [464, 6] on button "Submit as Order" at bounding box center [459, 8] width 28 height 8
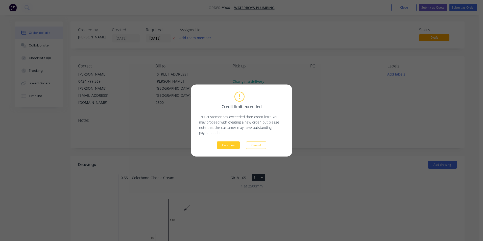
click at [233, 146] on button "Continue" at bounding box center [228, 145] width 23 height 8
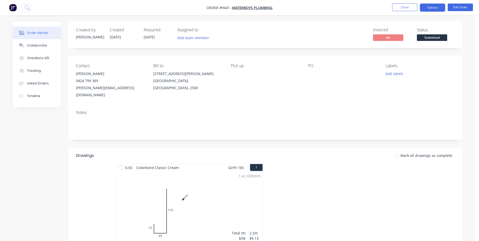
click at [435, 5] on button "Options" at bounding box center [432, 8] width 25 height 8
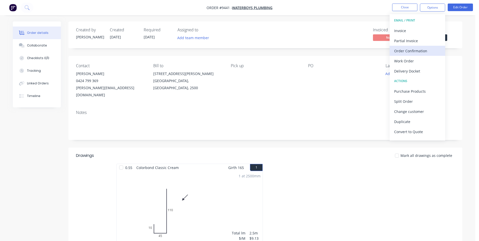
click at [402, 50] on div "Order Confirmation" at bounding box center [417, 50] width 46 height 7
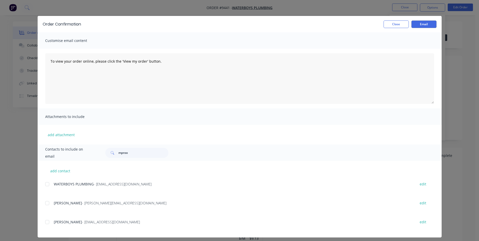
scroll to position [8, 0]
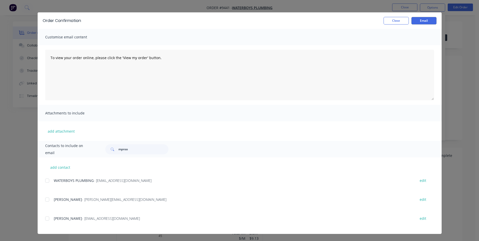
click at [49, 198] on div at bounding box center [47, 199] width 10 height 10
click at [416, 20] on button "Email" at bounding box center [423, 21] width 25 height 8
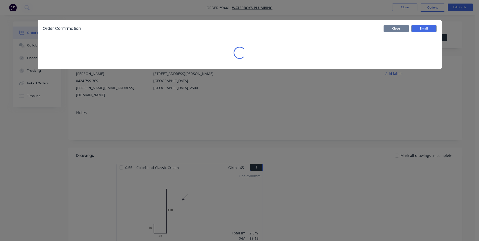
click at [393, 28] on button "Close" at bounding box center [396, 29] width 25 height 8
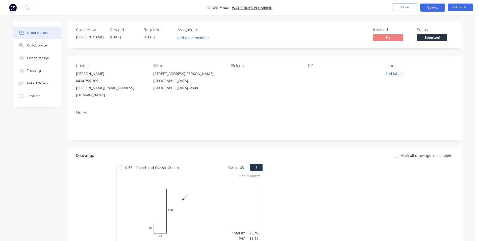
click at [424, 7] on button "Options" at bounding box center [432, 8] width 25 height 8
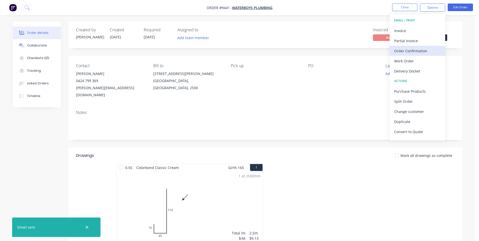
click at [415, 53] on div "Order Confirmation" at bounding box center [417, 50] width 46 height 7
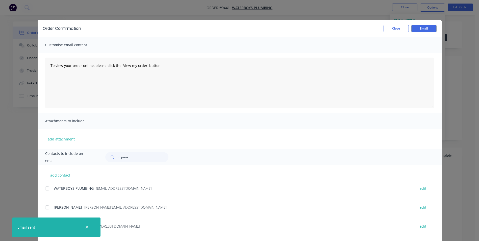
click at [397, 33] on div "Order Confirmation Close Email" at bounding box center [240, 28] width 404 height 16
click at [398, 30] on button "Close" at bounding box center [396, 29] width 25 height 8
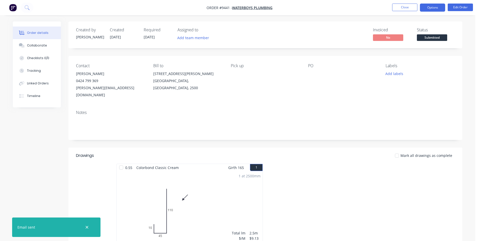
click at [422, 9] on button "Options" at bounding box center [432, 8] width 25 height 8
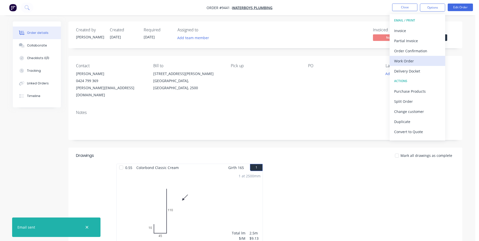
click at [415, 58] on div "Work Order" at bounding box center [417, 60] width 46 height 7
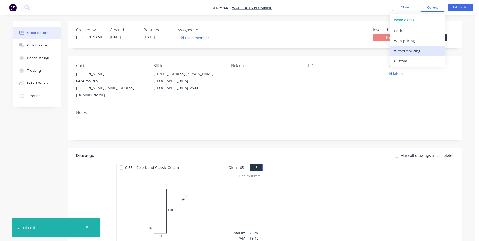
click at [414, 51] on div "Without pricing" at bounding box center [417, 50] width 46 height 7
click at [14, 8] on img "button" at bounding box center [13, 8] width 8 height 8
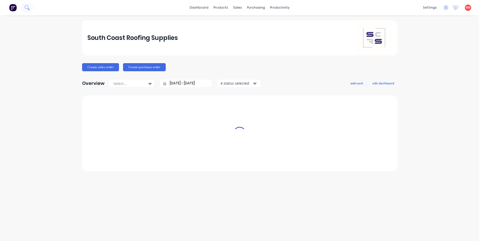
click at [26, 7] on icon at bounding box center [26, 7] width 5 height 5
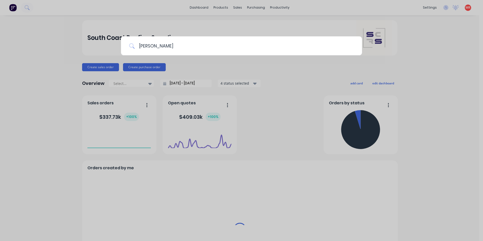
click at [192, 44] on input "[PERSON_NAME]" at bounding box center [244, 45] width 219 height 19
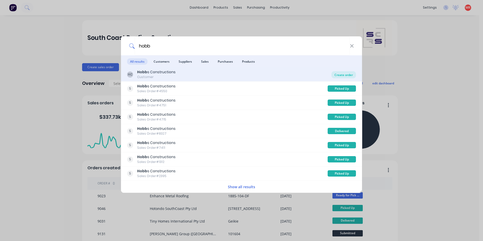
type input "hobb"
click at [342, 74] on div "Create order" at bounding box center [343, 74] width 24 height 7
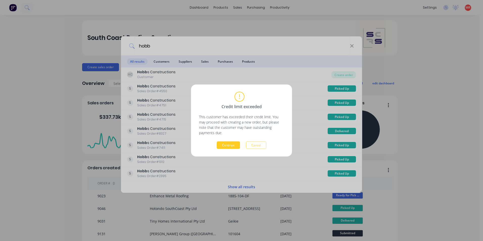
click at [219, 143] on button "Continue" at bounding box center [228, 145] width 23 height 8
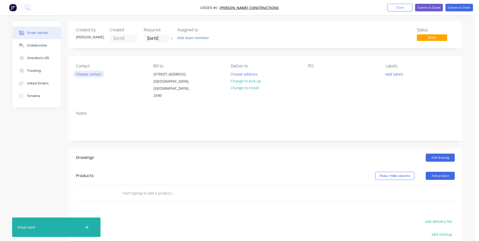
click at [88, 77] on button "Choose contact" at bounding box center [88, 73] width 31 height 7
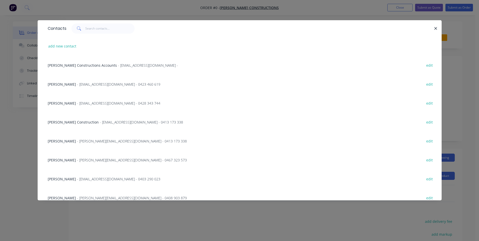
click at [69, 163] on div "Dylan Shepherd - [EMAIL_ADDRESS][DOMAIN_NAME] - 0467 323 573 edit" at bounding box center [239, 159] width 389 height 19
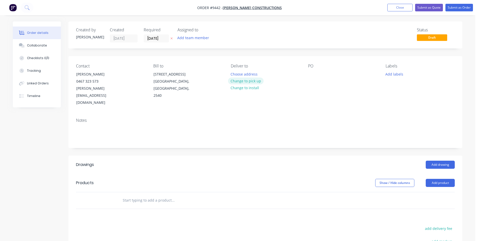
click at [249, 83] on button "Change to pick up" at bounding box center [246, 81] width 36 height 7
click at [310, 73] on div at bounding box center [312, 73] width 8 height 7
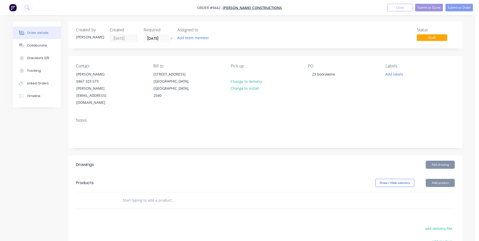
click at [172, 195] on input "text" at bounding box center [172, 200] width 101 height 10
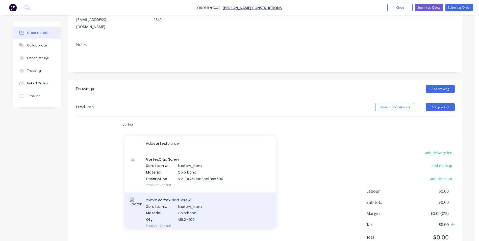
scroll to position [25, 0]
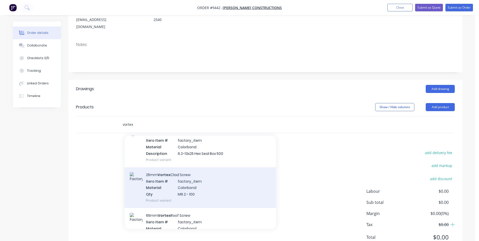
type input "vortex"
click at [197, 175] on div "25mm Vortex Clad Screw Xero Item # factory_item Material Colorbond Qty M6.2 - 1…" at bounding box center [199, 187] width 151 height 41
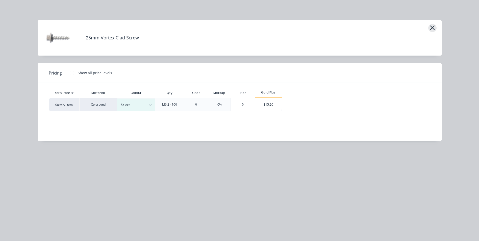
click at [433, 30] on icon "button" at bounding box center [432, 27] width 5 height 7
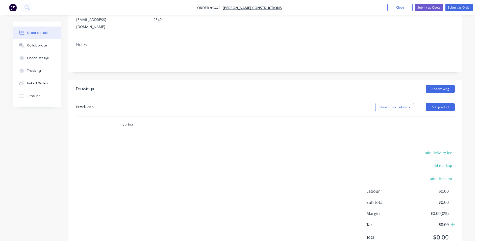
click at [142, 119] on input "vortex" at bounding box center [172, 124] width 101 height 10
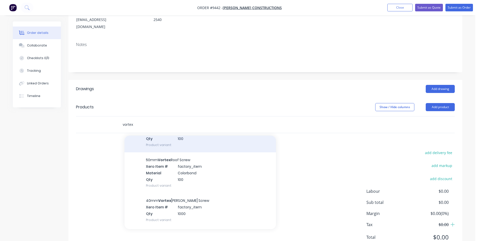
scroll to position [126, 0]
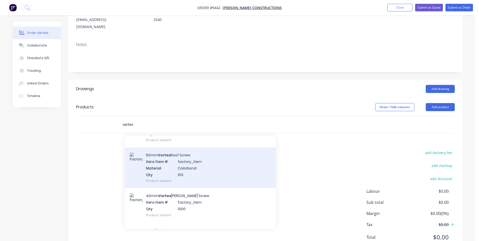
click at [175, 152] on div "50mm Vortex Roof Screw Xero Item # factory_item Material Colorbond Qty 100 Prod…" at bounding box center [199, 167] width 151 height 41
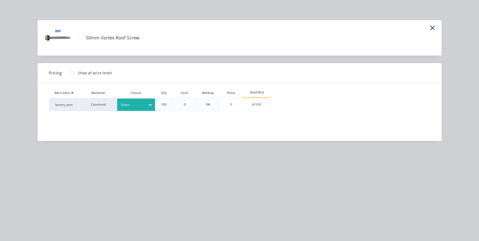
click at [140, 105] on div at bounding box center [132, 105] width 23 height 6
click at [63, 213] on div "Surfmist" at bounding box center [31, 217] width 63 height 9
click at [268, 106] on div "$19.81" at bounding box center [256, 104] width 27 height 13
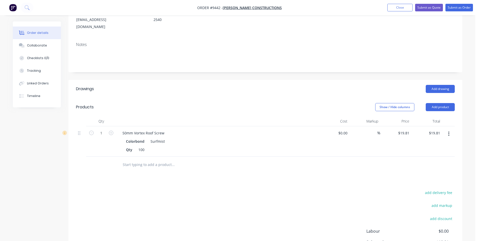
click at [154, 160] on input "text" at bounding box center [172, 165] width 101 height 10
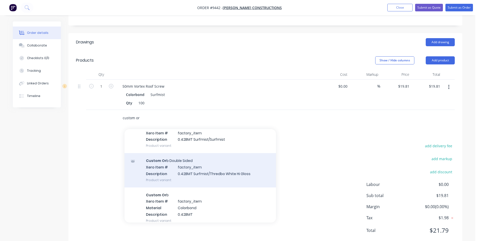
scroll to position [76, 0]
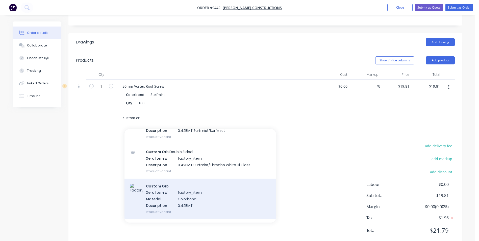
type input "custom or"
click at [192, 185] on div "Custom Or b Xero Item # factory_item Material Colorbond Description 0.42BMT Pro…" at bounding box center [199, 199] width 151 height 41
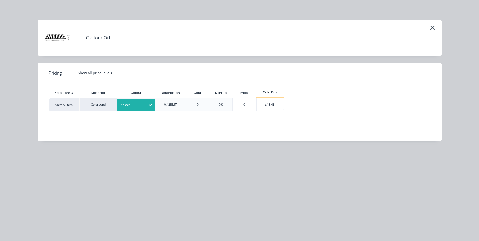
click at [130, 107] on div at bounding box center [132, 105] width 23 height 6
click at [63, 149] on div "Colorbond" at bounding box center [31, 153] width 63 height 9
click at [274, 107] on div "$13.48" at bounding box center [270, 104] width 27 height 13
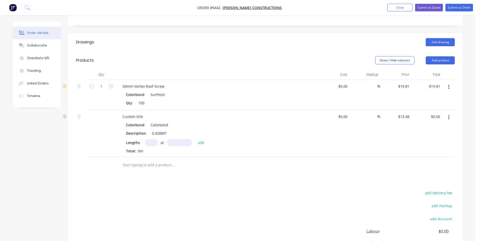
click at [450, 113] on button "button" at bounding box center [449, 117] width 12 height 9
click at [424, 127] on div "Edit" at bounding box center [430, 130] width 39 height 7
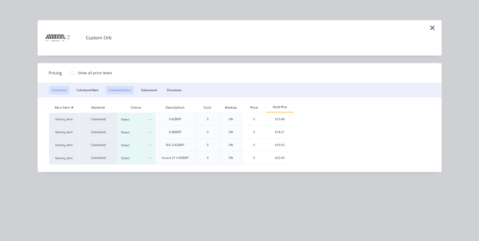
click at [128, 89] on button "Colorbond Ultra" at bounding box center [120, 90] width 29 height 9
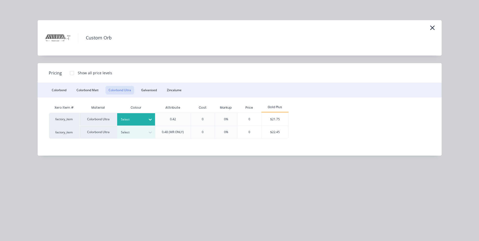
click at [138, 118] on div at bounding box center [132, 120] width 23 height 6
click at [63, 168] on div "Surfmist" at bounding box center [31, 163] width 63 height 9
click at [271, 121] on div "$21.75" at bounding box center [275, 119] width 27 height 13
type input "$21.75"
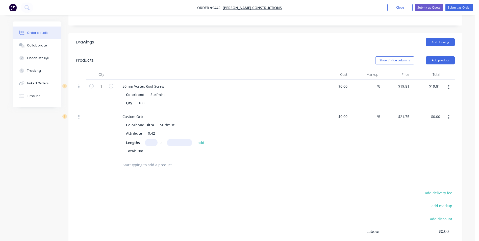
click at [147, 139] on input "text" at bounding box center [151, 142] width 13 height 7
type input "3"
type input "4760"
click at [195, 139] on button "add" at bounding box center [201, 142] width 12 height 7
type input "$310.59"
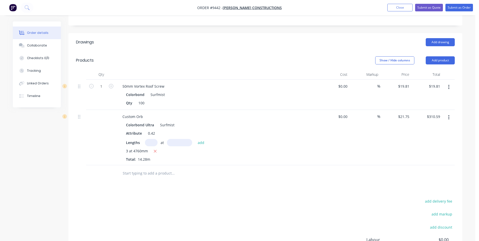
click at [141, 168] on input "text" at bounding box center [172, 173] width 101 height 10
click at [111, 84] on icon "button" at bounding box center [111, 86] width 5 height 5
type input "2"
type input "$39.62"
click at [445, 38] on button "Add drawing" at bounding box center [440, 42] width 29 height 8
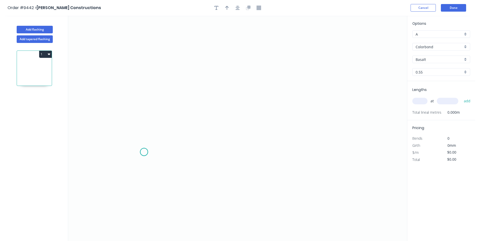
click at [144, 152] on icon "0" at bounding box center [237, 128] width 339 height 225
click at [135, 162] on icon "0" at bounding box center [237, 128] width 339 height 225
click at [139, 88] on icon "0 ?" at bounding box center [237, 128] width 339 height 225
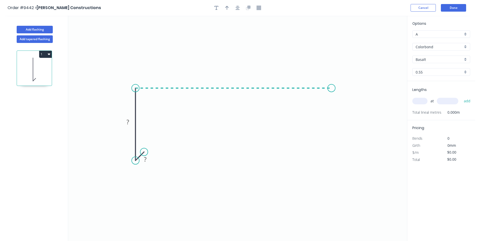
click at [332, 92] on icon "0 ? ?" at bounding box center [237, 128] width 339 height 225
click at [345, 95] on icon "0 ? ? ?" at bounding box center [237, 128] width 339 height 225
click at [345, 95] on circle at bounding box center [345, 96] width 8 height 8
click at [146, 158] on tspan "?" at bounding box center [145, 159] width 3 height 8
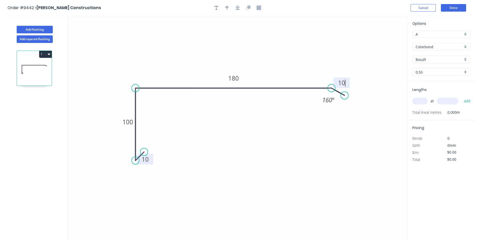
click at [252, 57] on icon "0 10 100 180 10 160 º" at bounding box center [237, 128] width 339 height 225
type input "$10.14"
click at [225, 7] on button "button" at bounding box center [227, 8] width 8 height 8
drag, startPoint x: 381, startPoint y: 41, endPoint x: 262, endPoint y: 60, distance: 120.5
click at [262, 60] on icon at bounding box center [262, 54] width 5 height 16
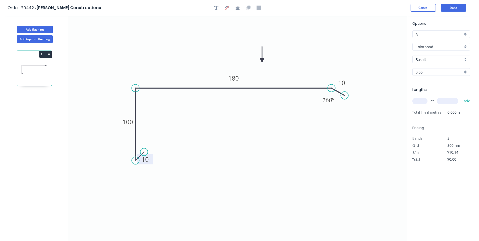
click at [467, 46] on div "Colorbond" at bounding box center [441, 47] width 58 height 8
click at [448, 74] on div "Colorbond Ultra" at bounding box center [441, 74] width 57 height 9
type input "Colorbond Ultra"
type input "$17.03"
click at [465, 58] on div "Basalt" at bounding box center [441, 60] width 58 height 8
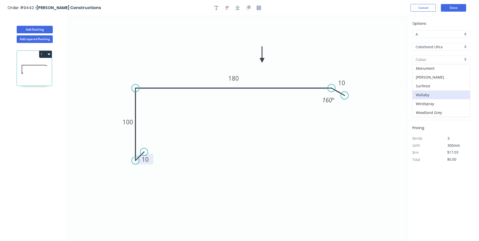
scroll to position [28, 0]
click at [431, 85] on div "Surfmist" at bounding box center [441, 85] width 57 height 9
type input "Surfmist"
click at [424, 101] on input "text" at bounding box center [419, 101] width 15 height 7
type input "1"
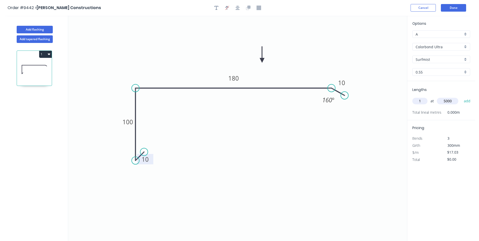
type input "5000"
click at [461, 97] on button "add" at bounding box center [467, 101] width 12 height 9
type input "$85.15"
click at [459, 7] on button "Done" at bounding box center [453, 8] width 25 height 8
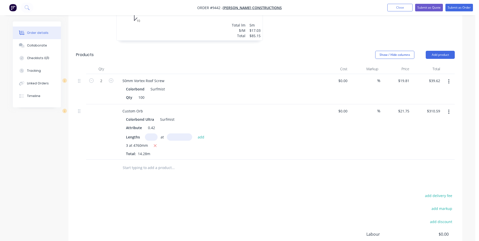
scroll to position [177, 0]
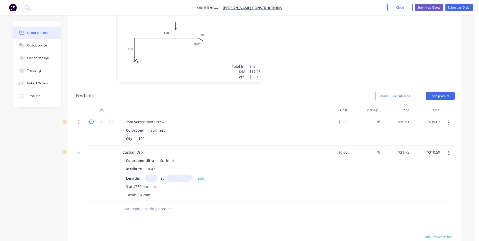
click at [91, 119] on icon "button" at bounding box center [91, 121] width 5 height 5
type input "1"
type input "$19.81"
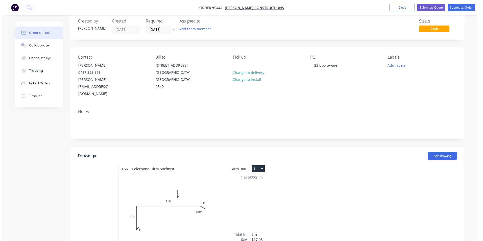
scroll to position [0, 0]
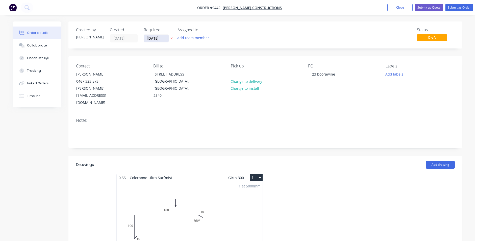
click at [151, 38] on input "[DATE]" at bounding box center [156, 39] width 25 height 8
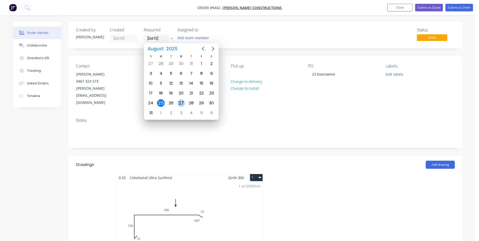
click at [179, 104] on div "27" at bounding box center [182, 103] width 8 height 8
type input "[DATE]"
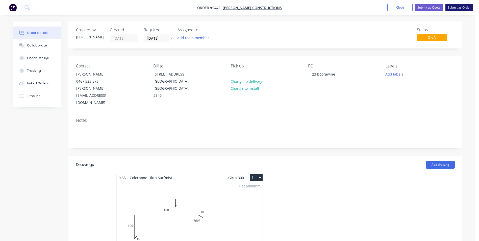
click at [449, 9] on button "Submit as Order" at bounding box center [459, 8] width 28 height 8
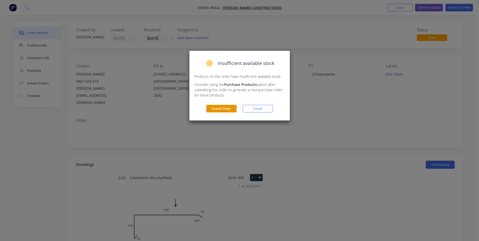
click at [228, 109] on button "Submit Order" at bounding box center [221, 109] width 30 height 8
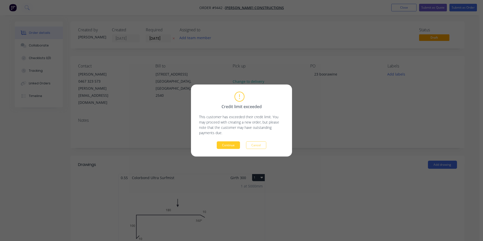
click at [231, 144] on button "Continue" at bounding box center [228, 145] width 23 height 8
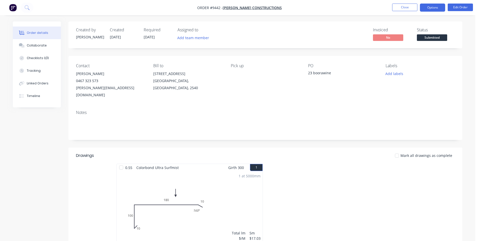
click at [430, 8] on button "Options" at bounding box center [432, 8] width 25 height 8
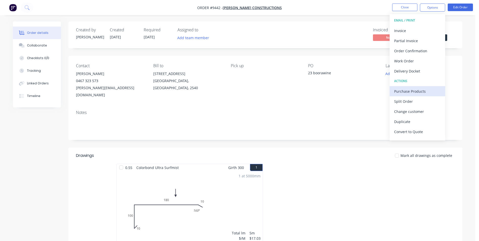
click at [406, 92] on div "Purchase Products" at bounding box center [417, 91] width 46 height 7
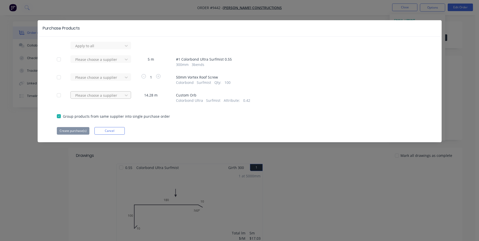
click at [93, 49] on div at bounding box center [97, 46] width 45 height 6
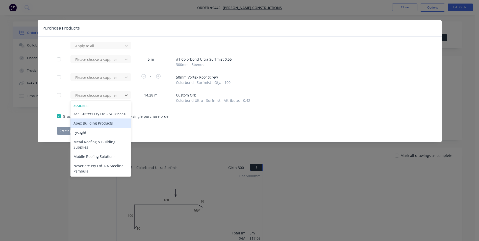
click at [85, 128] on div "Apex Building Products" at bounding box center [100, 122] width 61 height 9
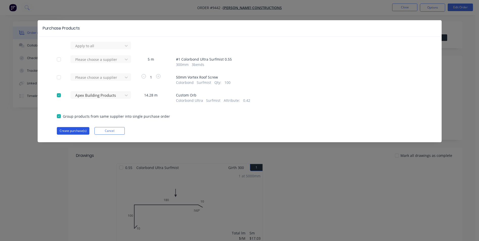
click at [73, 129] on button "Create purchase(s)" at bounding box center [73, 131] width 33 height 8
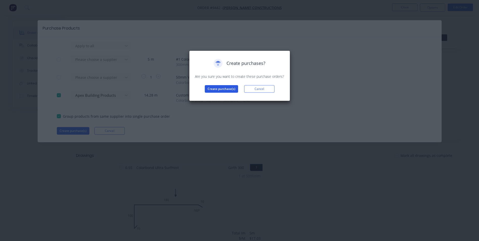
click at [219, 90] on button "Create purchase(s)" at bounding box center [221, 89] width 33 height 8
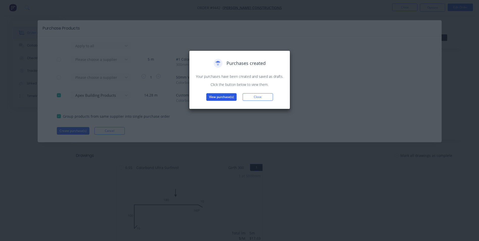
click at [229, 97] on button "View purchase(s)" at bounding box center [221, 97] width 30 height 8
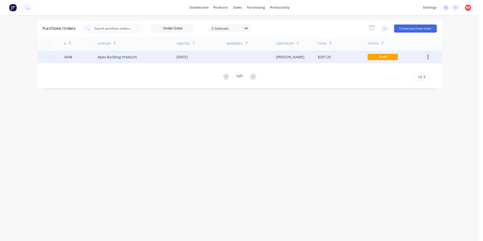
click at [352, 54] on div "$297.20" at bounding box center [343, 56] width 50 height 13
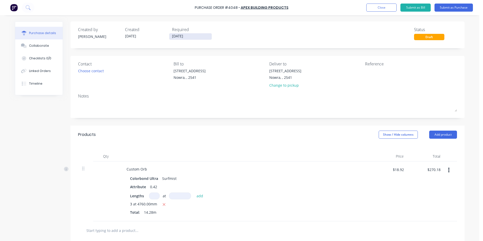
click at [193, 37] on input "[DATE]" at bounding box center [190, 36] width 42 height 6
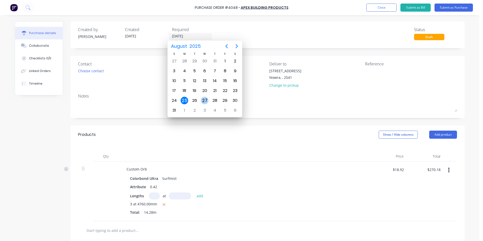
click at [203, 101] on div "27" at bounding box center [205, 101] width 8 height 8
type input "[DATE]"
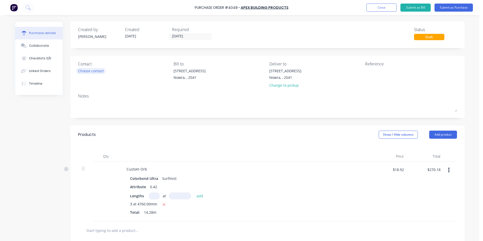
click at [86, 71] on div "Choose contact" at bounding box center [91, 70] width 26 height 5
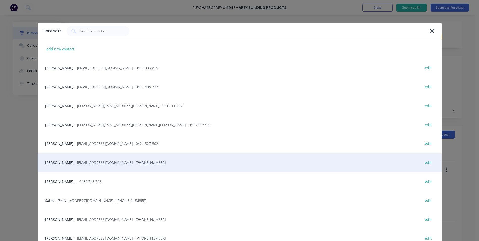
click at [75, 163] on span "- [EMAIL_ADDRESS][DOMAIN_NAME] - [PHONE_NUMBER]" at bounding box center [120, 162] width 91 height 5
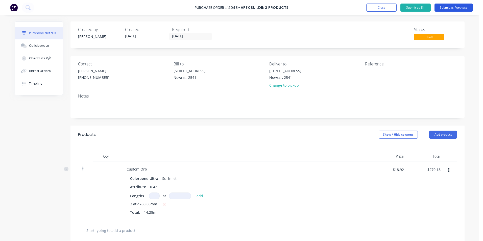
click at [446, 8] on button "Submit as Purchase" at bounding box center [453, 8] width 38 height 8
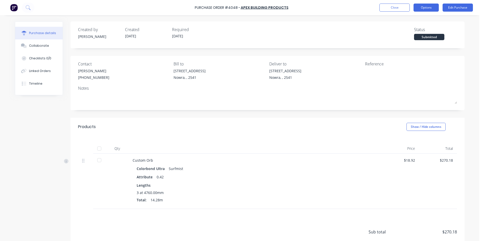
click at [418, 5] on button "Options" at bounding box center [425, 8] width 25 height 8
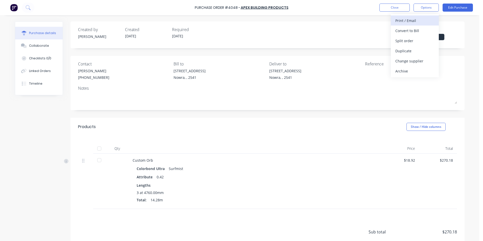
click at [410, 21] on div "Print / Email" at bounding box center [414, 20] width 39 height 7
click at [411, 39] on div "Without pricing" at bounding box center [414, 40] width 39 height 7
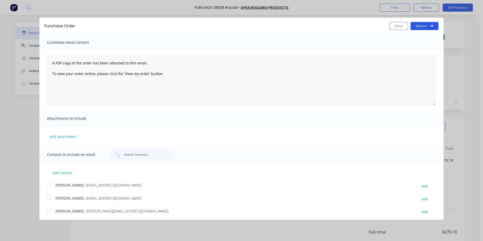
click at [414, 26] on button "Options" at bounding box center [424, 26] width 28 height 8
click at [408, 37] on div "Print" at bounding box center [414, 38] width 39 height 7
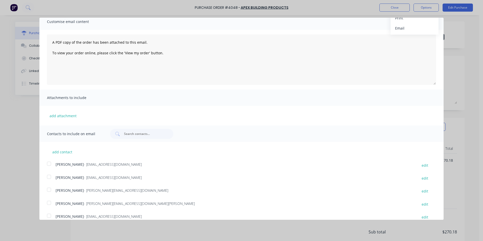
scroll to position [76, 0]
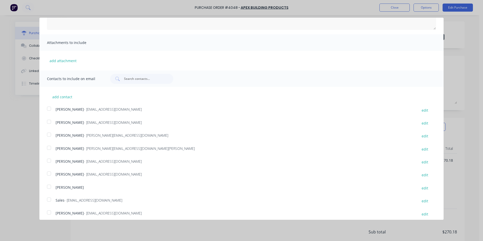
click at [52, 201] on div at bounding box center [49, 199] width 10 height 10
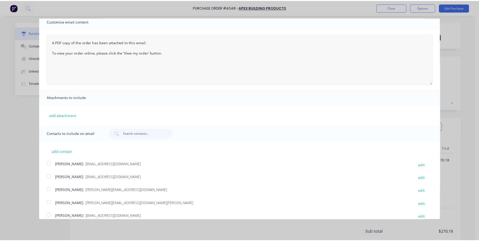
scroll to position [0, 0]
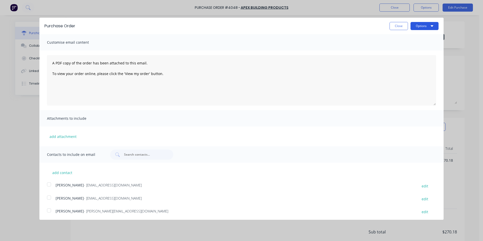
click at [416, 28] on button "Options" at bounding box center [424, 26] width 28 height 8
drag, startPoint x: 407, startPoint y: 46, endPoint x: 398, endPoint y: 33, distance: 16.4
click at [407, 46] on div "Email" at bounding box center [414, 48] width 39 height 7
click at [396, 27] on button "Close" at bounding box center [398, 26] width 18 height 8
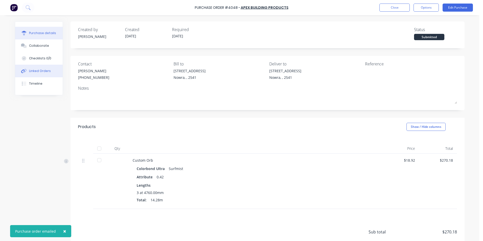
click at [41, 68] on button "Linked Orders" at bounding box center [38, 71] width 47 height 13
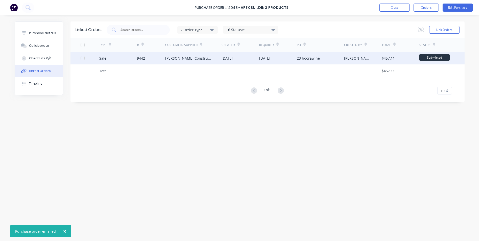
click at [332, 58] on div "23 boorawine" at bounding box center [320, 58] width 47 height 13
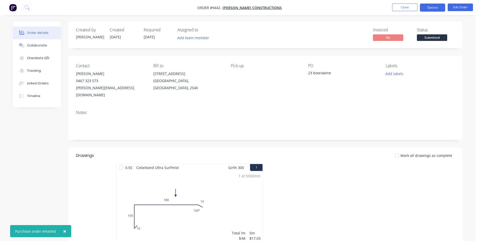
click at [429, 7] on button "Options" at bounding box center [432, 8] width 25 height 8
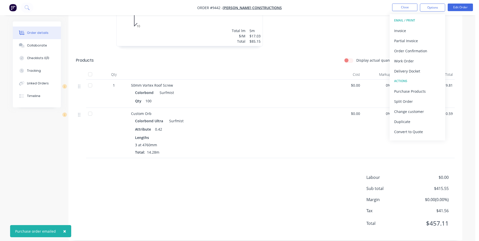
scroll to position [101, 0]
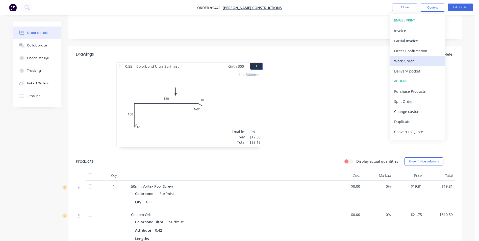
click at [411, 61] on div "Work Order" at bounding box center [417, 60] width 46 height 7
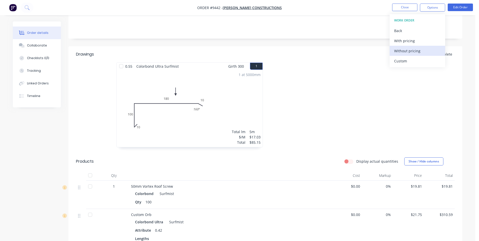
click at [410, 52] on div "Without pricing" at bounding box center [417, 50] width 46 height 7
click at [408, 54] on div "Order Confirmation" at bounding box center [417, 50] width 46 height 7
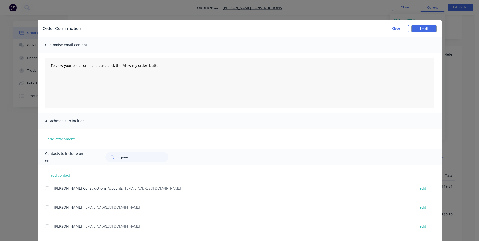
scroll to position [76, 0]
click at [48, 210] on div at bounding box center [47, 207] width 10 height 10
click at [413, 31] on button "Email" at bounding box center [423, 29] width 25 height 8
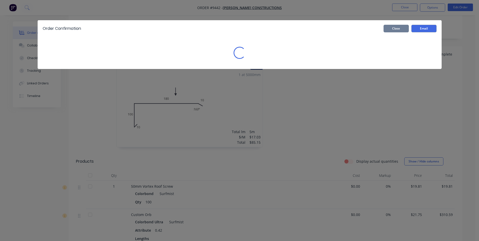
drag, startPoint x: 399, startPoint y: 29, endPoint x: 395, endPoint y: 27, distance: 5.1
click at [399, 29] on button "Close" at bounding box center [396, 29] width 25 height 8
